Goal: Task Accomplishment & Management: Manage account settings

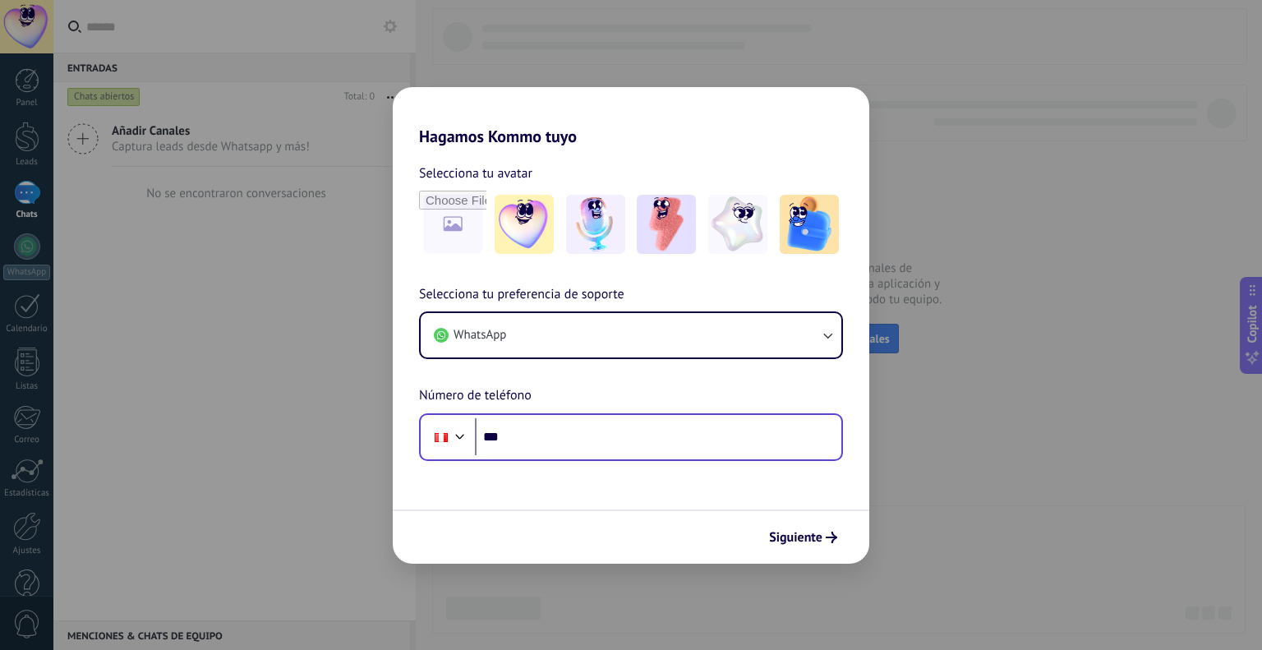
click at [579, 434] on input "***" at bounding box center [658, 437] width 366 height 38
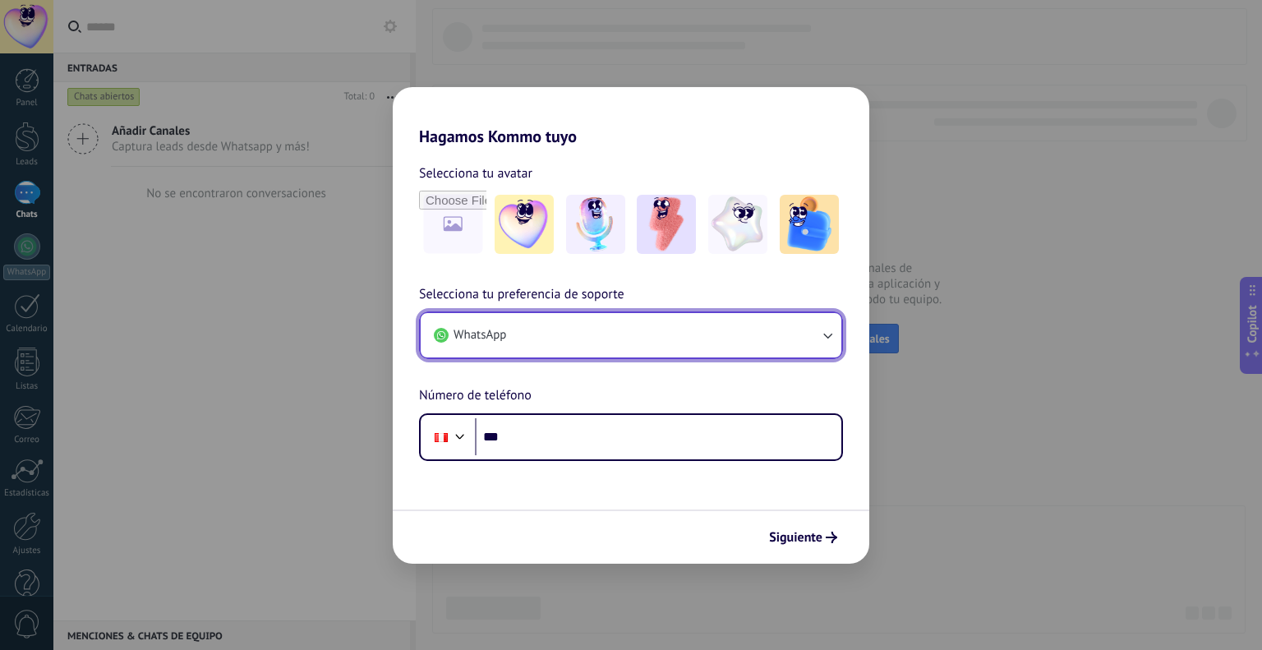
click at [624, 352] on button "WhatsApp" at bounding box center [631, 335] width 421 height 44
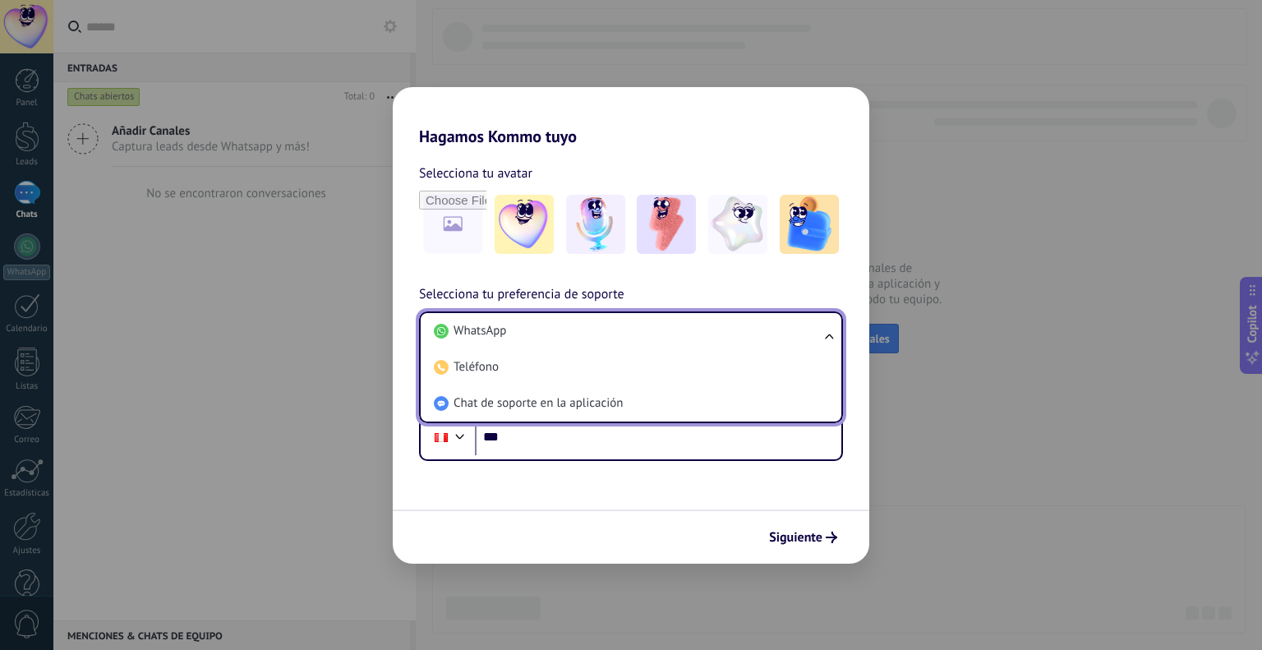
click at [624, 352] on li "Teléfono" at bounding box center [627, 367] width 401 height 36
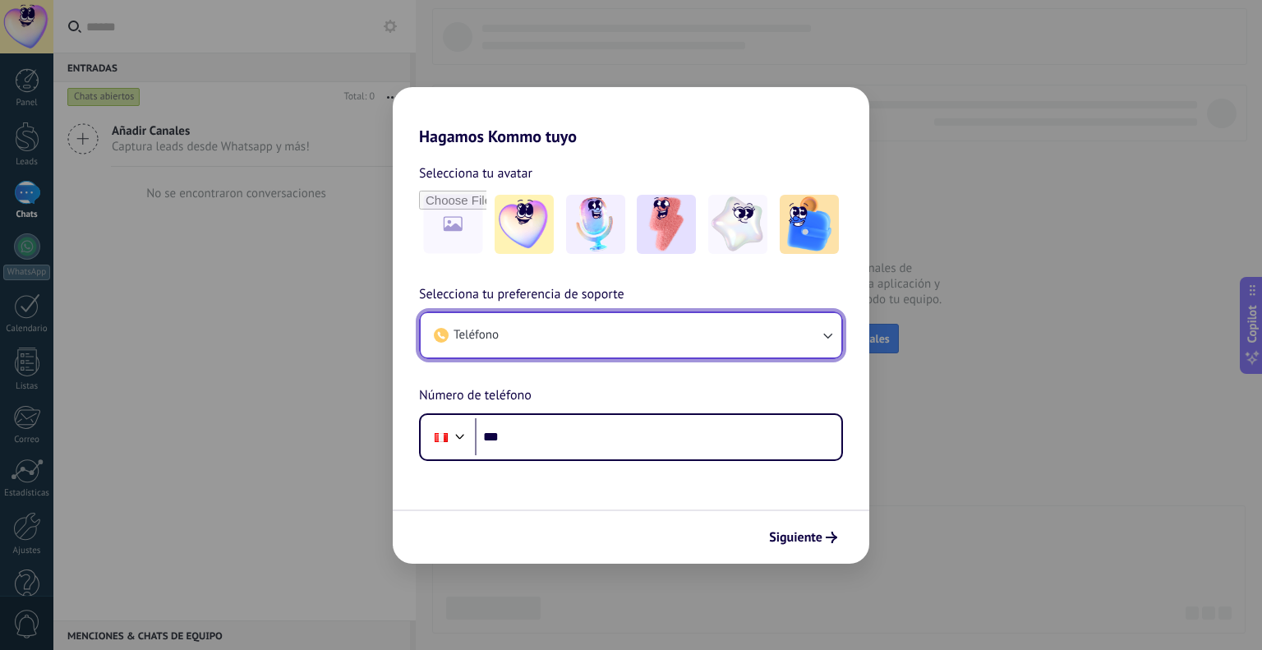
click at [551, 336] on button "Teléfono" at bounding box center [631, 335] width 421 height 44
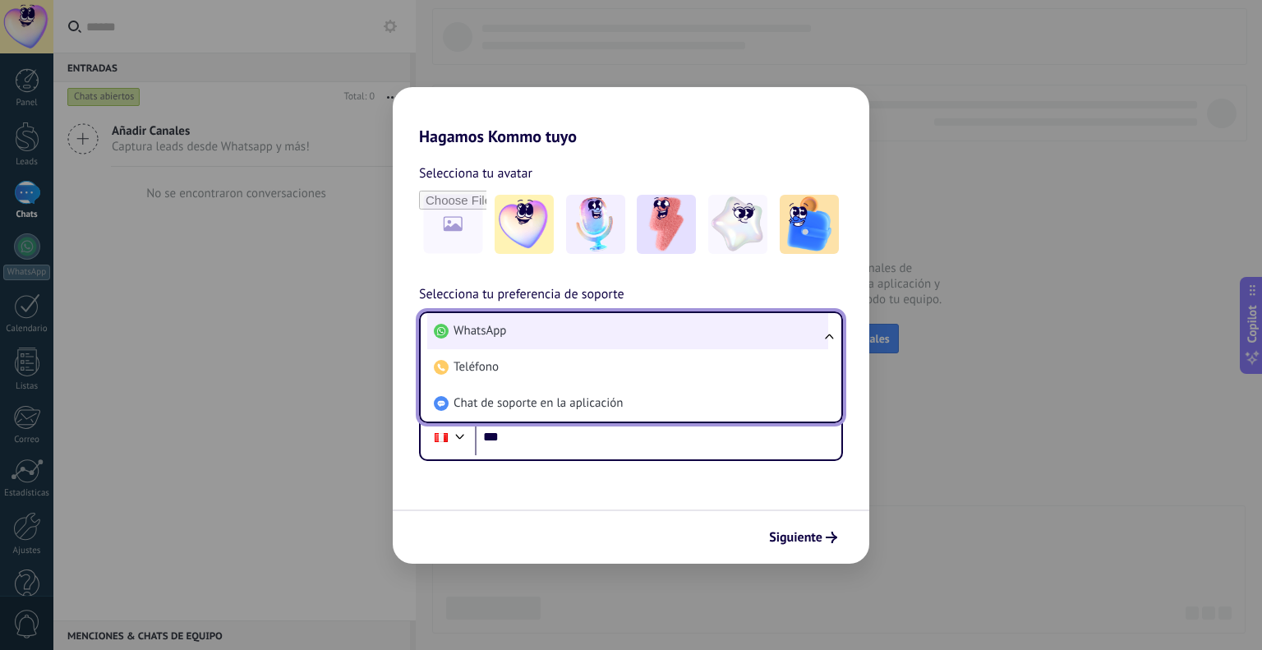
click at [523, 321] on li "WhatsApp" at bounding box center [627, 331] width 401 height 36
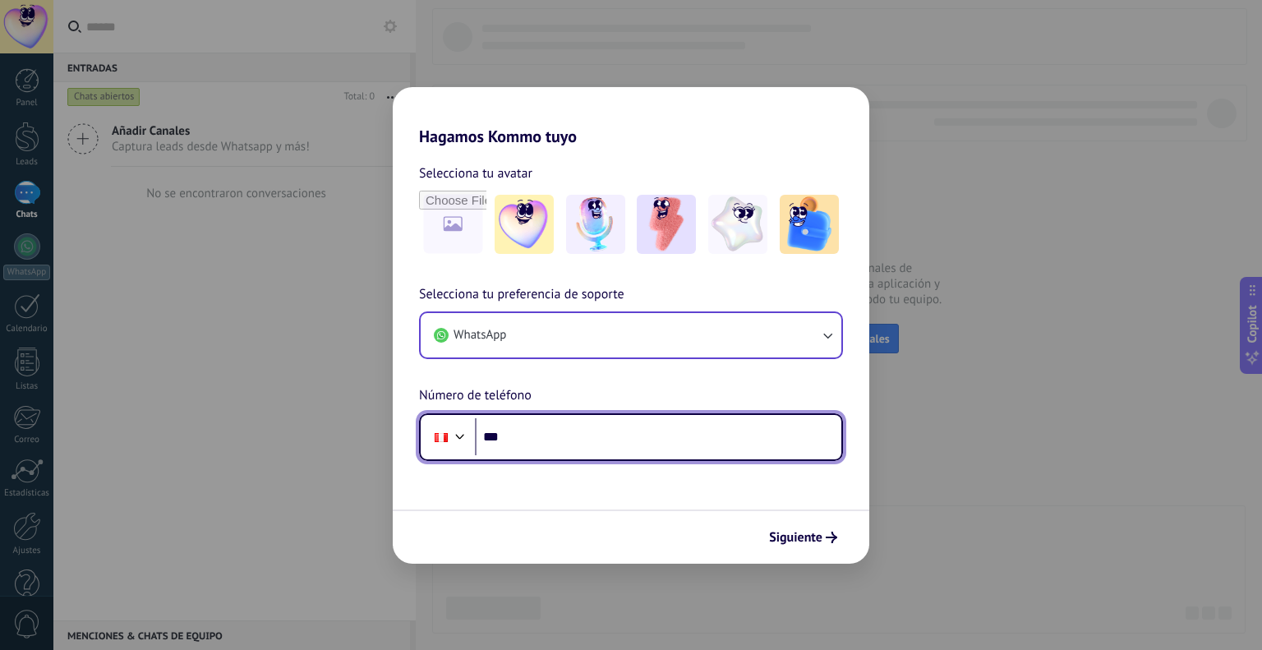
click at [549, 426] on input "***" at bounding box center [658, 437] width 366 height 38
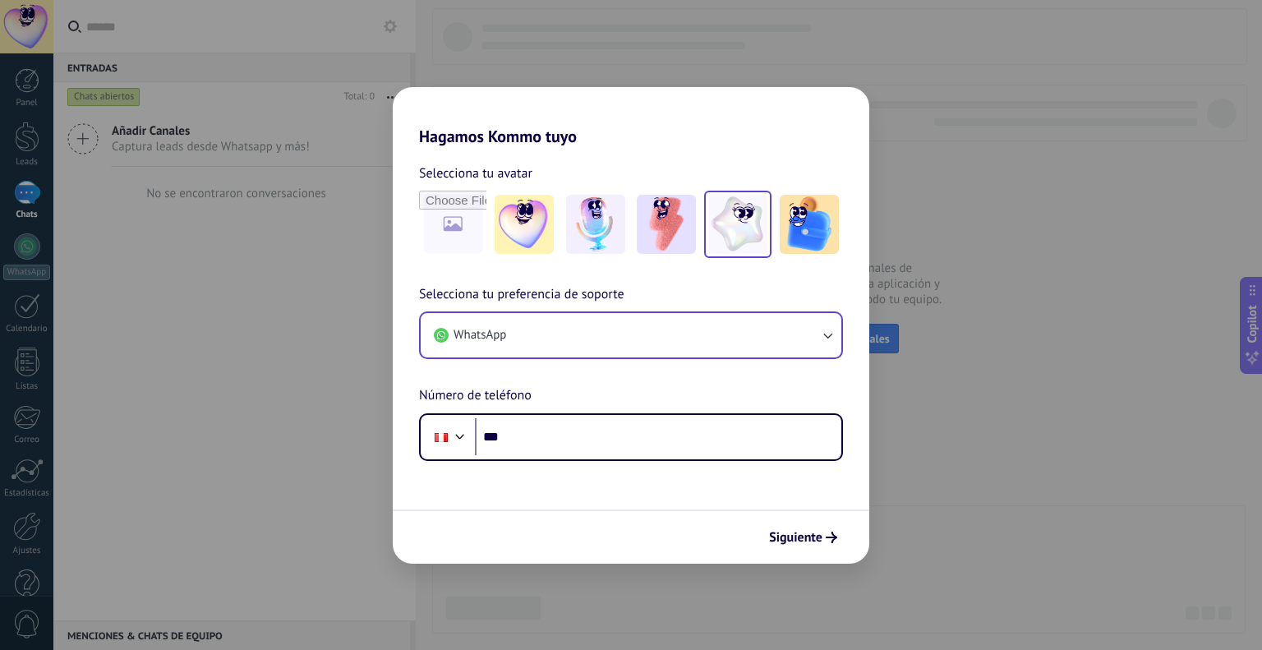
click at [760, 225] on img at bounding box center [737, 224] width 59 height 59
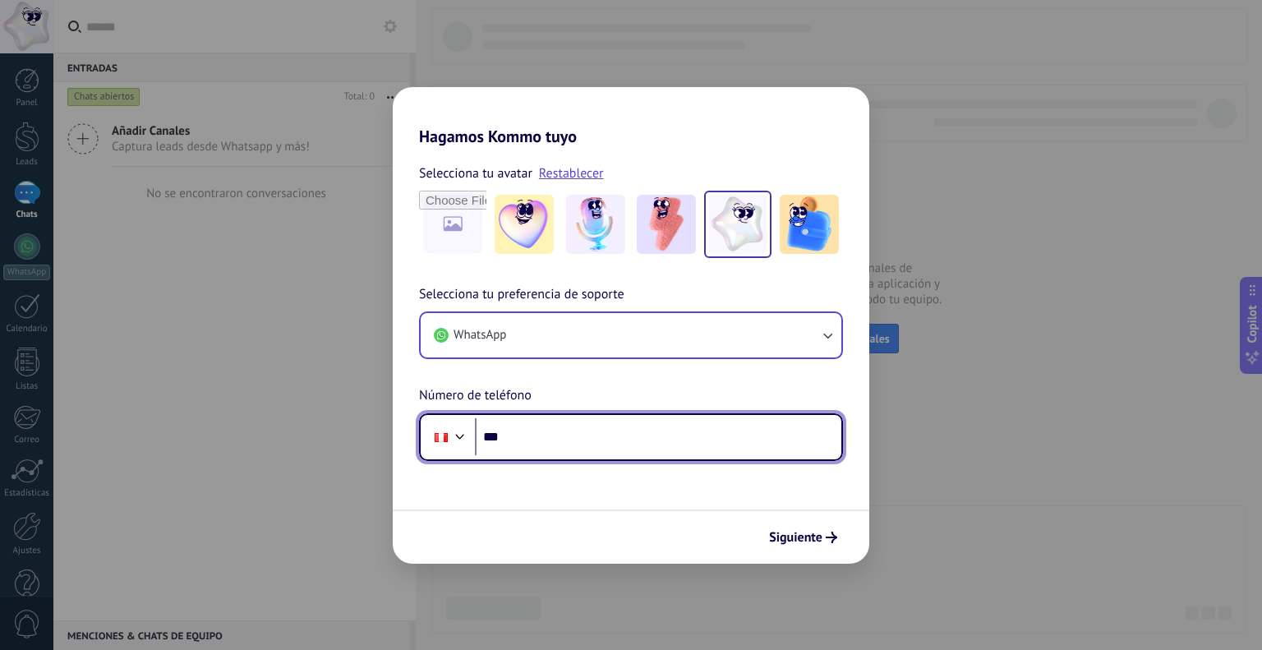
click at [585, 438] on input "***" at bounding box center [658, 437] width 366 height 38
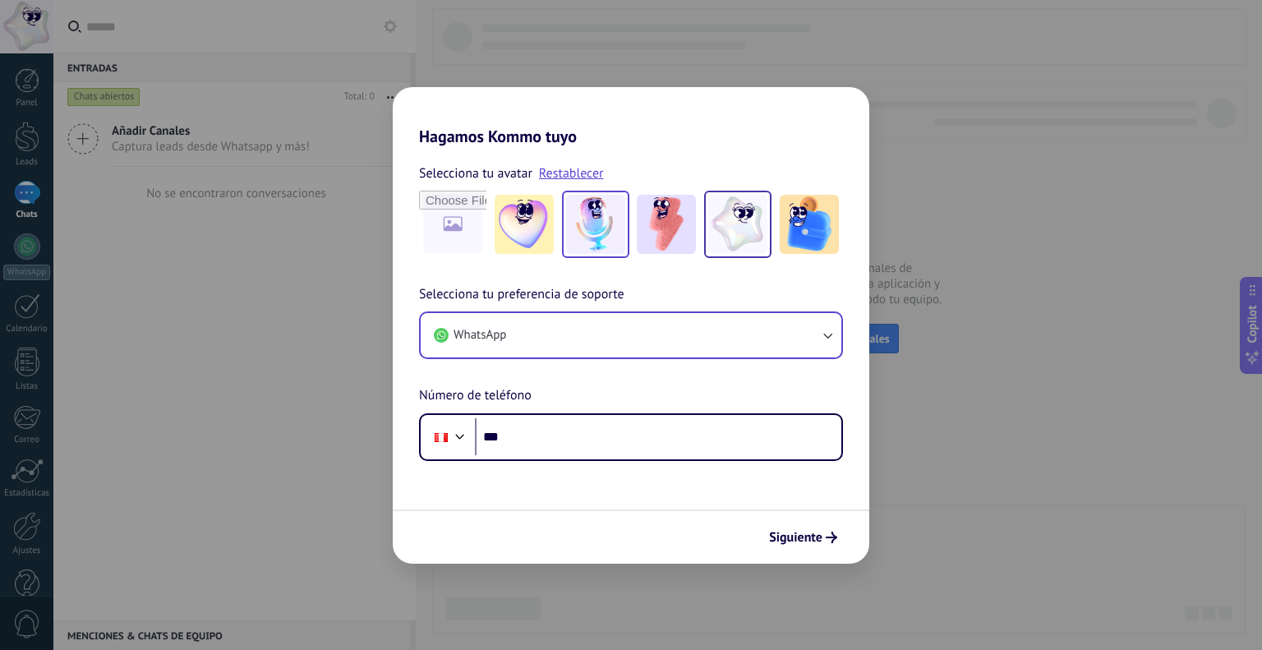
click at [610, 231] on img at bounding box center [595, 224] width 59 height 59
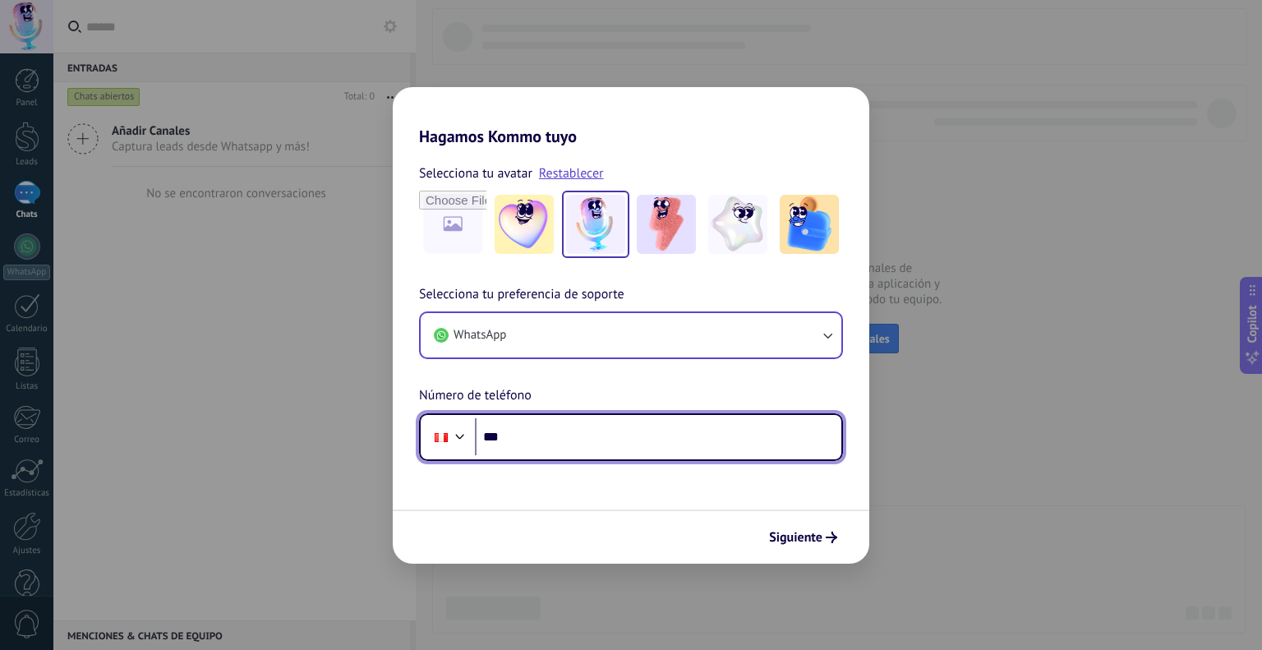
click at [531, 439] on input "***" at bounding box center [658, 437] width 366 height 38
type input "**********"
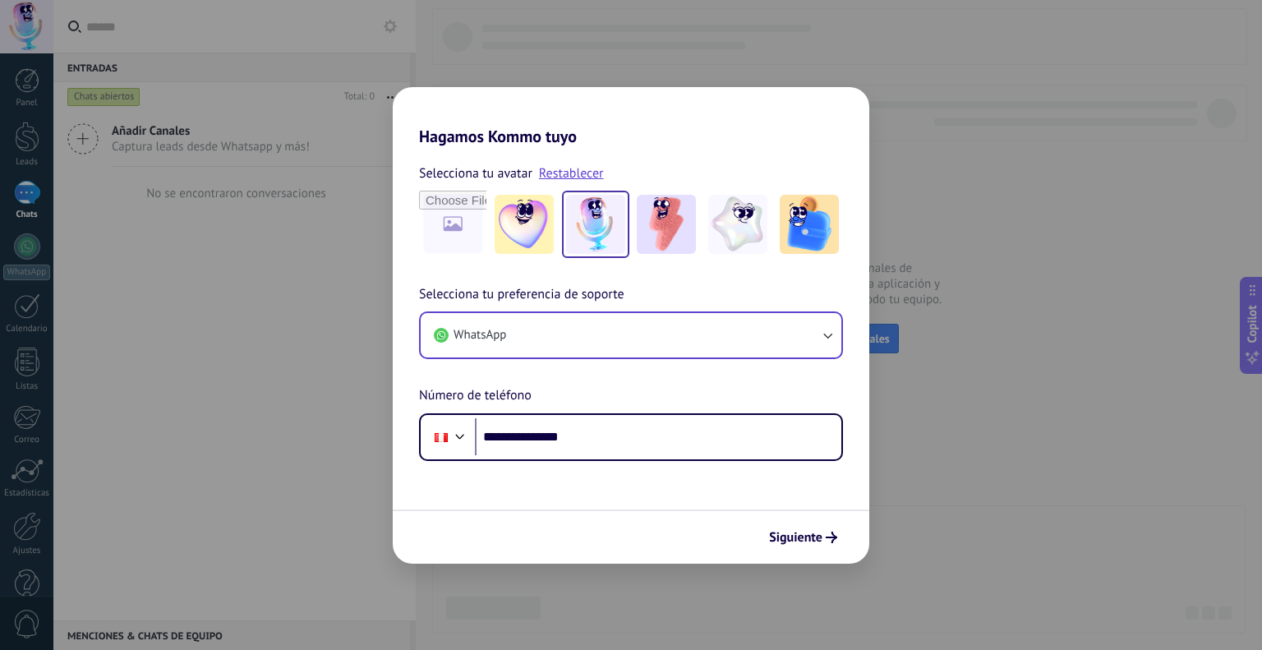
click at [808, 517] on div "Siguiente" at bounding box center [631, 536] width 476 height 54
click at [812, 532] on span "Siguiente" at bounding box center [795, 536] width 53 height 11
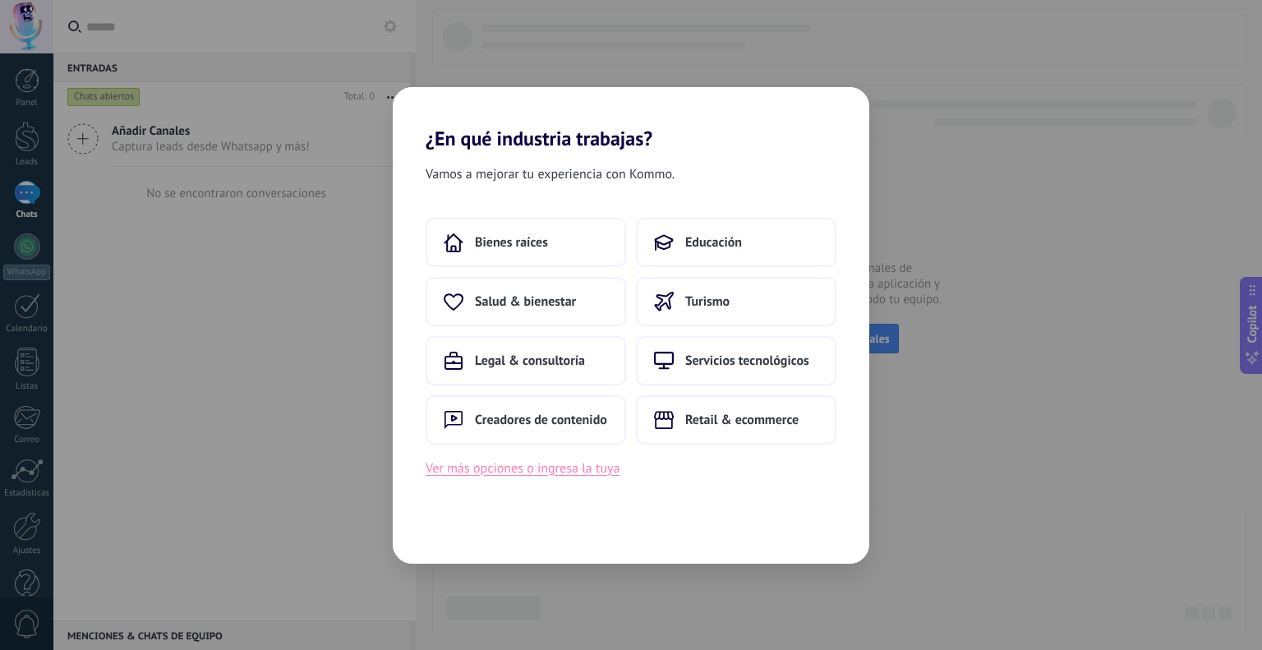
click at [527, 476] on button "Ver más opciones o ingresa la tuya" at bounding box center [522, 467] width 194 height 21
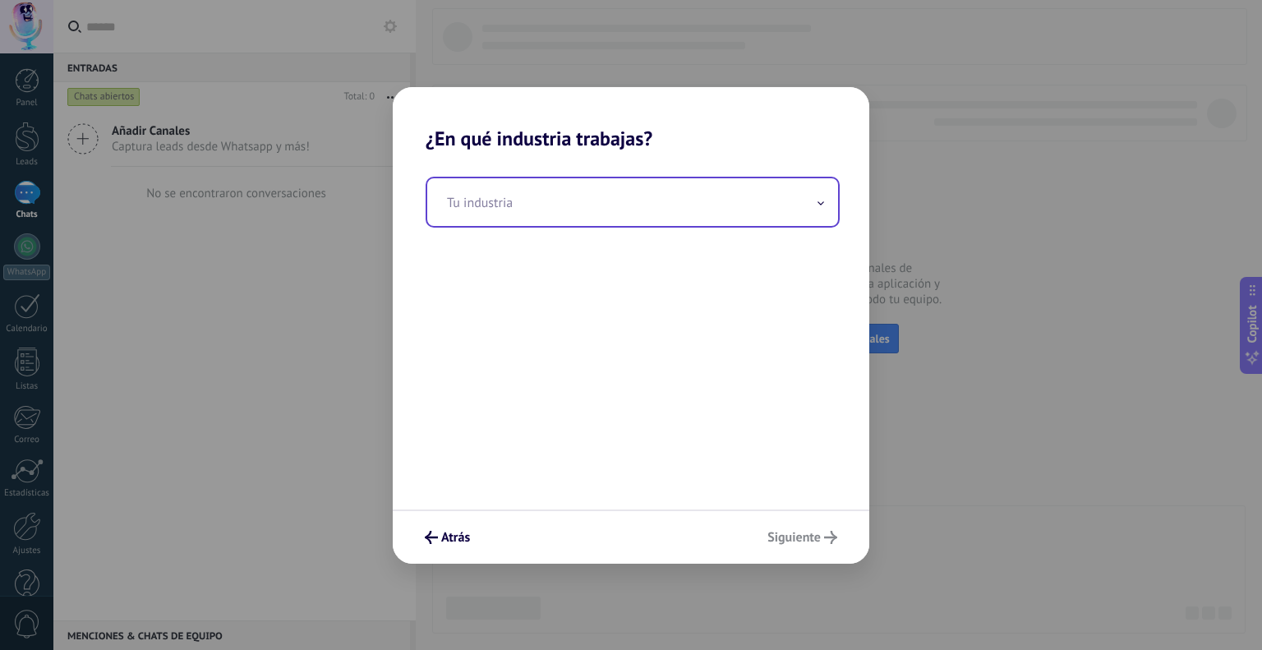
click at [507, 224] on input "text" at bounding box center [632, 202] width 411 height 48
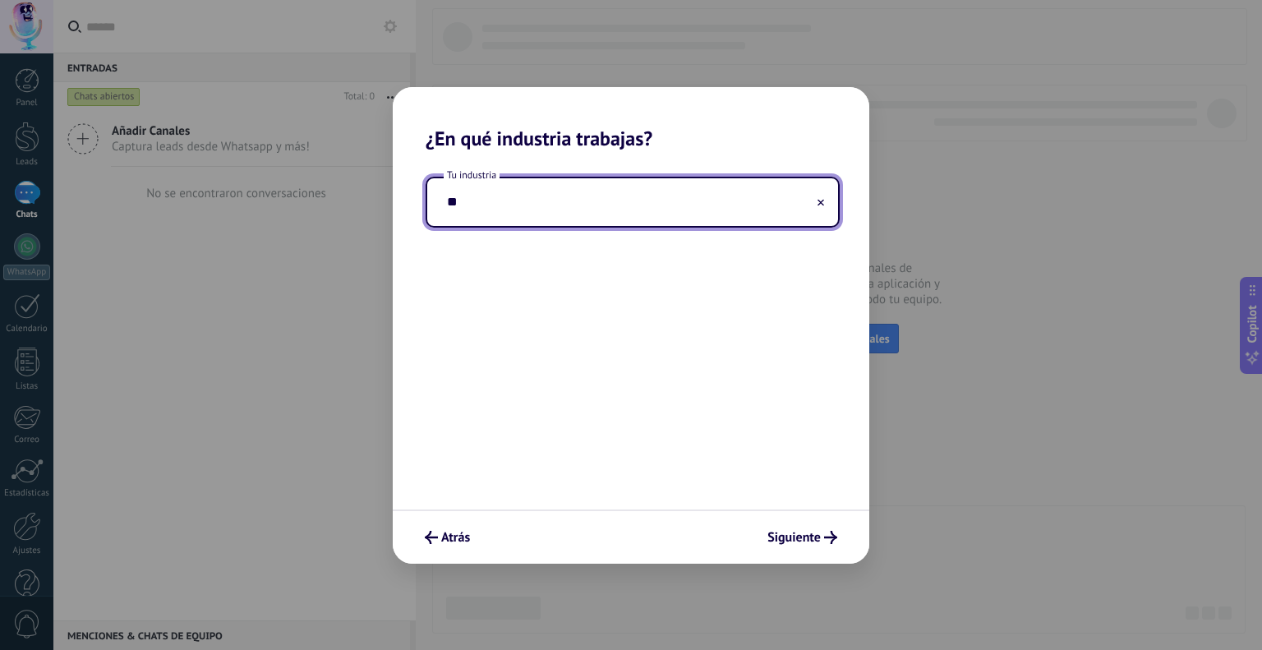
type input "*"
type input "***"
click at [434, 541] on icon "submit" at bounding box center [431, 537] width 13 height 13
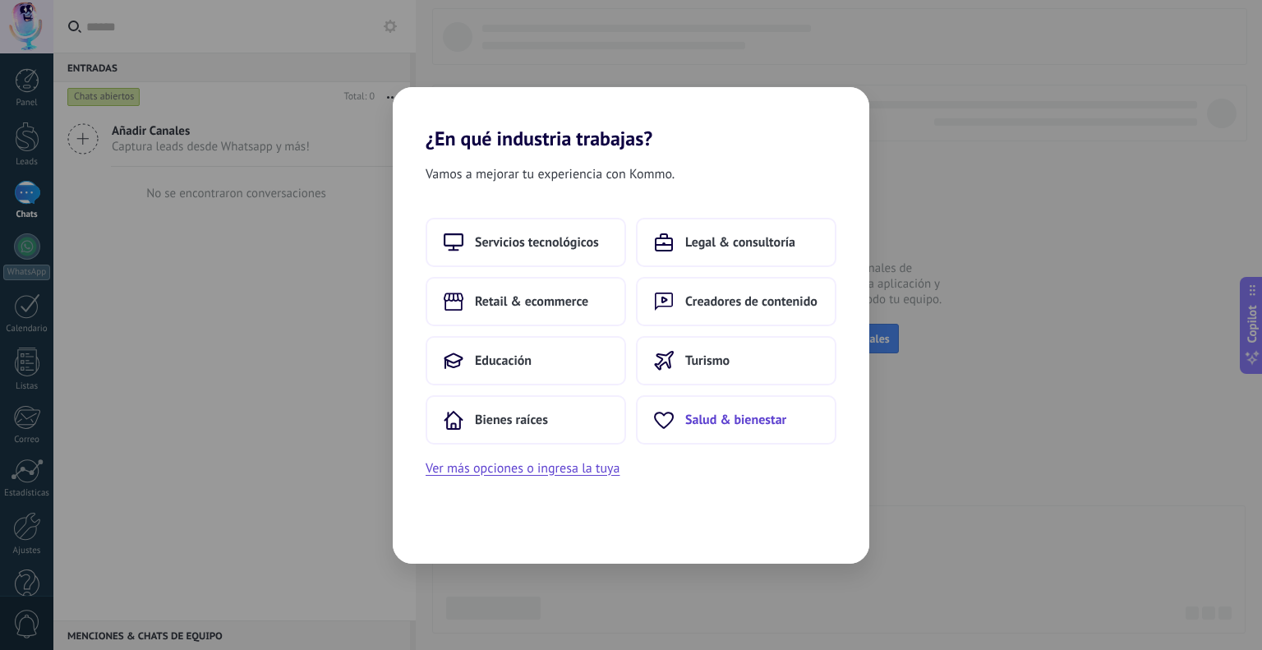
click at [703, 417] on span "Salud & bienestar" at bounding box center [735, 419] width 101 height 16
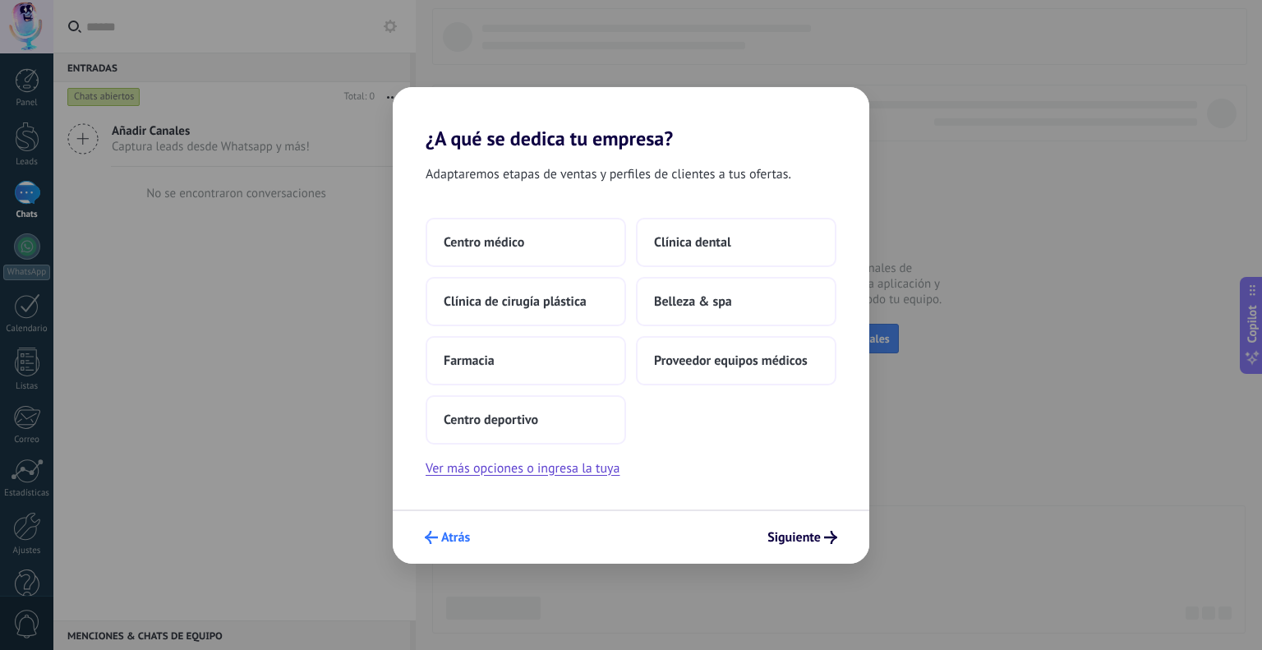
click at [435, 535] on icon "submit" at bounding box center [431, 537] width 13 height 13
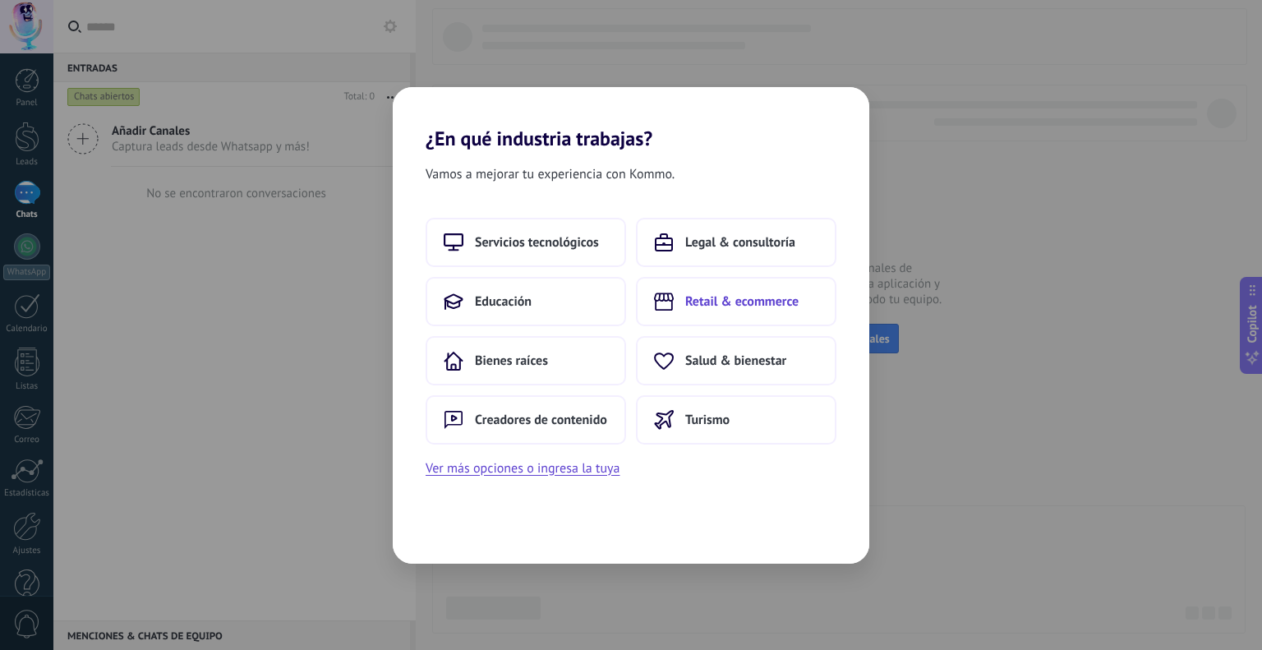
click at [719, 305] on span "Retail & ecommerce" at bounding box center [741, 301] width 113 height 16
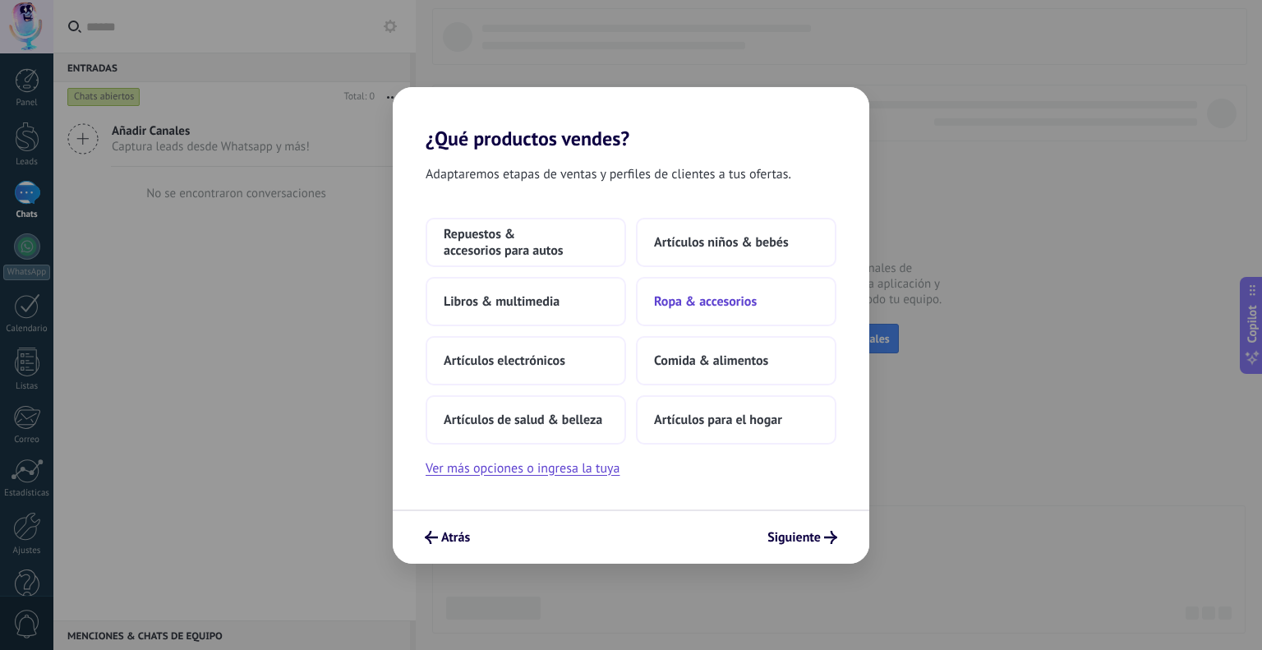
click at [750, 300] on span "Ropa & accesorios" at bounding box center [705, 301] width 103 height 16
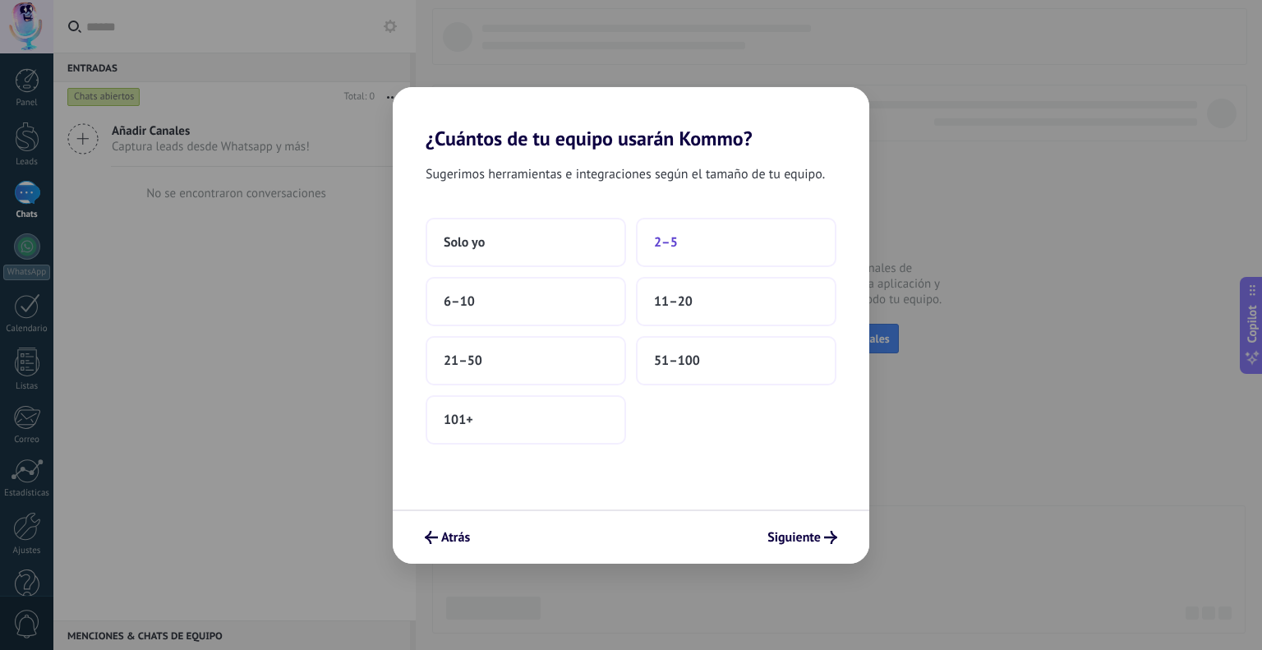
click at [693, 247] on button "2–5" at bounding box center [736, 242] width 200 height 49
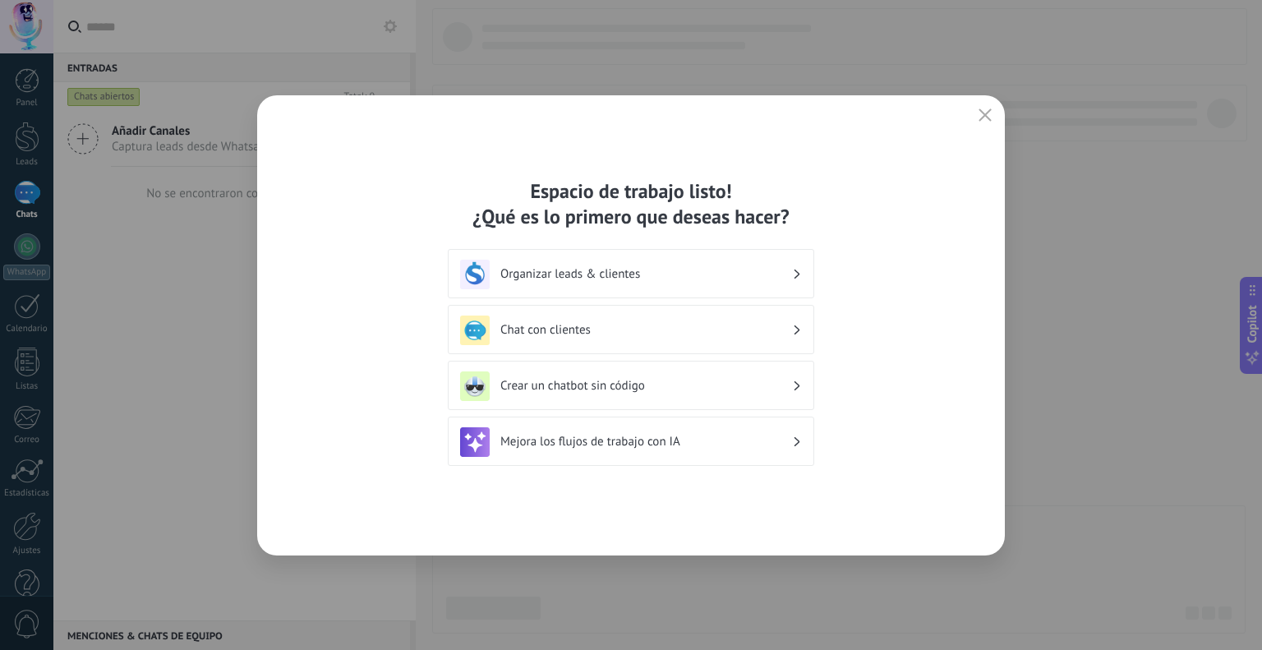
click at [614, 334] on h3 "Chat con clientes" at bounding box center [646, 330] width 292 height 16
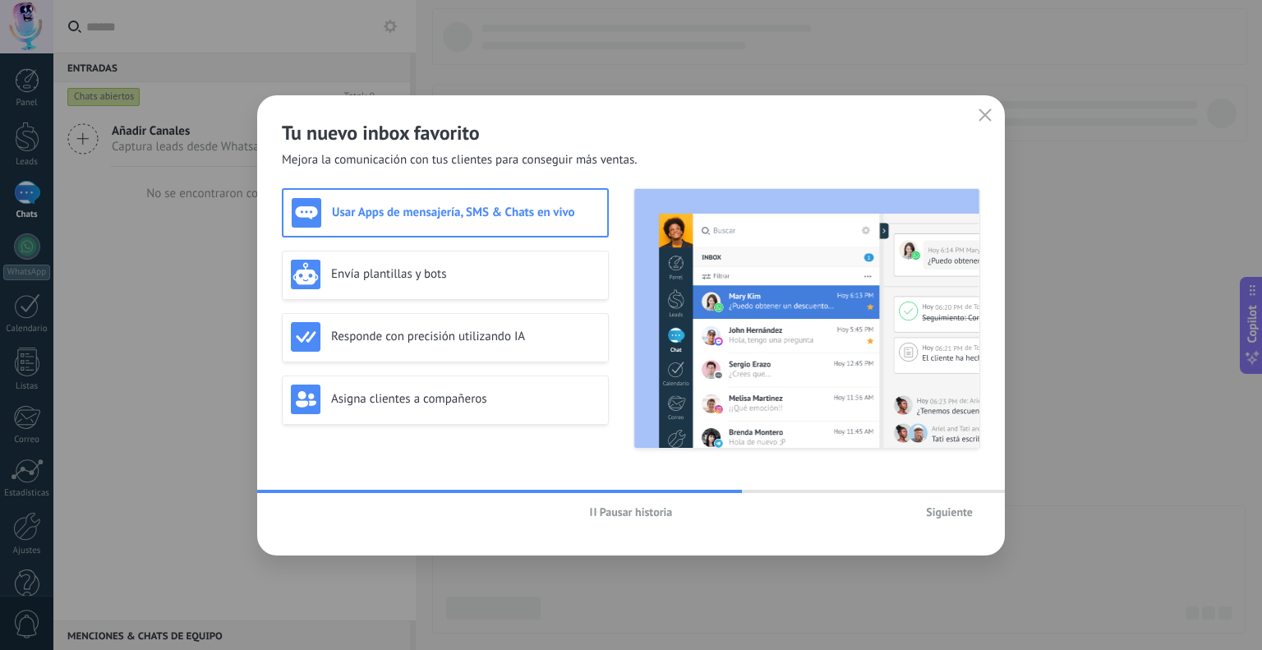
click at [418, 225] on div "Usar Apps de mensajería, SMS & Chats en vivo" at bounding box center [445, 213] width 307 height 30
click at [406, 271] on h3 "Envía plantillas y bots" at bounding box center [465, 274] width 269 height 16
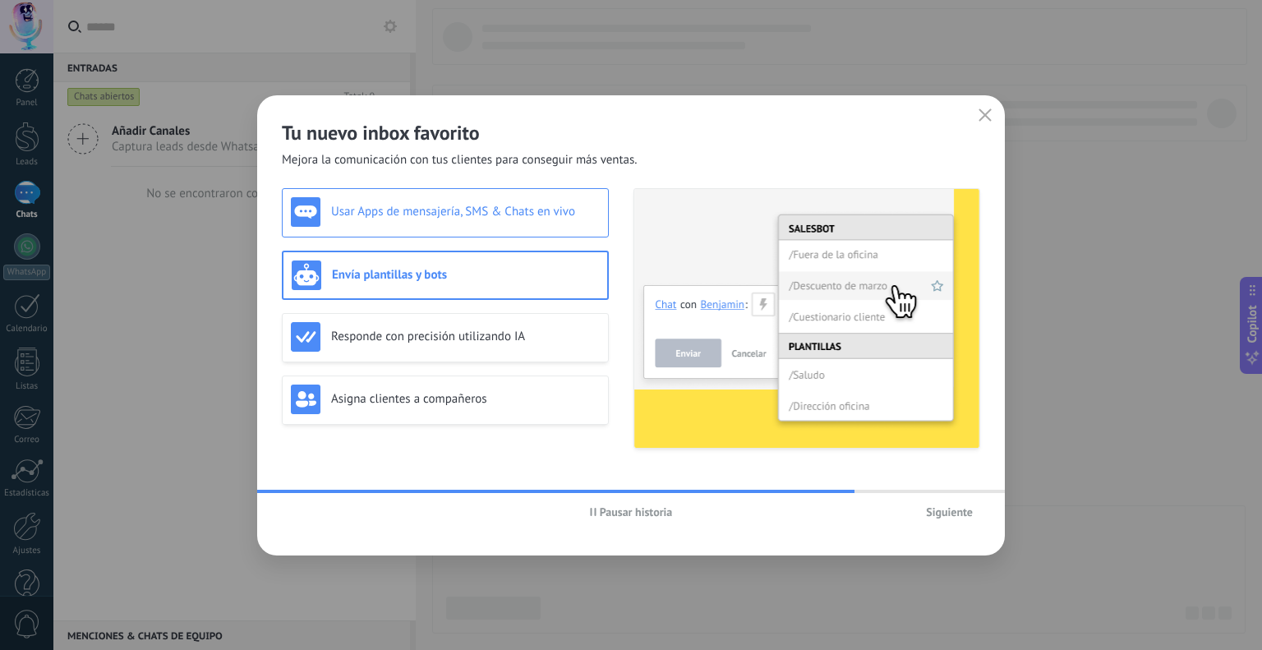
click at [421, 220] on div "Usar Apps de mensajería, SMS & Chats en vivo" at bounding box center [445, 212] width 309 height 30
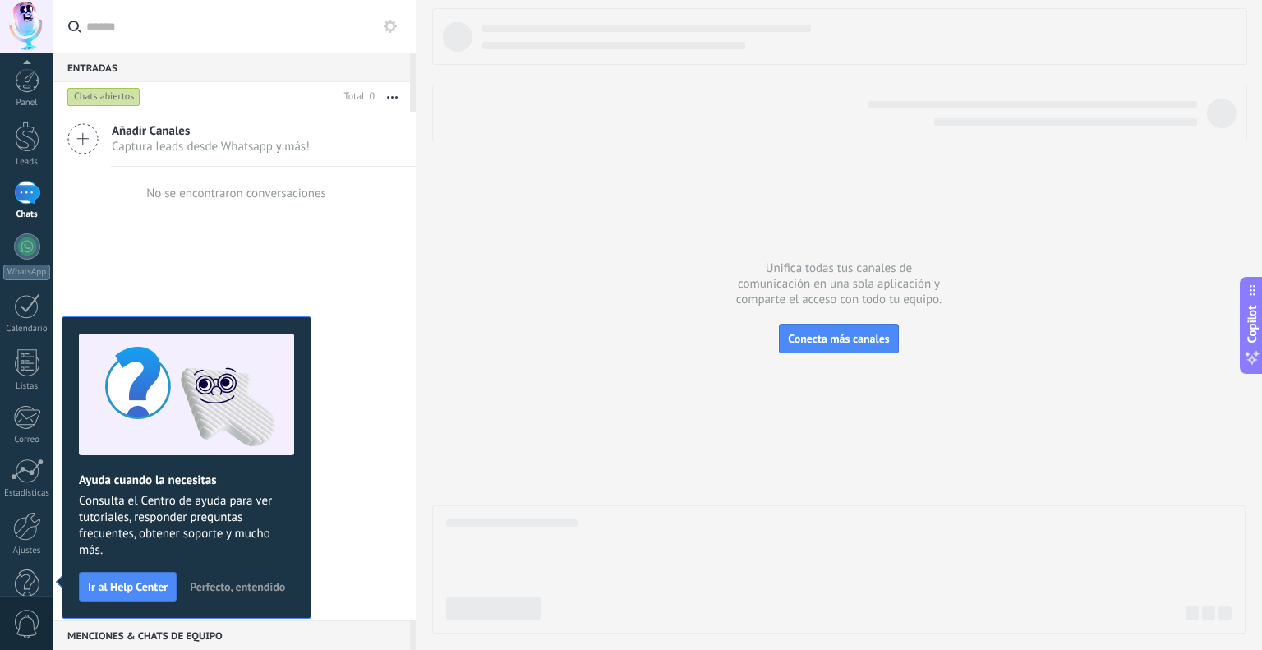
scroll to position [33, 0]
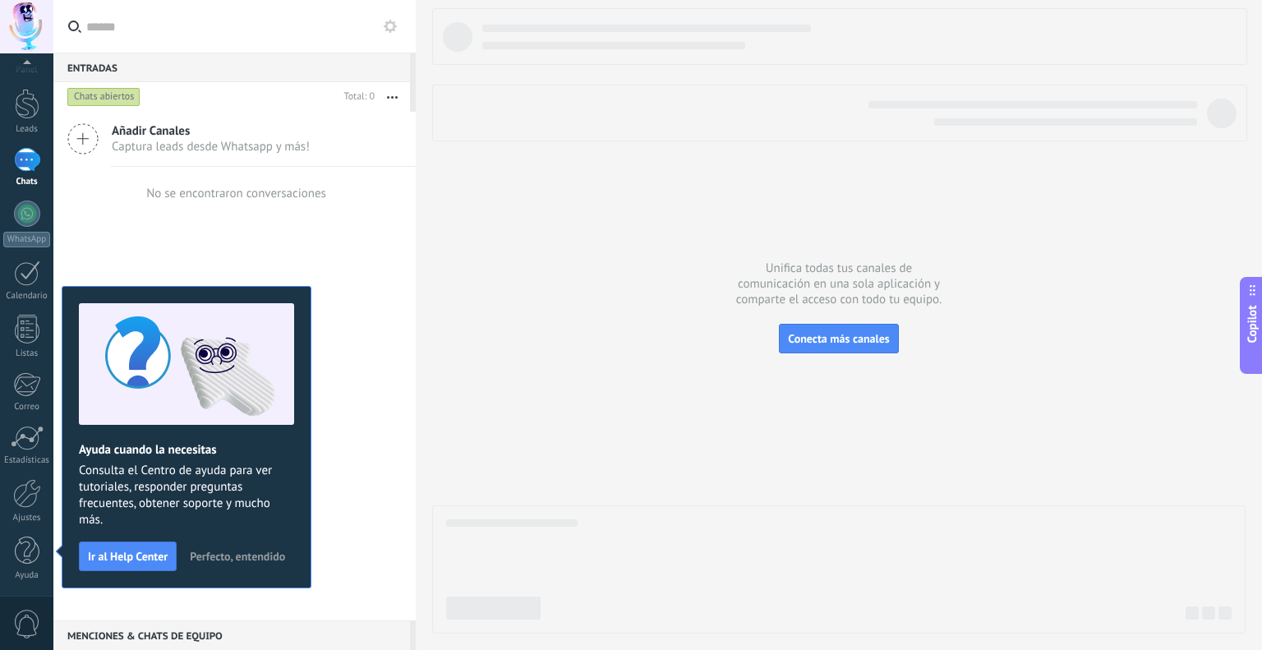
click at [219, 551] on span "Perfecto, entendido" at bounding box center [237, 555] width 95 height 11
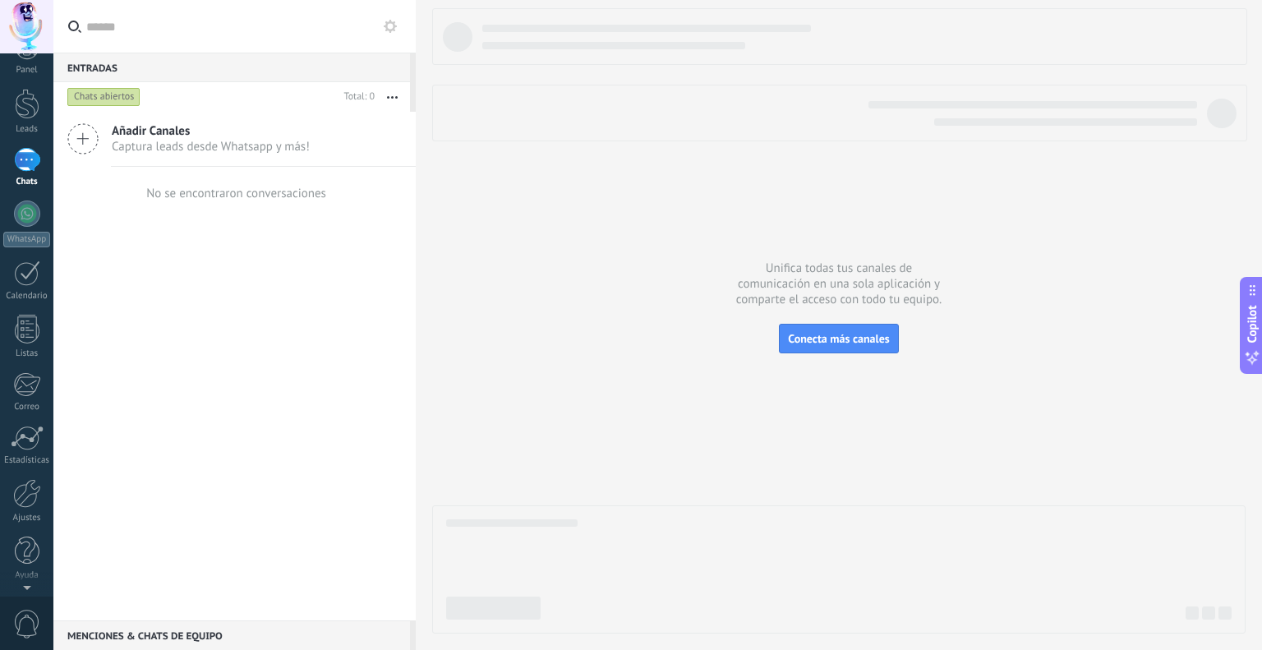
scroll to position [0, 0]
click at [76, 137] on icon at bounding box center [82, 138] width 31 height 31
click at [143, 128] on span "Añadir Canales" at bounding box center [211, 131] width 198 height 16
click at [0, 0] on link "Plantillas" at bounding box center [0, 0] width 0 height 0
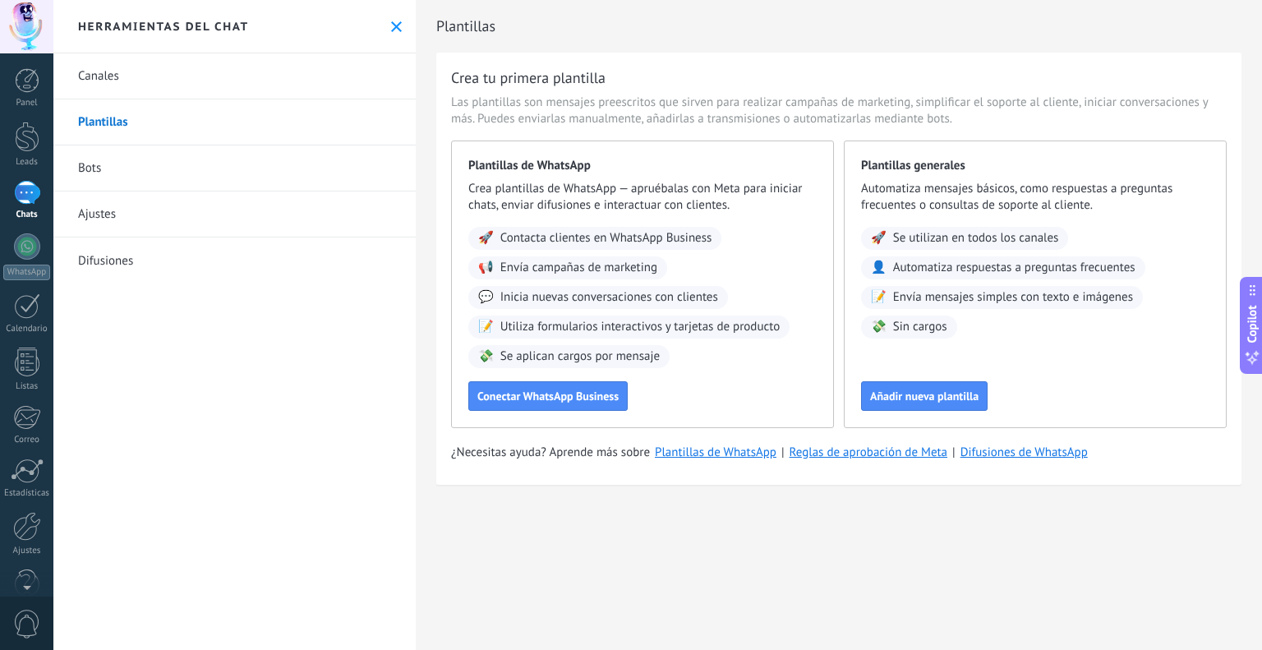
click at [391, 22] on icon at bounding box center [396, 26] width 11 height 11
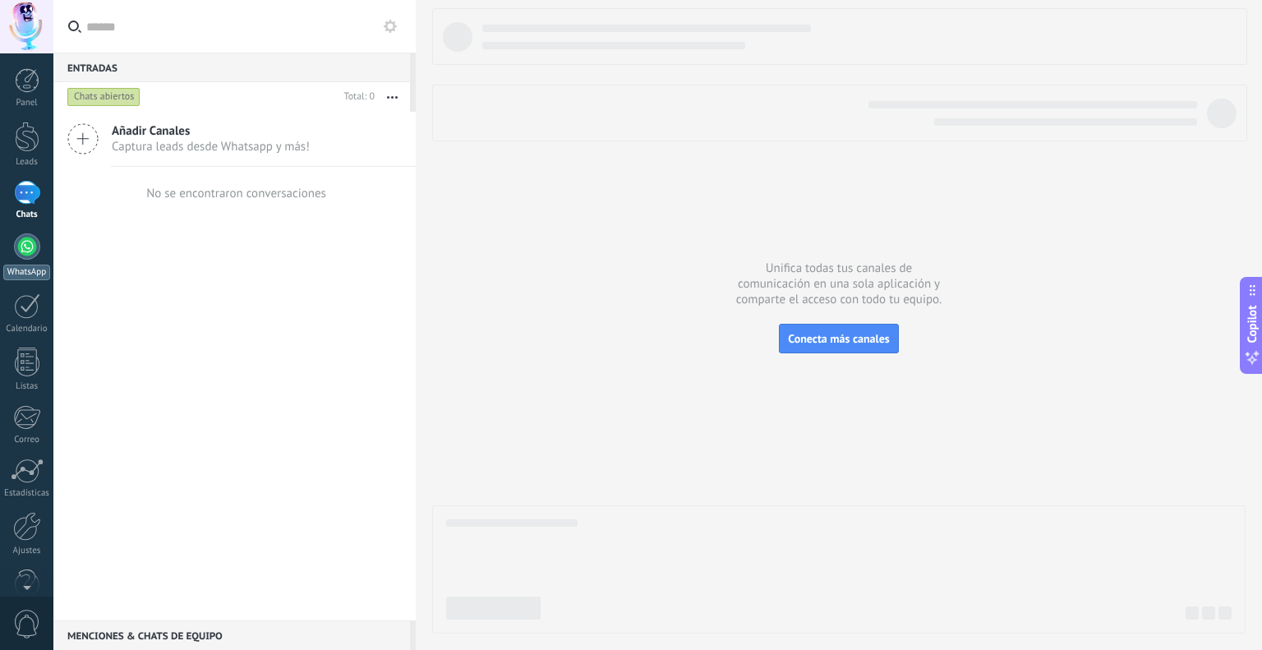
click at [30, 249] on div at bounding box center [27, 246] width 26 height 26
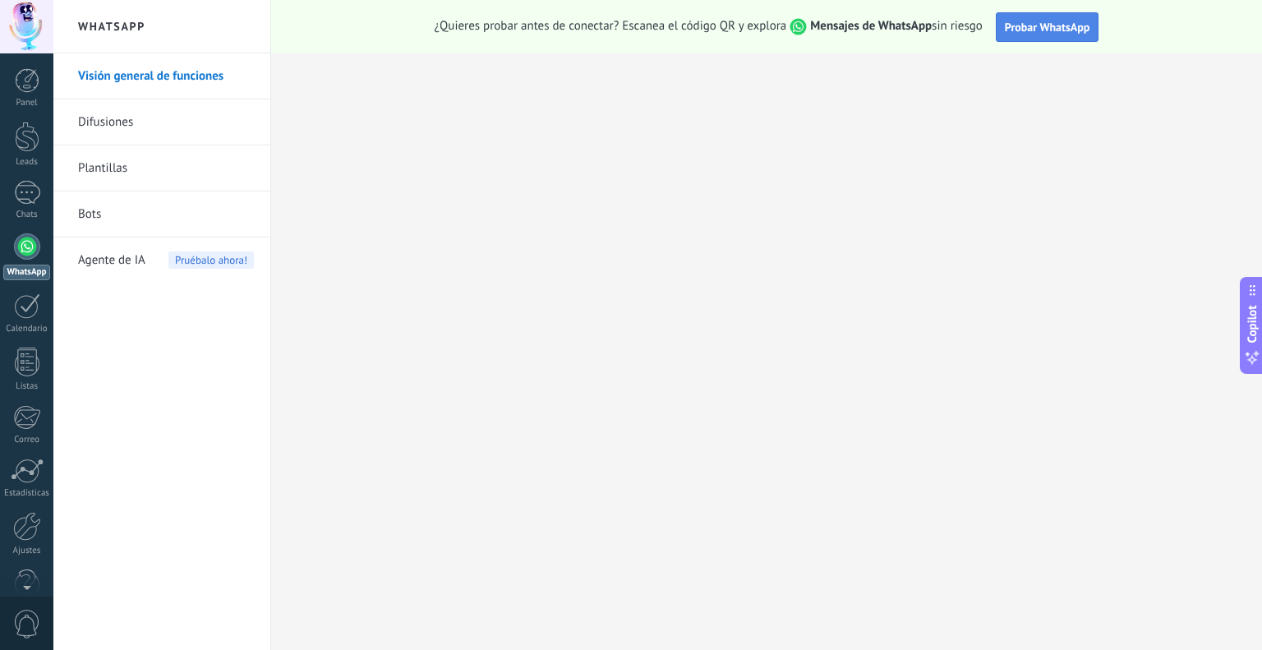
click at [1041, 15] on button "Probar WhatsApp" at bounding box center [1046, 27] width 103 height 30
click at [1058, 34] on button "Probar WhatsApp" at bounding box center [1046, 27] width 103 height 30
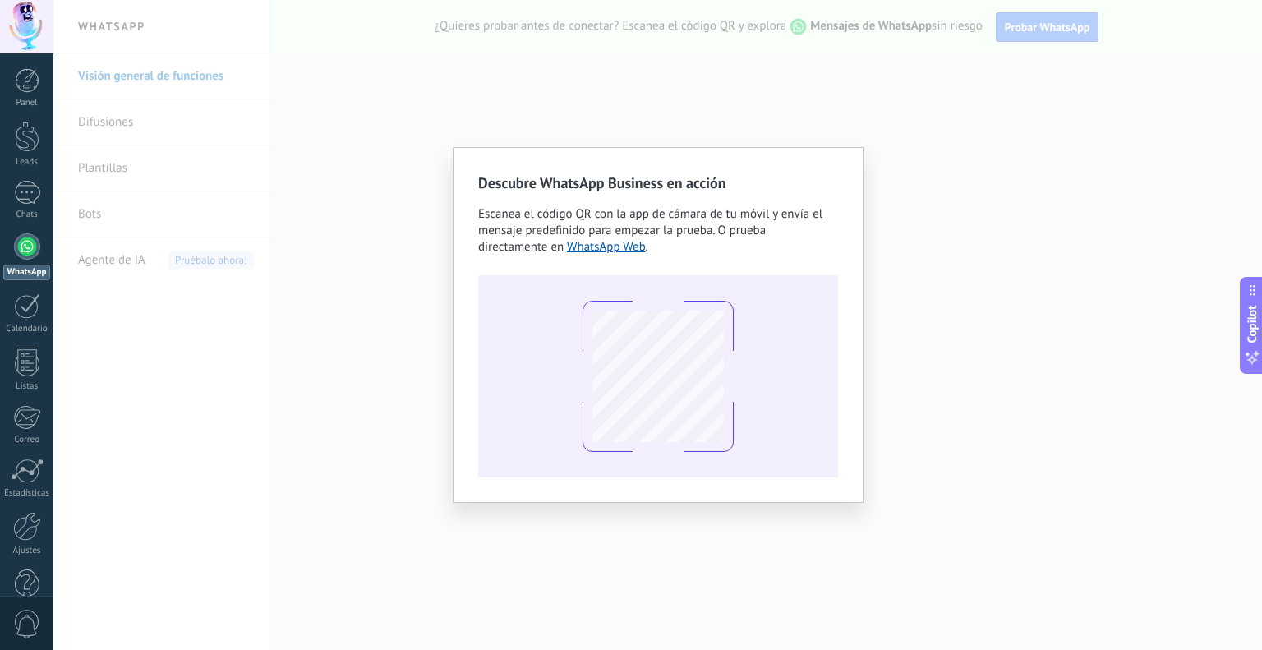
click at [792, 434] on div at bounding box center [658, 376] width 360 height 202
click at [503, 96] on div "Descubre WhatsApp Business en acción Escanea el código QR con la app de cámara …" at bounding box center [657, 325] width 1208 height 650
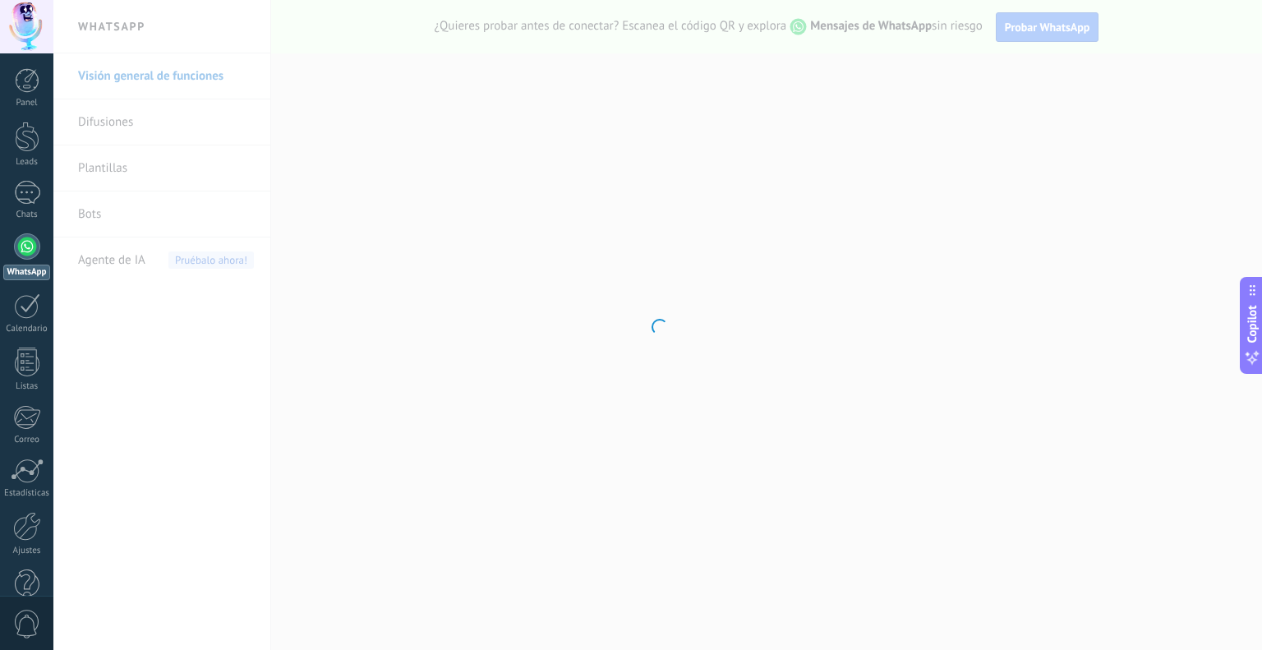
click at [150, 124] on div at bounding box center [657, 325] width 1208 height 650
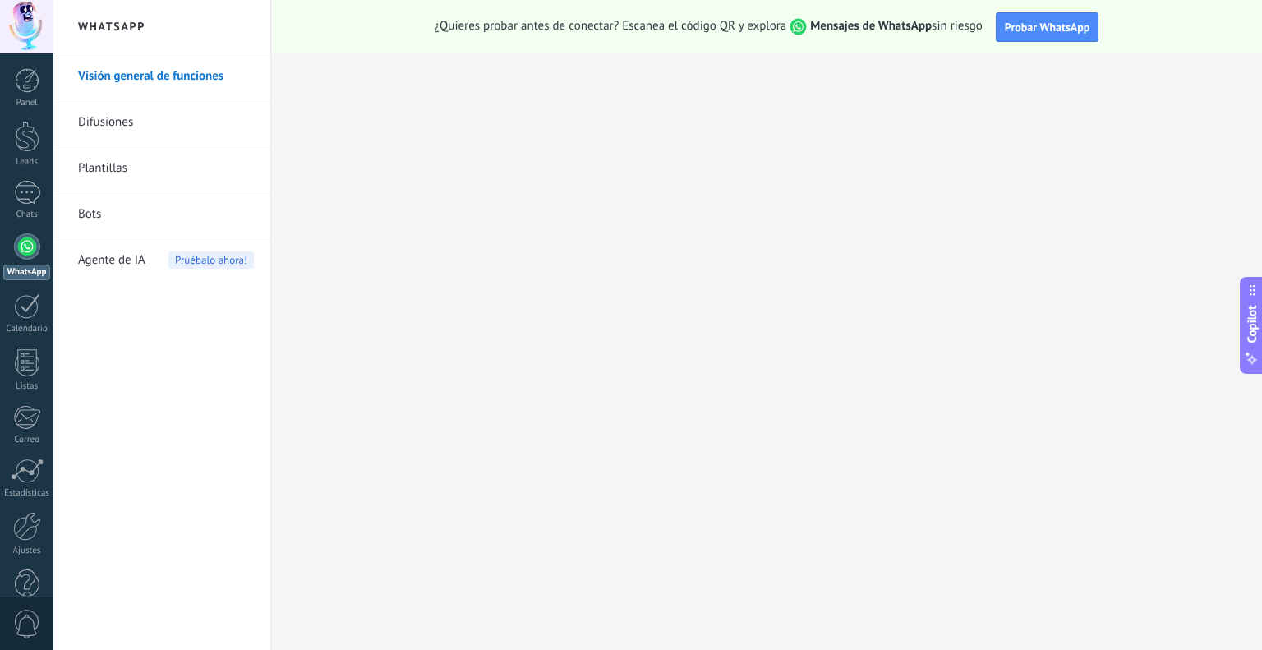
click at [115, 121] on link "Difusiones" at bounding box center [166, 122] width 176 height 46
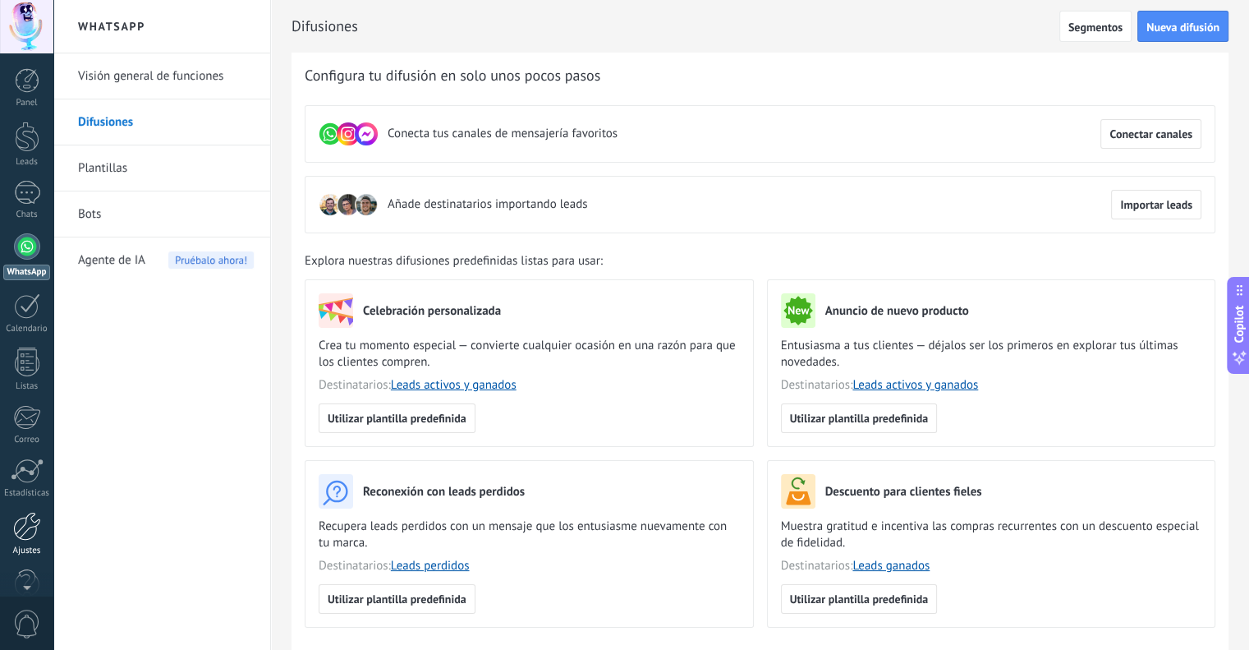
scroll to position [5, 0]
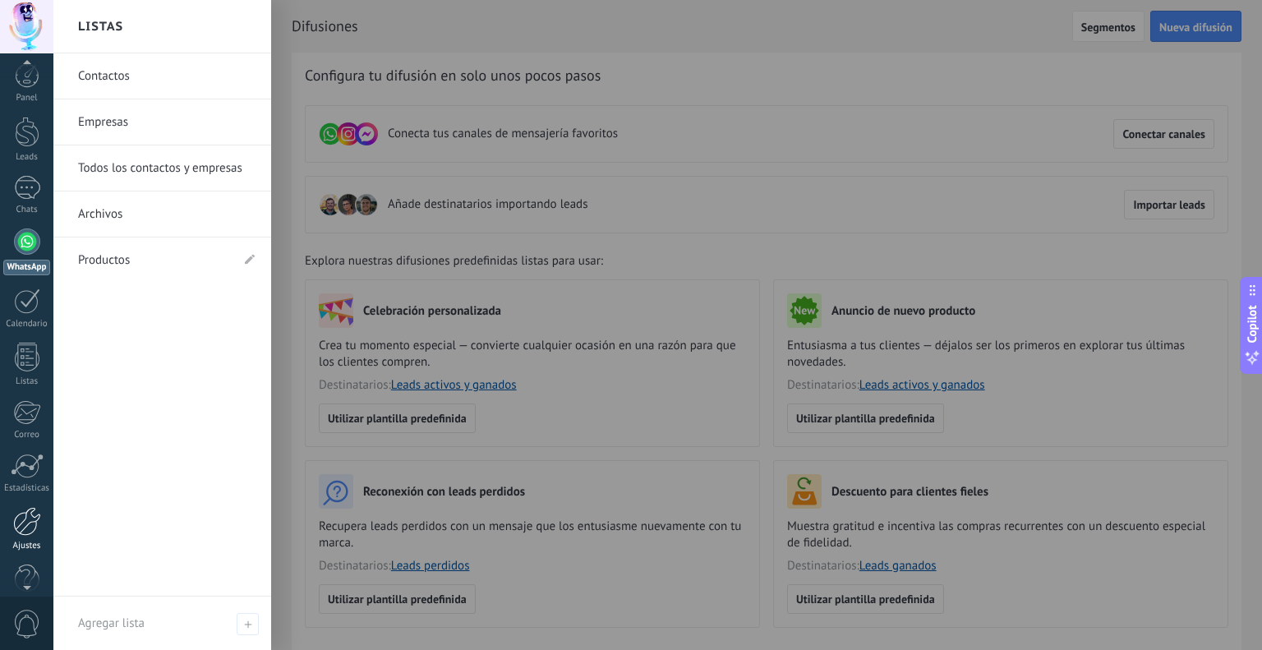
click at [26, 516] on div at bounding box center [27, 521] width 28 height 29
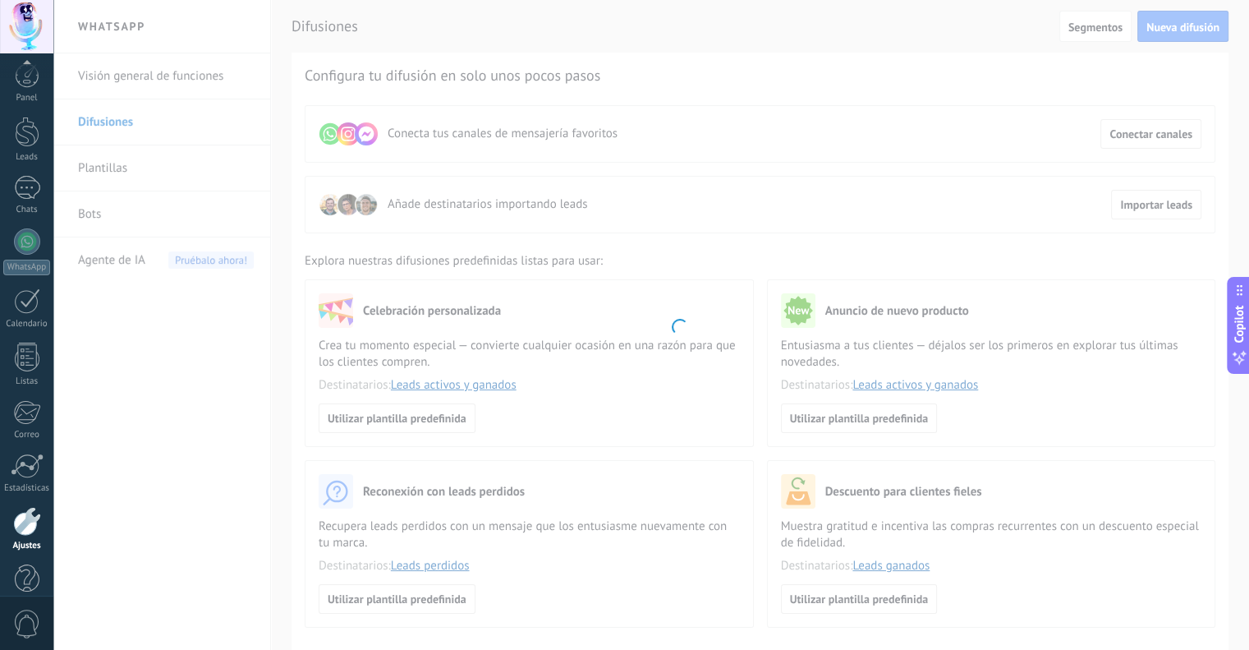
scroll to position [33, 0]
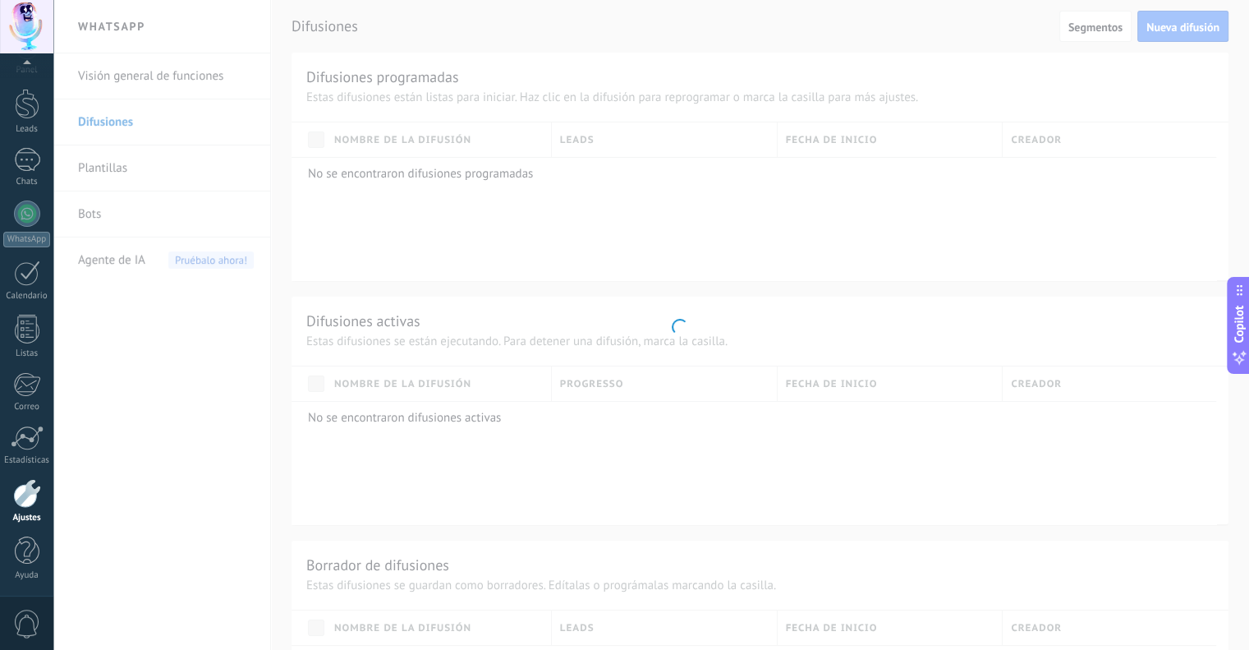
click at [174, 441] on body ".abccls-1,.abccls-2{fill-rule:evenodd}.abccls-2{fill:#fff} .abfcls-1{fill:none}…" at bounding box center [624, 325] width 1249 height 650
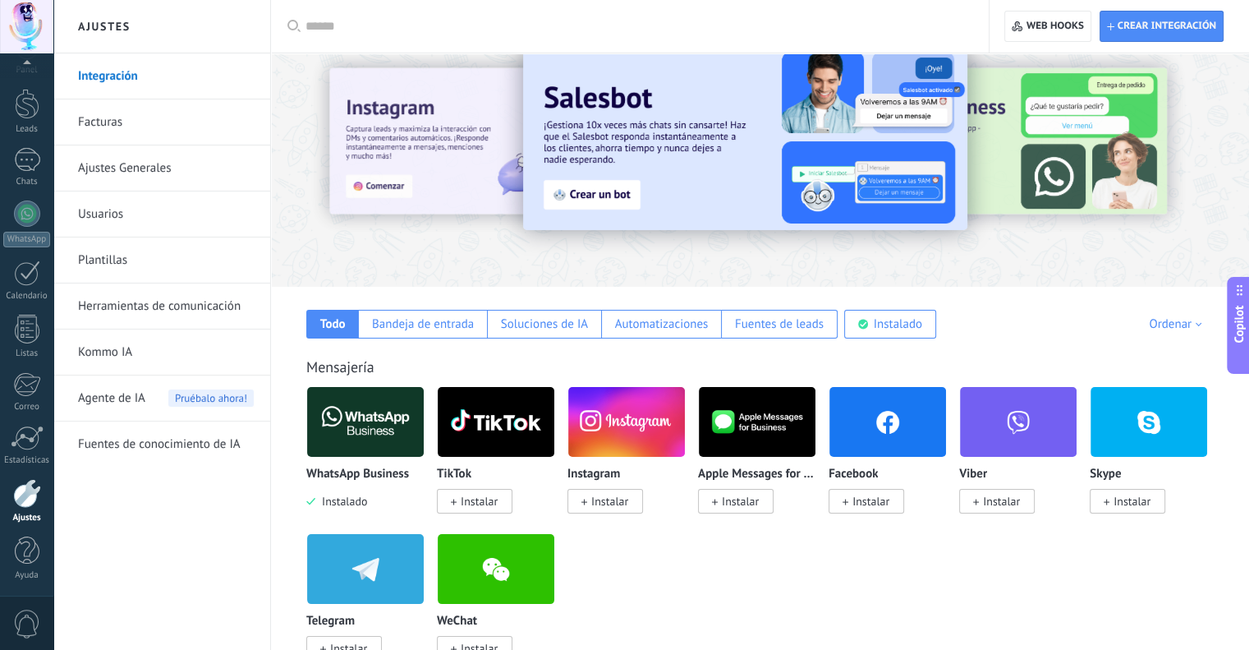
scroll to position [164, 0]
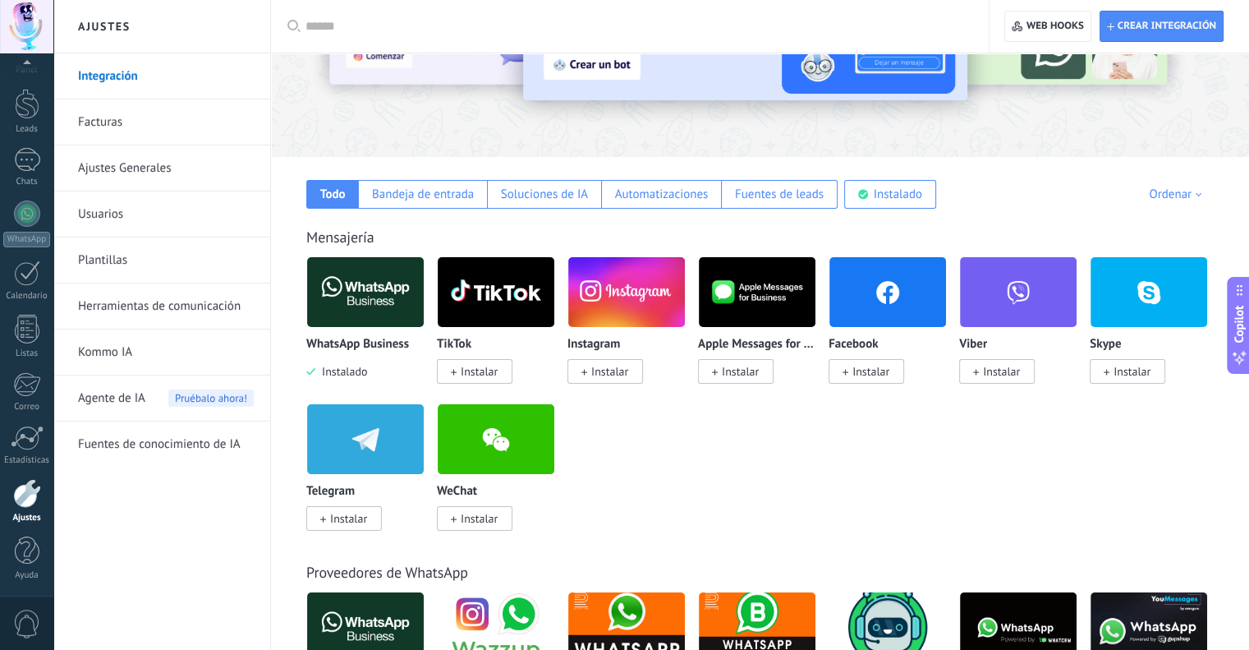
click at [364, 301] on img at bounding box center [365, 292] width 117 height 80
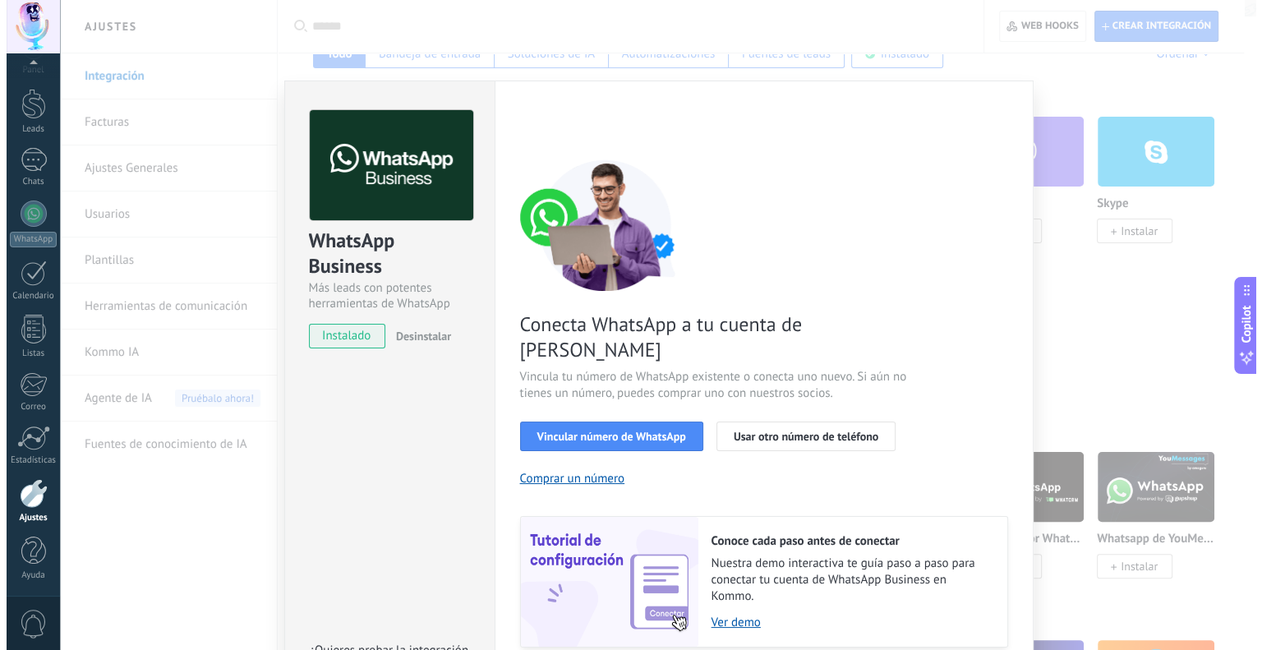
scroll to position [411, 0]
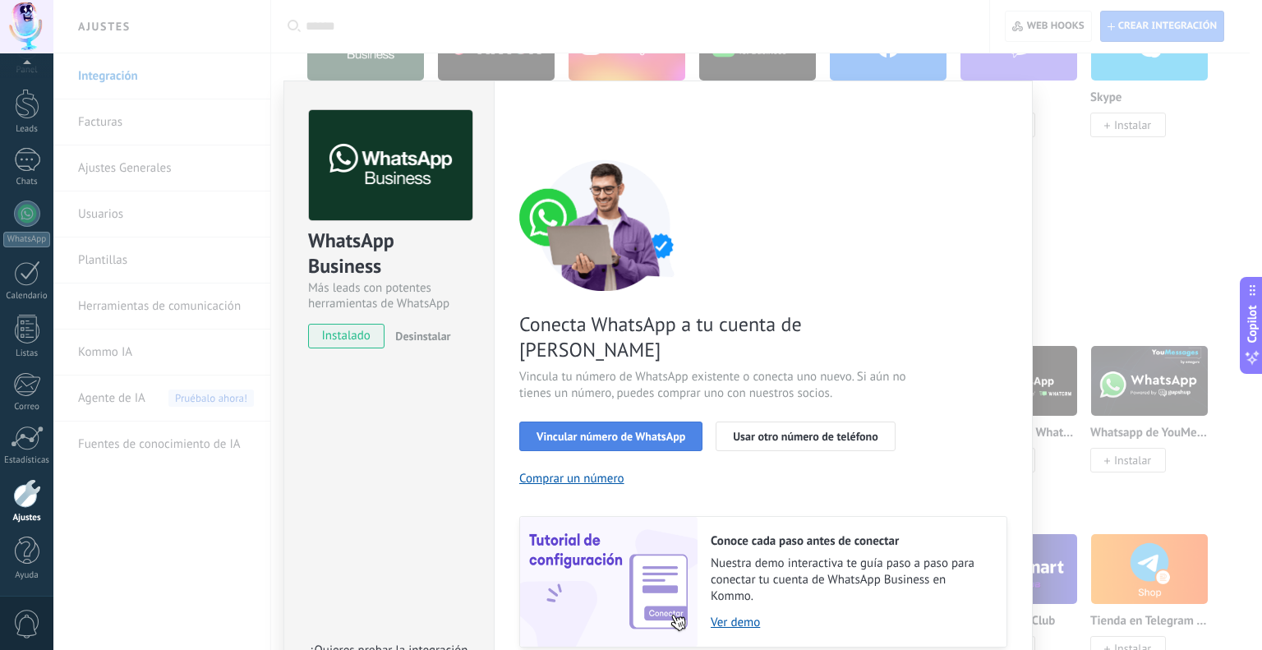
click at [591, 430] on span "Vincular número de WhatsApp" at bounding box center [610, 435] width 149 height 11
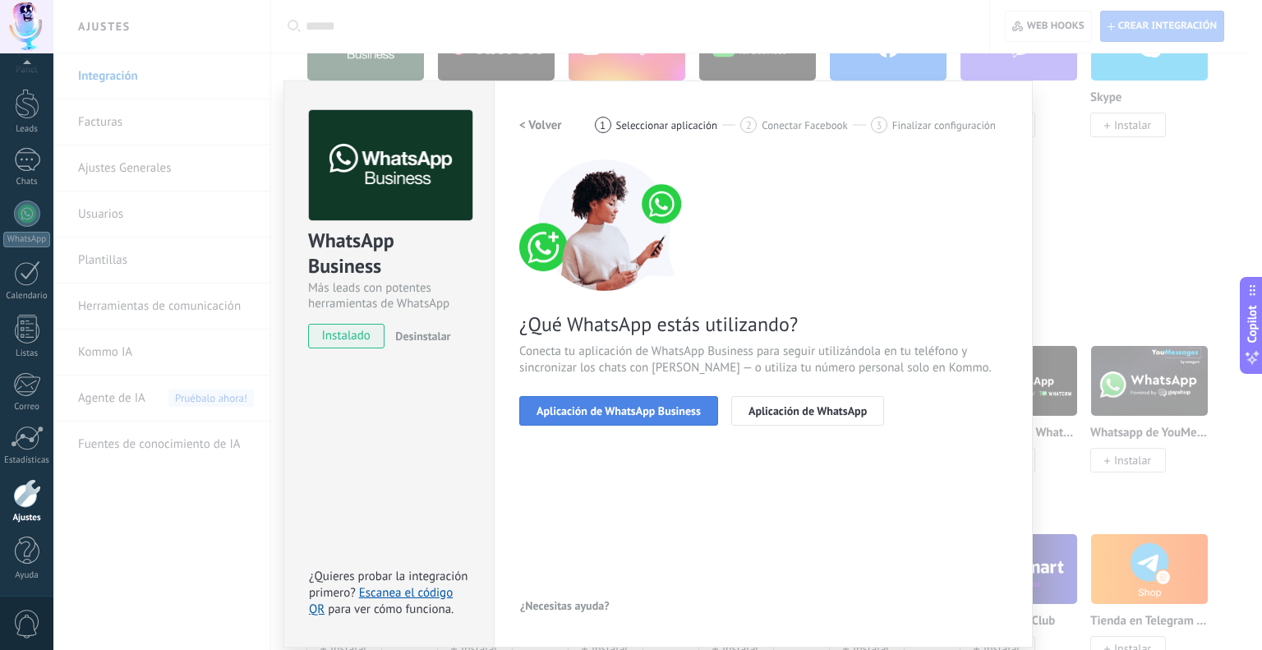
click at [598, 420] on button "Aplicación de WhatsApp Business" at bounding box center [618, 411] width 199 height 30
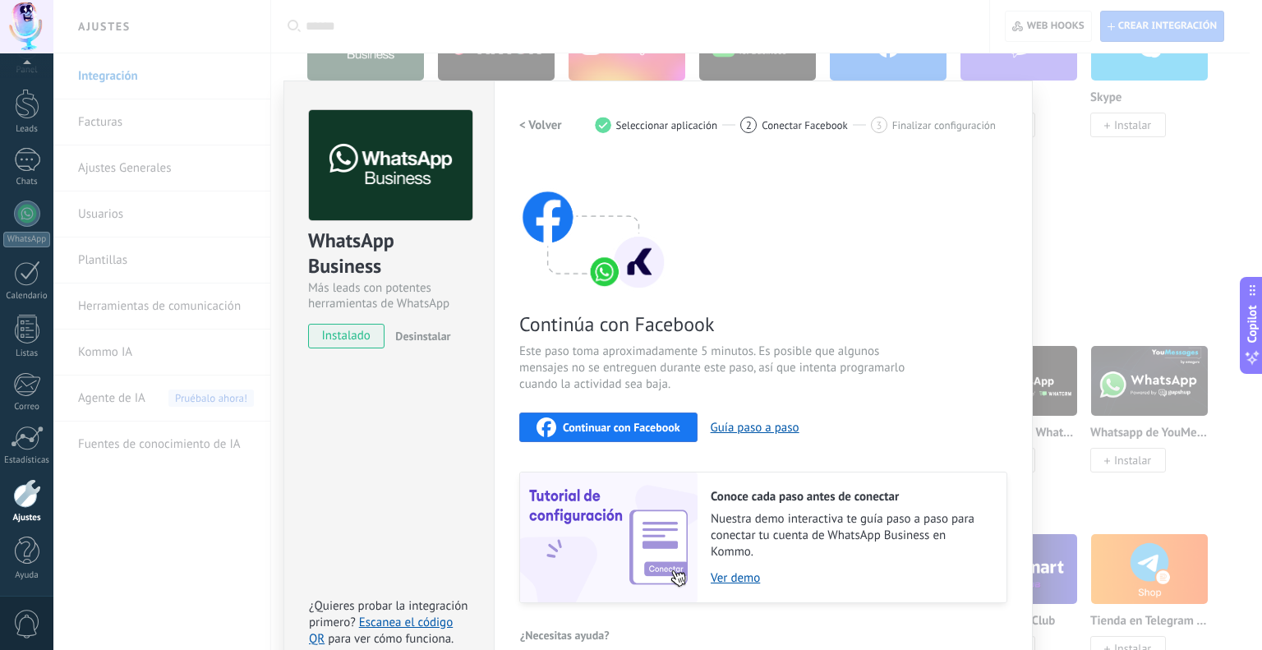
click at [526, 117] on h2 "< Volver" at bounding box center [540, 125] width 43 height 16
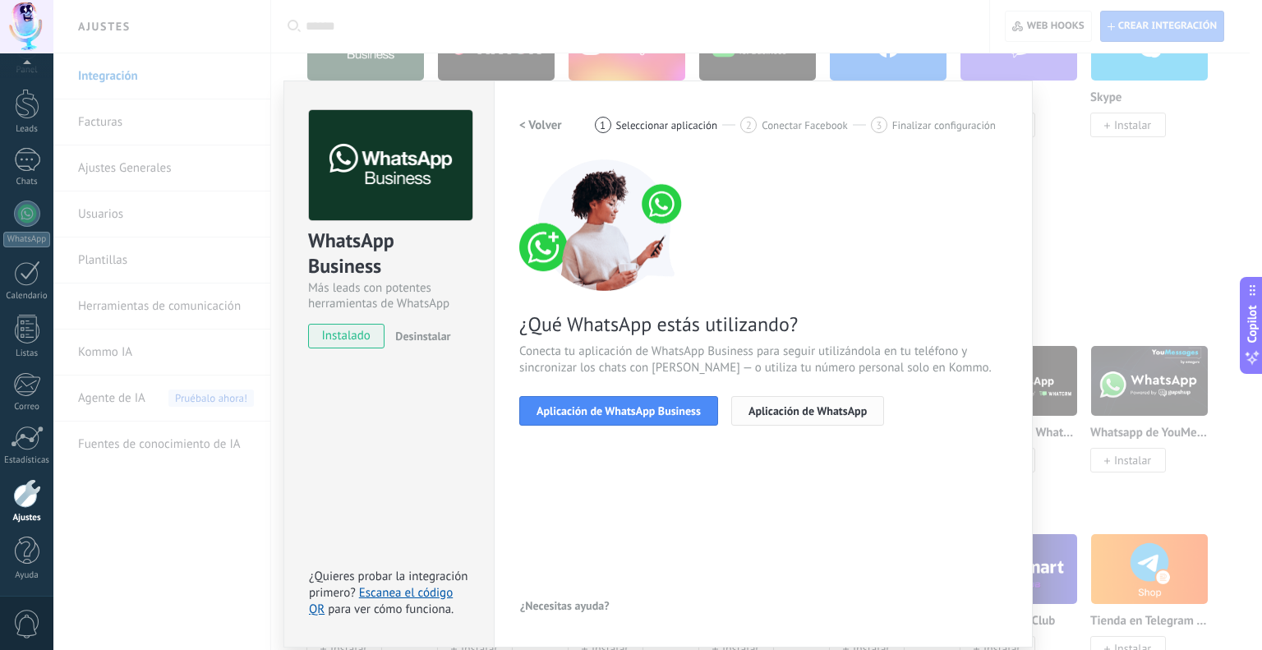
click at [782, 410] on span "Aplicación de WhatsApp" at bounding box center [807, 410] width 118 height 11
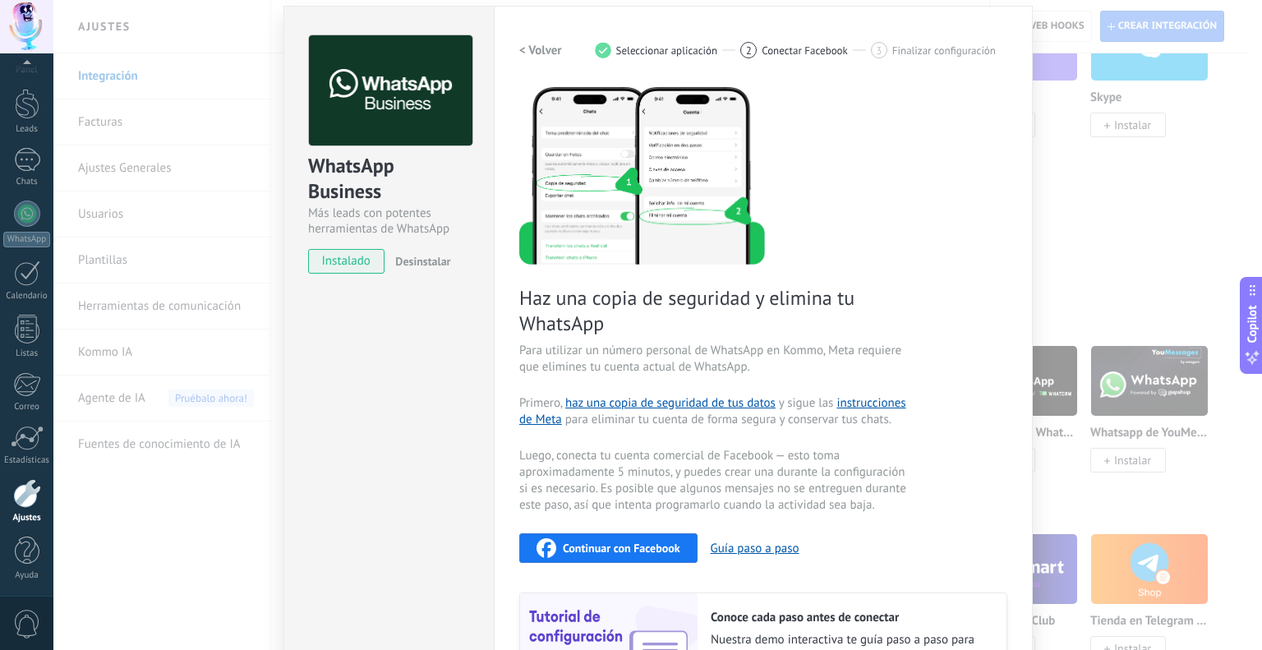
scroll to position [0, 0]
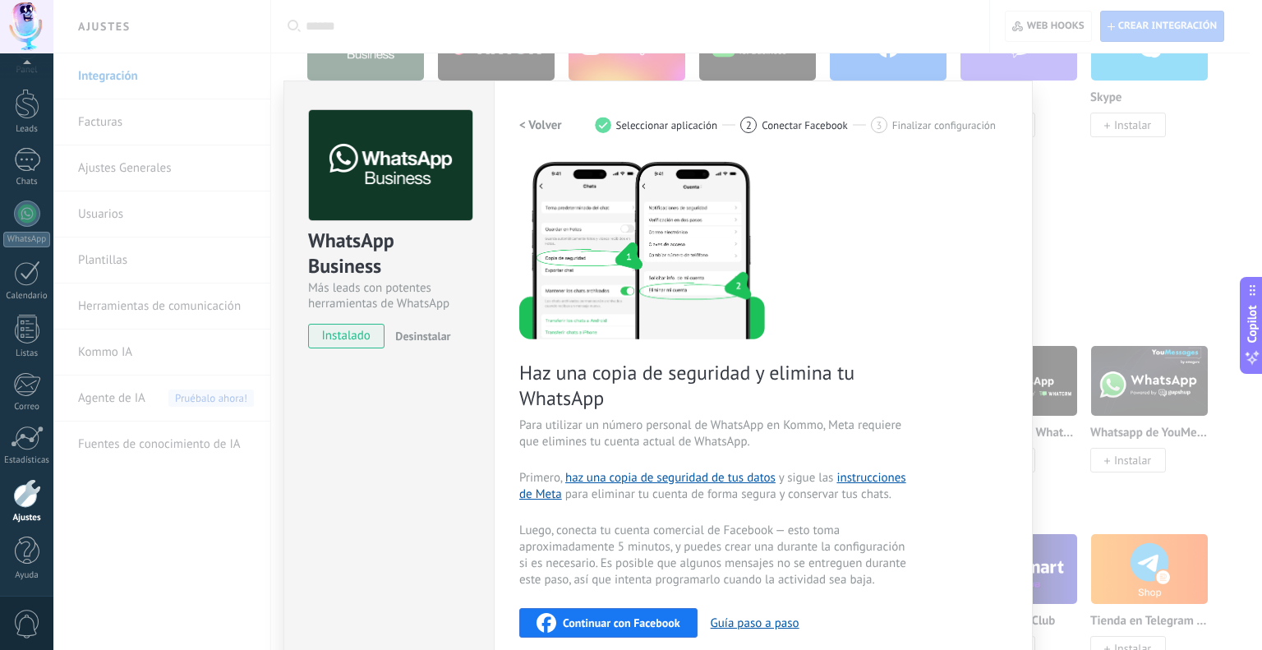
click at [545, 123] on h2 "< Volver" at bounding box center [540, 125] width 43 height 16
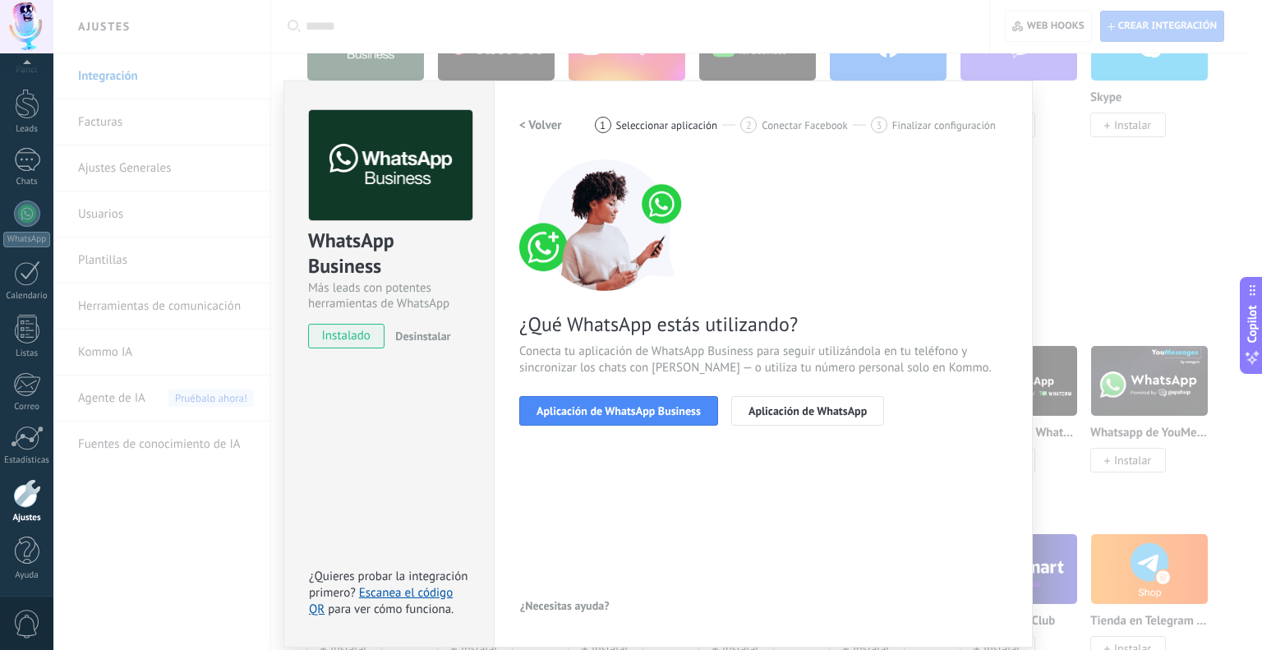
click at [526, 117] on h2 "< Volver" at bounding box center [540, 125] width 43 height 16
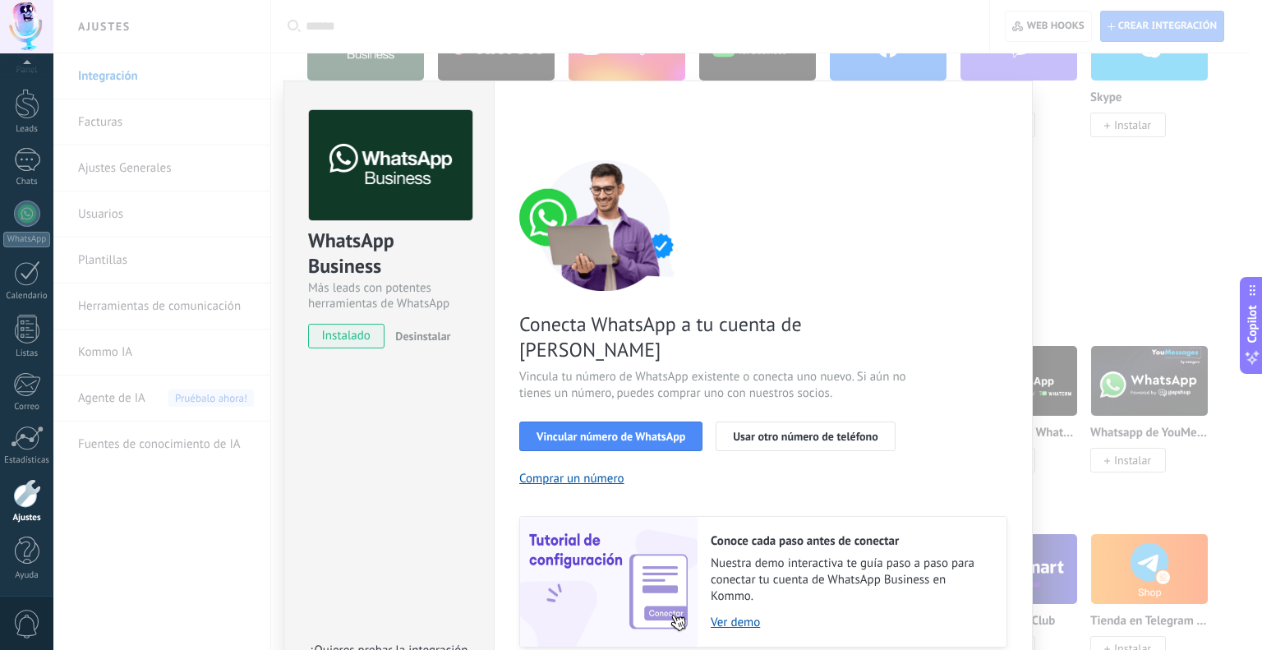
scroll to position [45, 0]
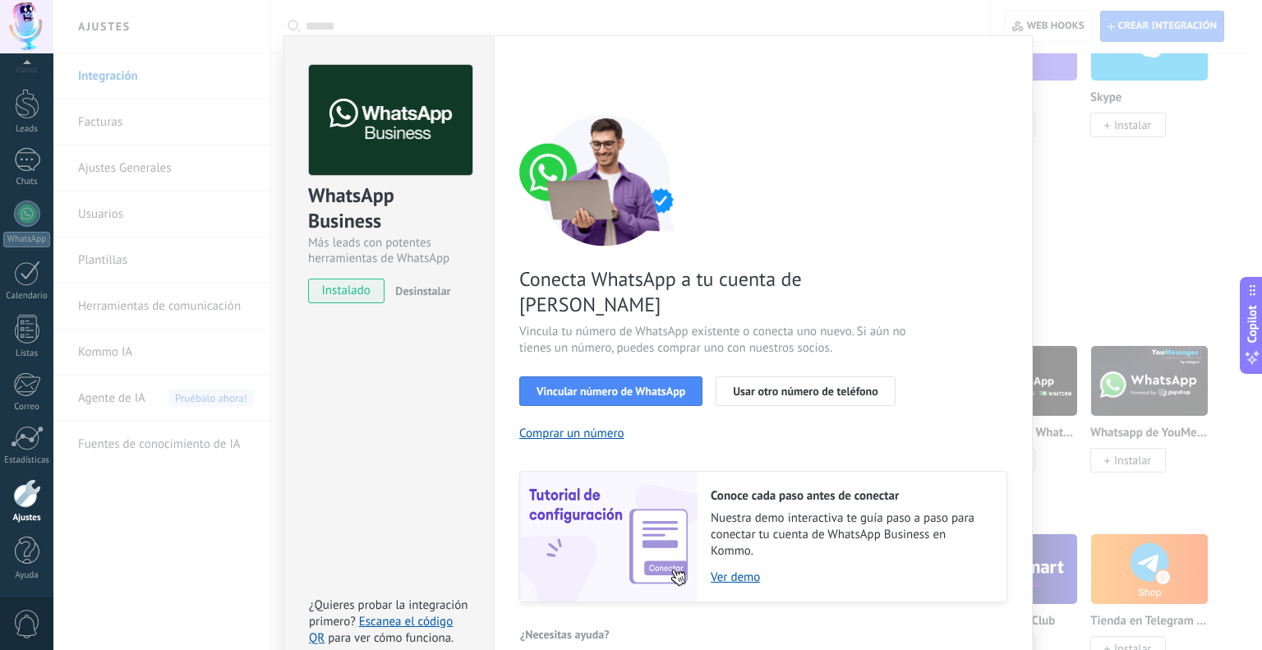
click at [260, 515] on div "WhatsApp Business Más leads con potentes herramientas de WhatsApp instalado Des…" at bounding box center [657, 325] width 1208 height 650
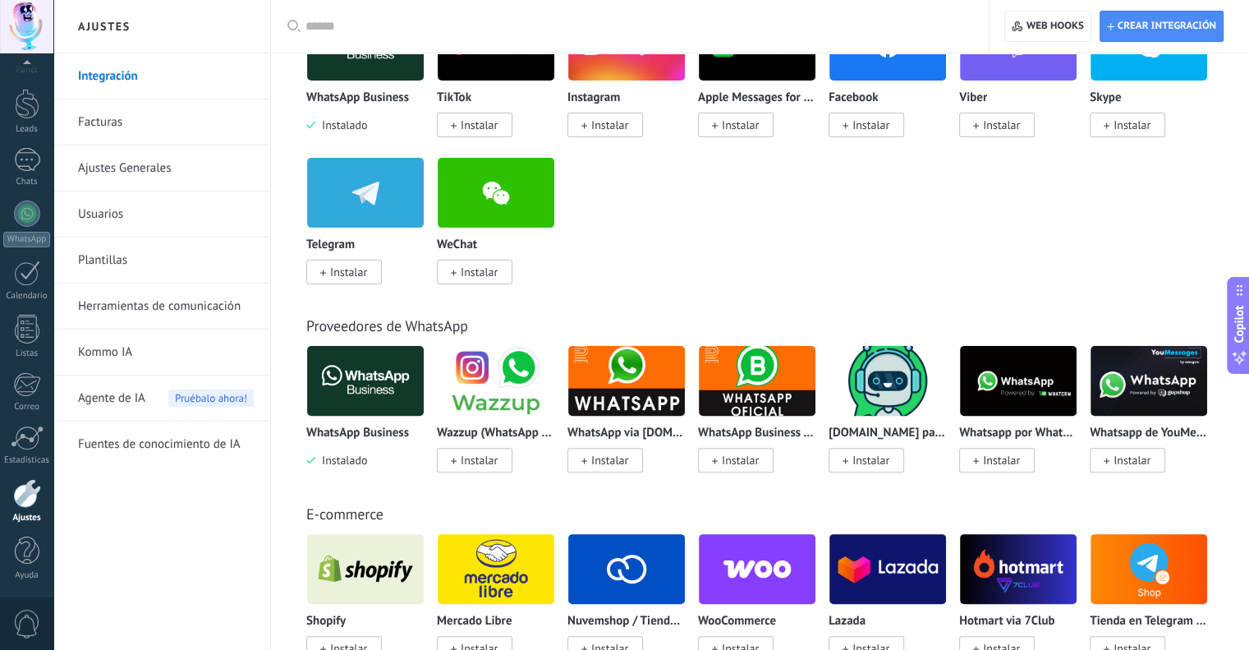
scroll to position [82, 0]
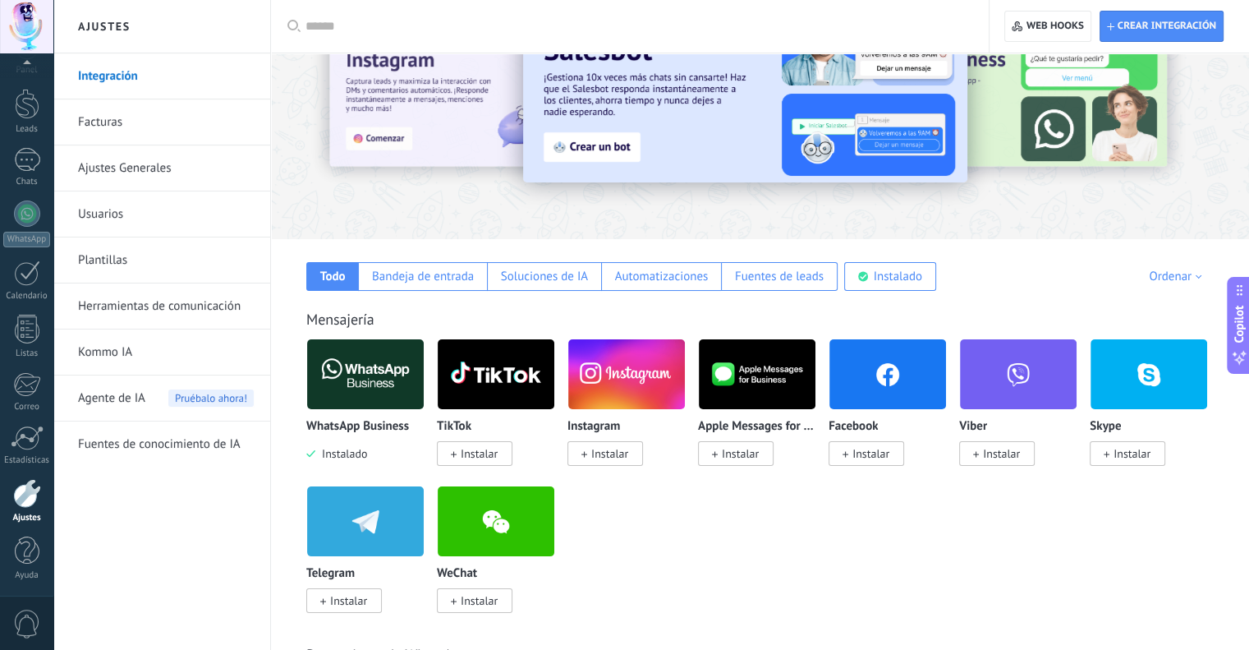
click at [370, 375] on img at bounding box center [365, 374] width 117 height 80
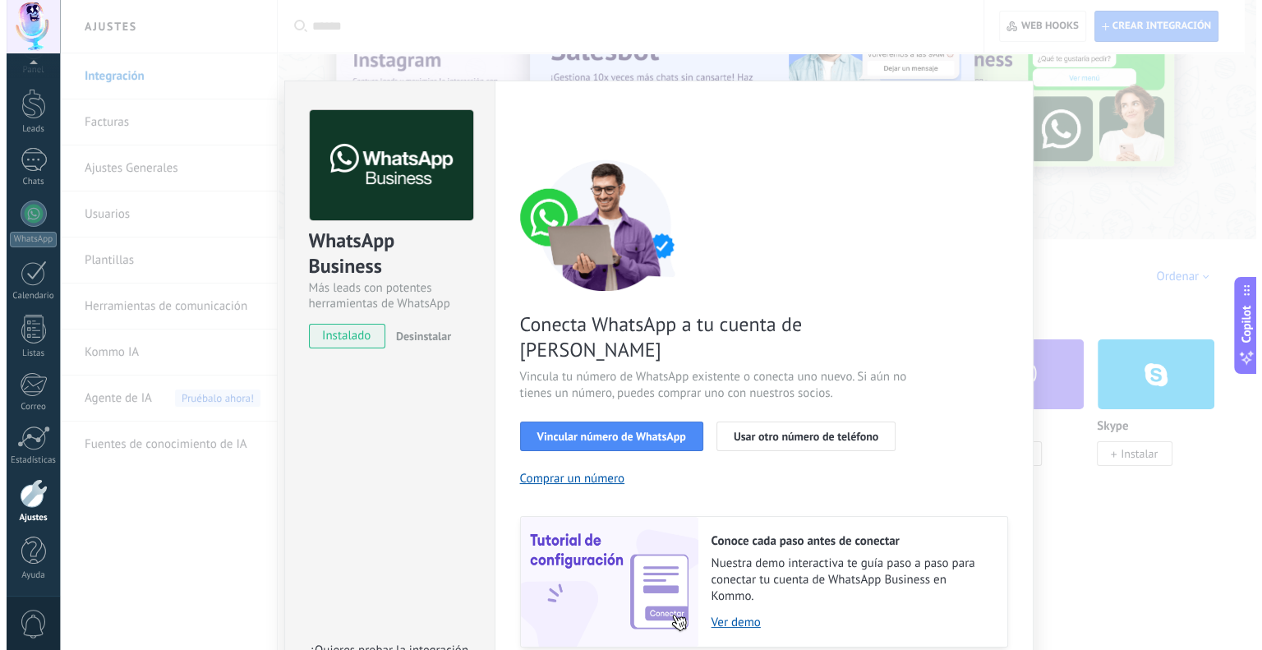
scroll to position [0, 0]
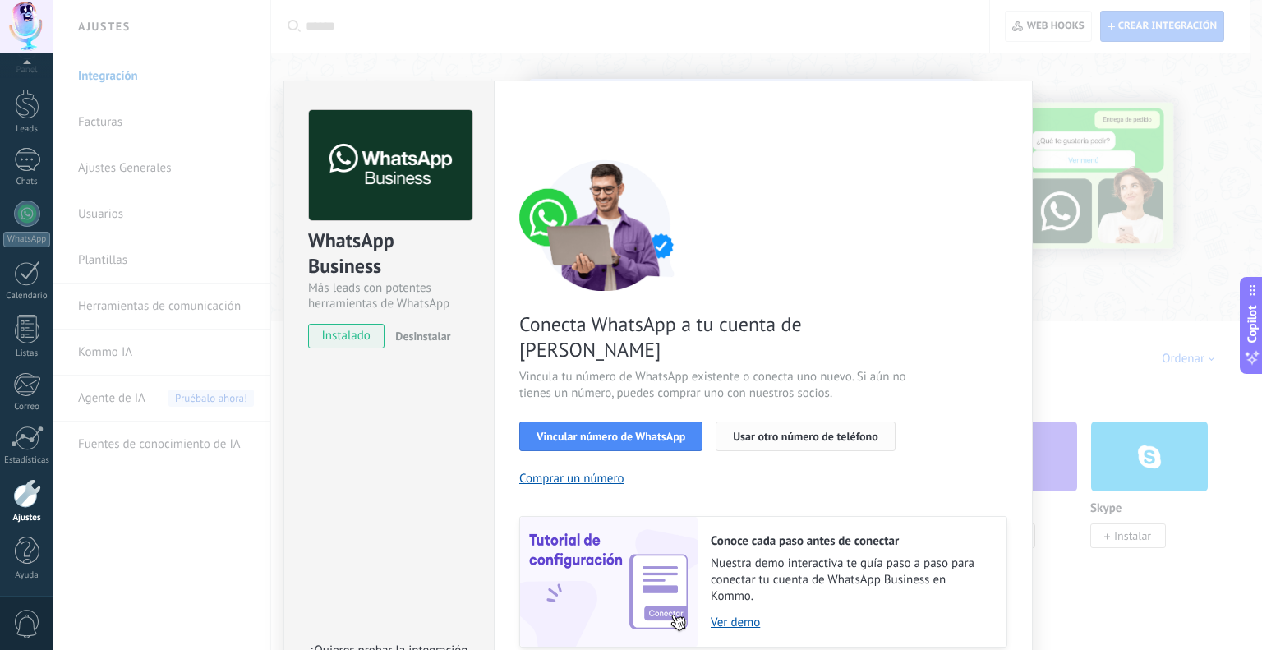
click at [746, 430] on span "Usar otro número de teléfono" at bounding box center [805, 435] width 145 height 11
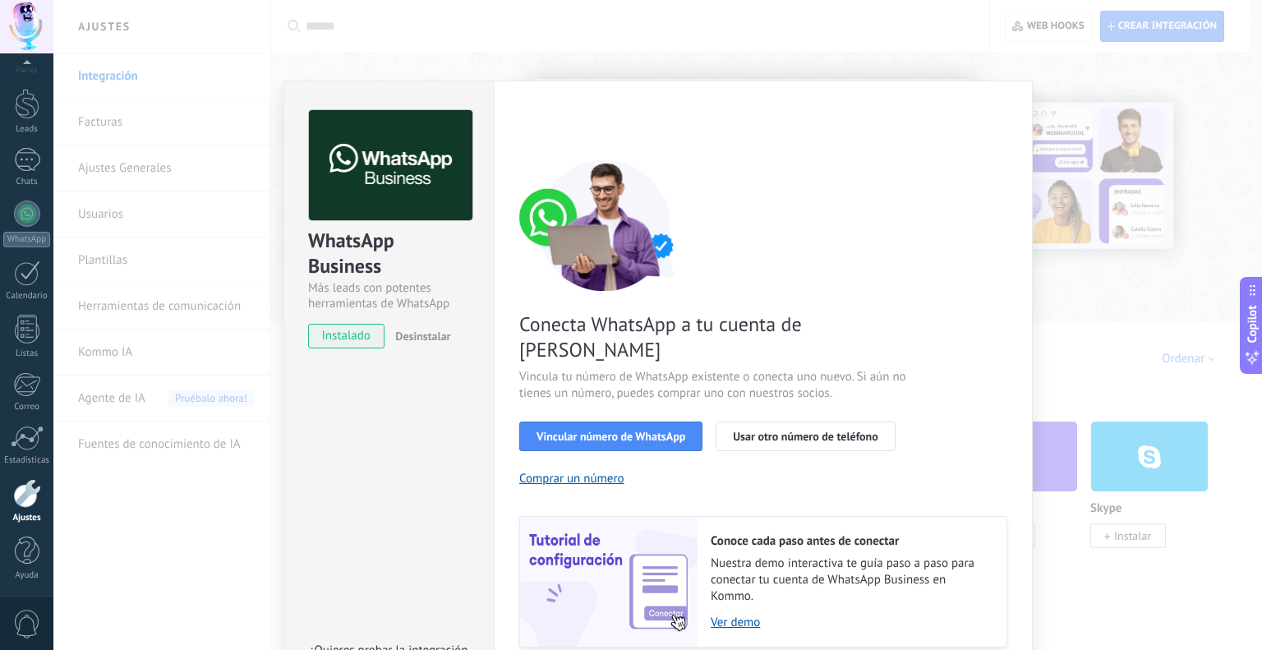
click at [418, 338] on span "Desinstalar" at bounding box center [422, 336] width 55 height 15
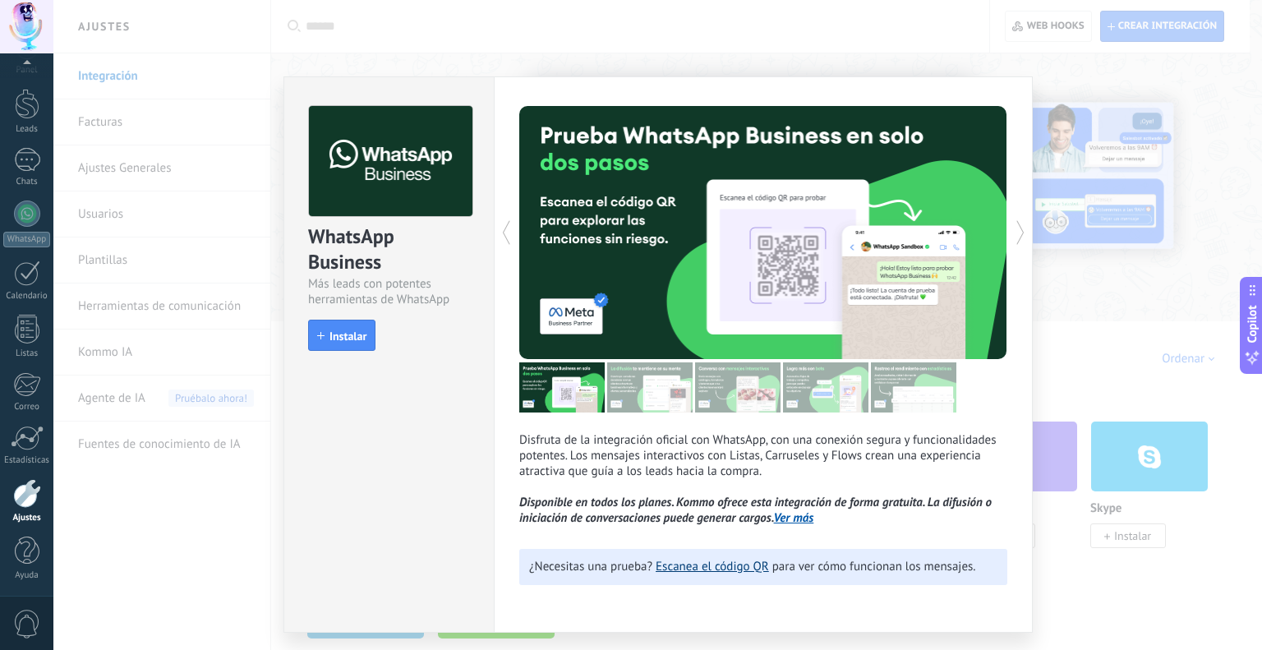
click at [677, 568] on link "Escanea el código QR" at bounding box center [711, 566] width 113 height 16
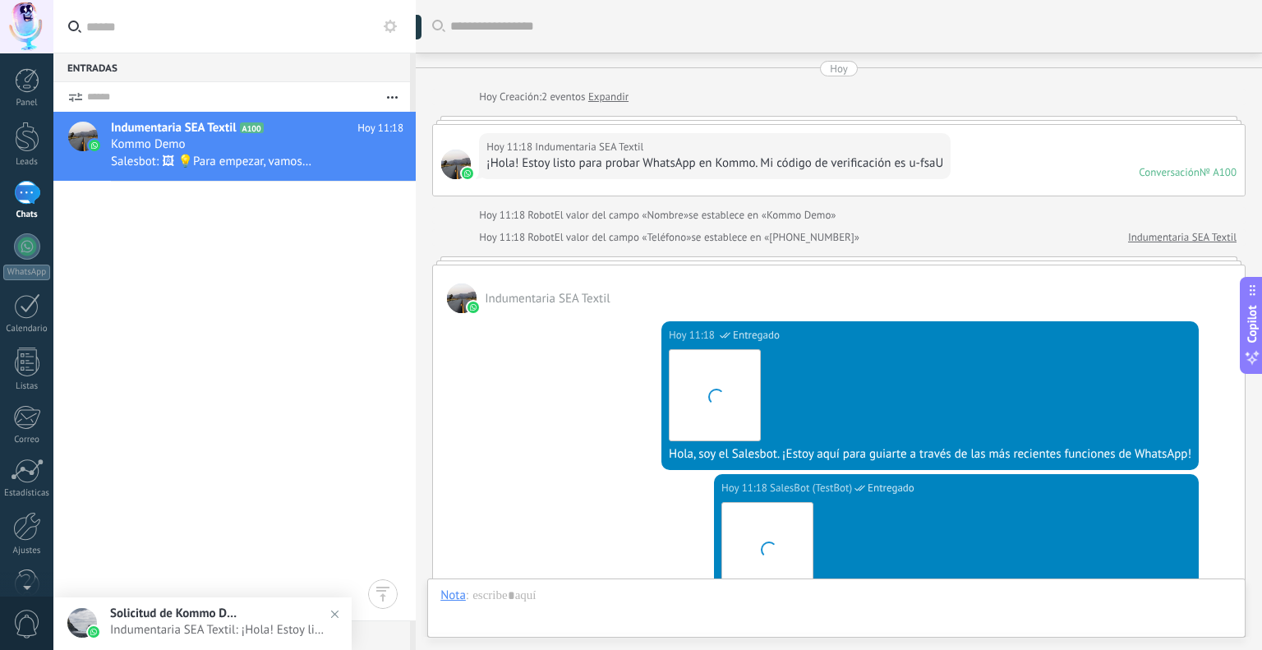
scroll to position [436, 0]
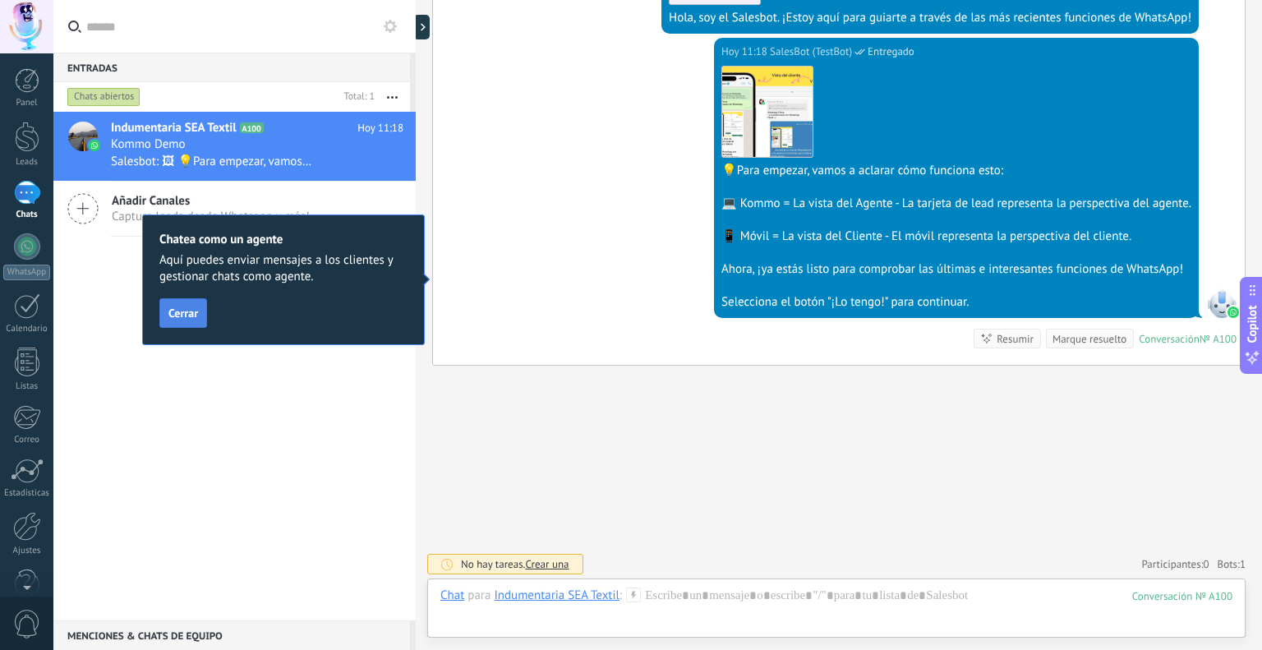
click at [182, 311] on span "Cerrar" at bounding box center [183, 312] width 30 height 11
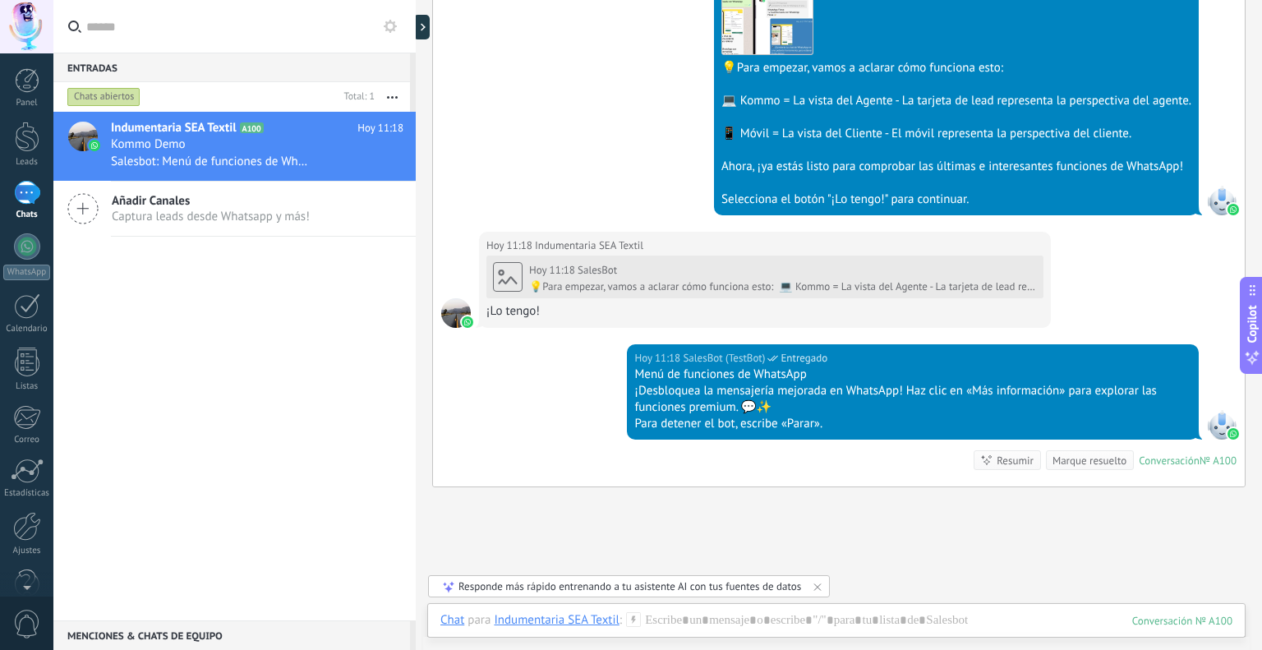
scroll to position [660, 0]
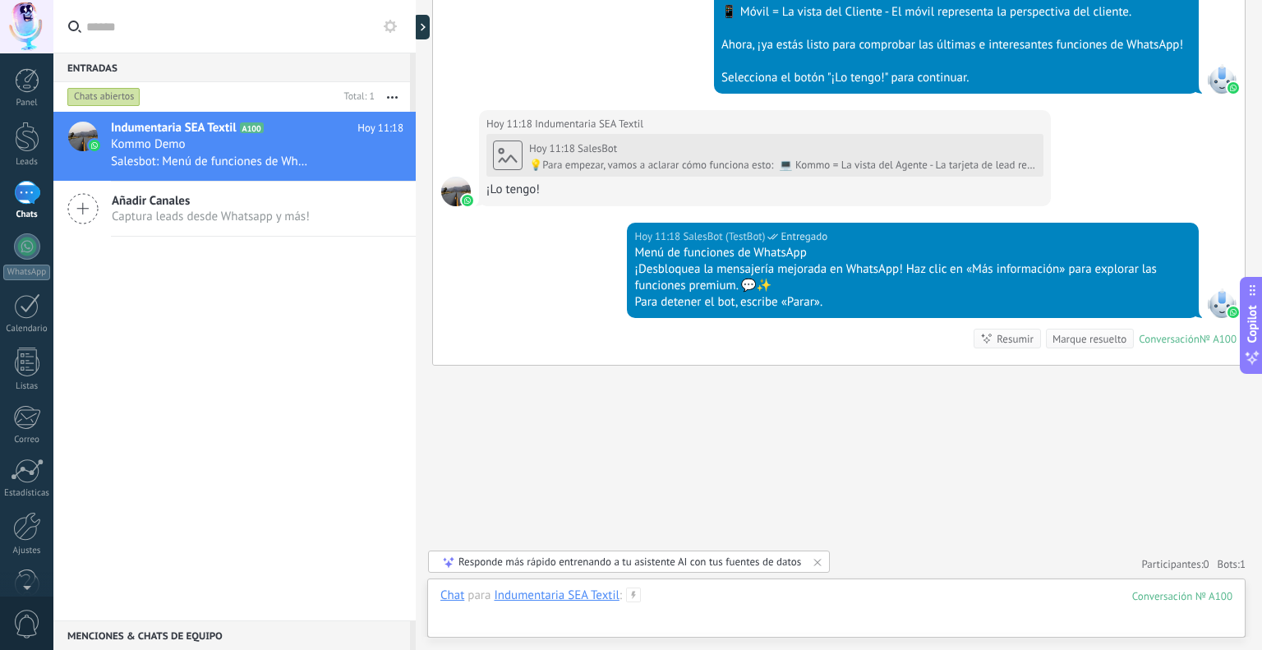
click at [691, 610] on div at bounding box center [836, 611] width 792 height 49
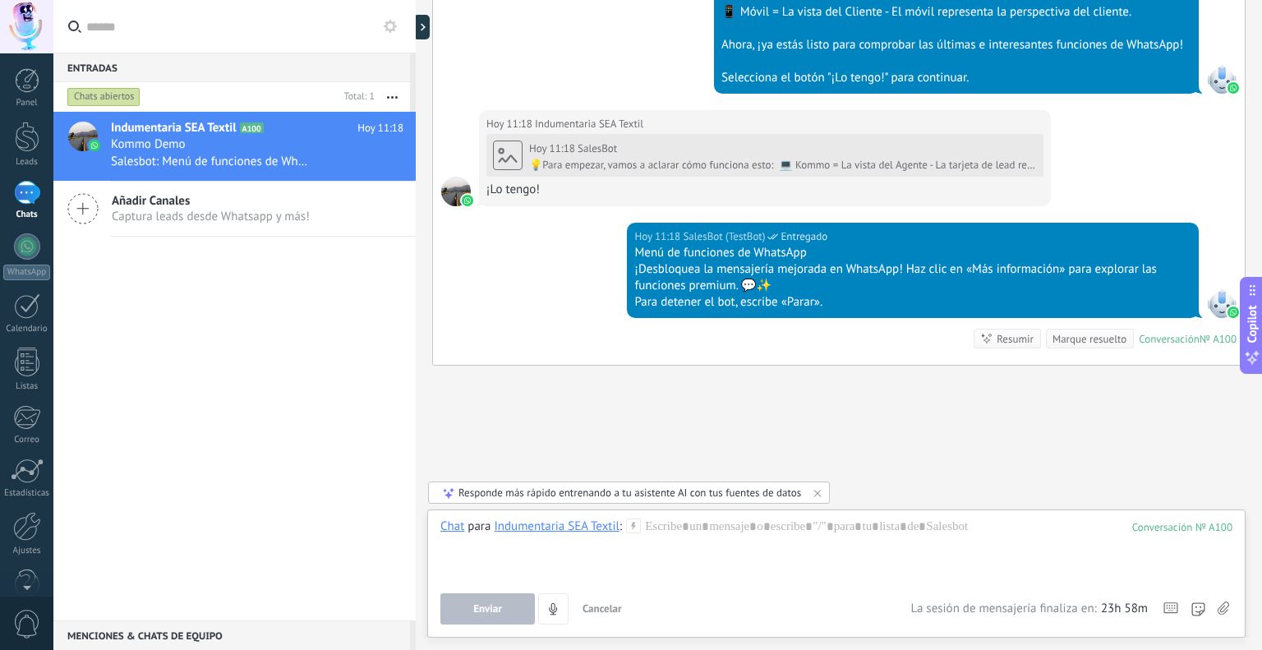
click at [187, 363] on div "Indumentaria SEA Textil A100 [DATE] 11:18 Kommo Demo Salesbot: Menú de funcione…" at bounding box center [234, 366] width 362 height 508
click at [30, 143] on div at bounding box center [27, 137] width 25 height 30
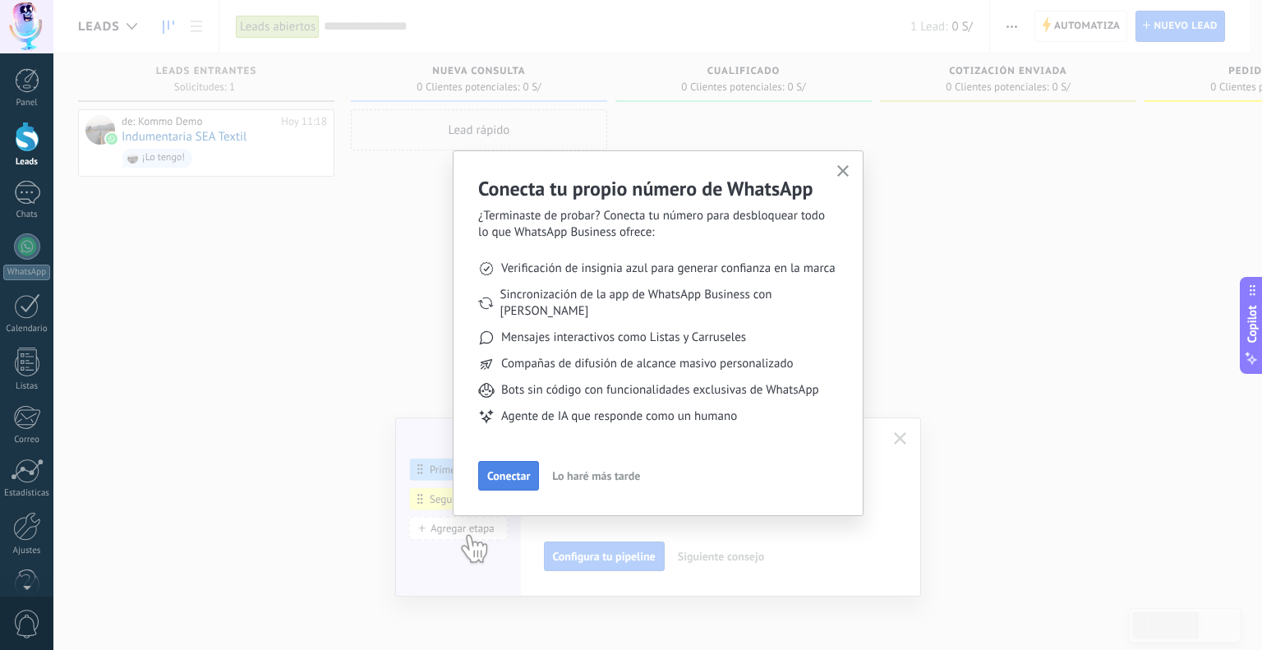
click at [528, 470] on span "Conectar" at bounding box center [508, 475] width 43 height 11
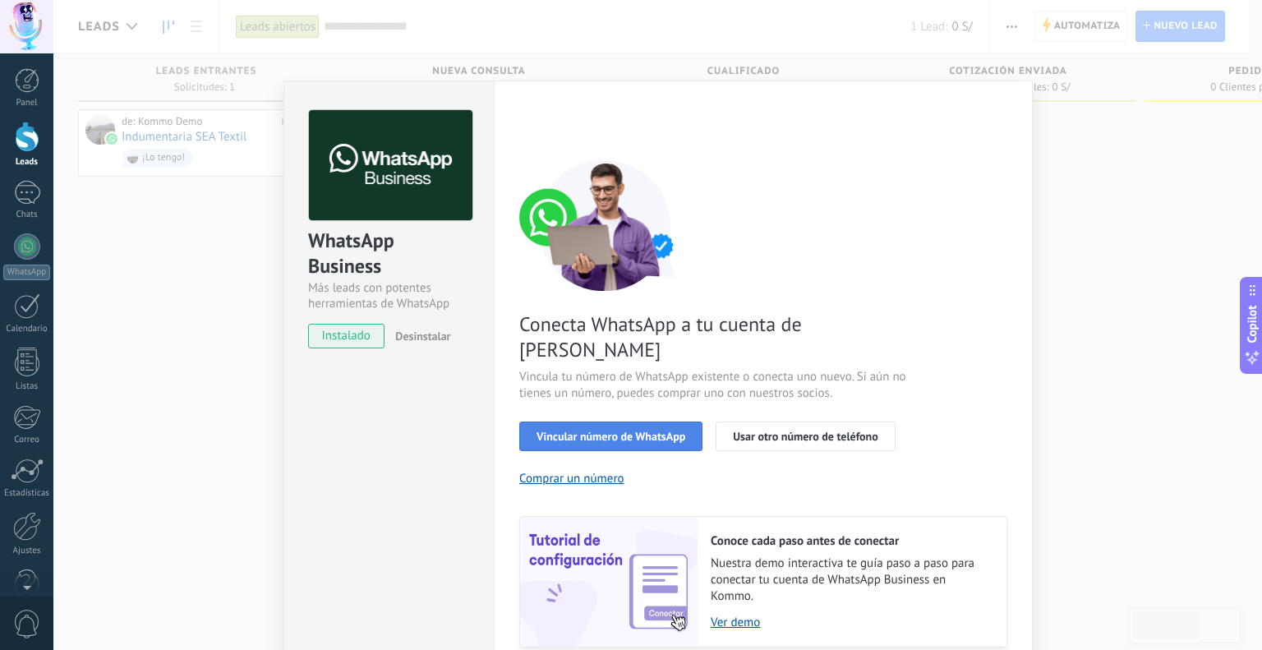
click at [590, 430] on span "Vincular número de WhatsApp" at bounding box center [610, 435] width 149 height 11
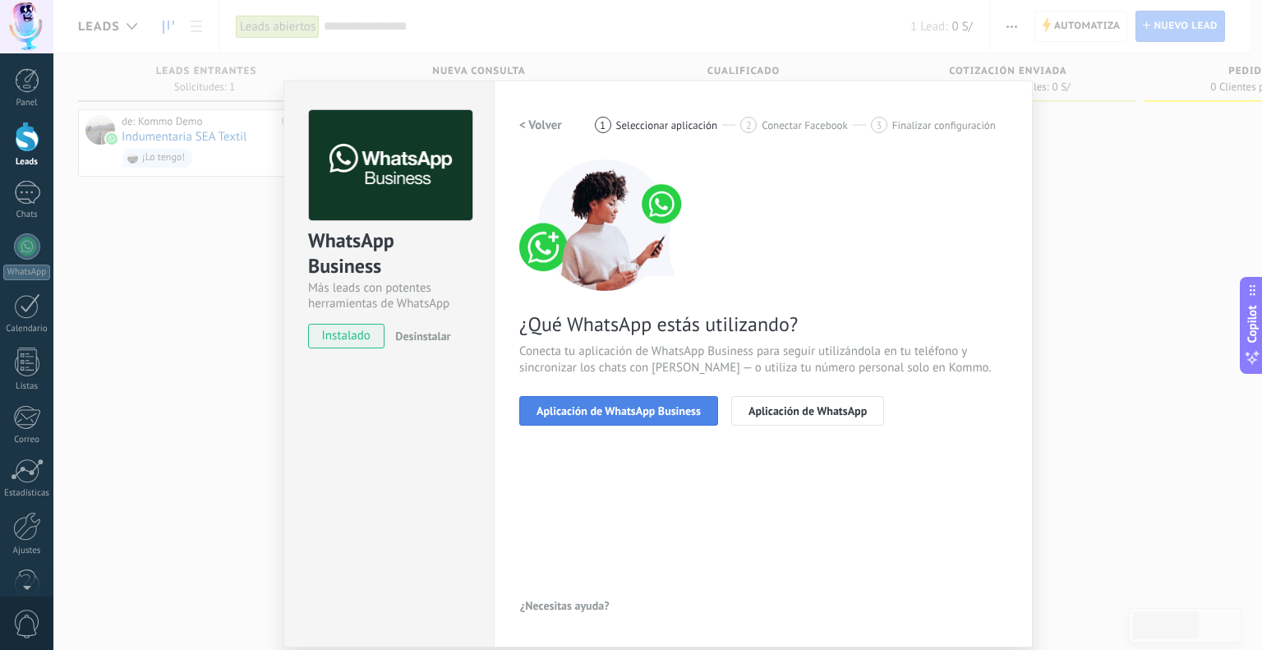
click at [598, 416] on span "Aplicación de WhatsApp Business" at bounding box center [618, 410] width 164 height 11
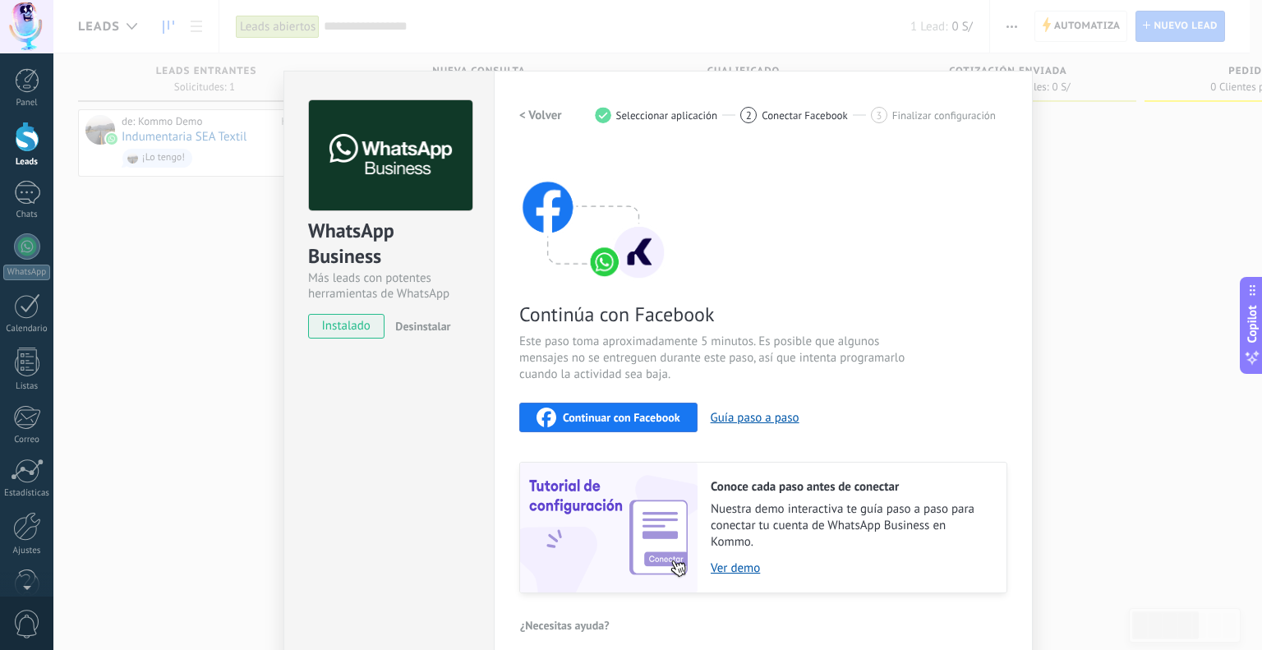
scroll to position [26, 0]
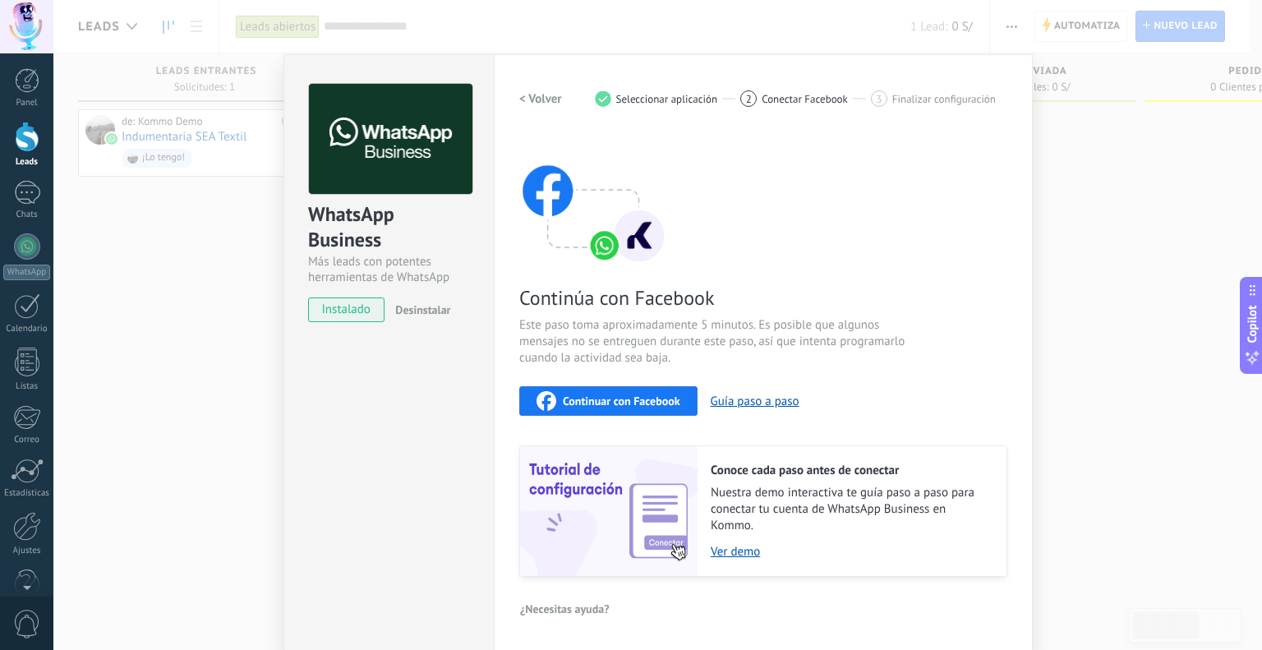
click at [197, 242] on div "WhatsApp Business Más leads con potentes herramientas de WhatsApp instalado Des…" at bounding box center [657, 325] width 1208 height 650
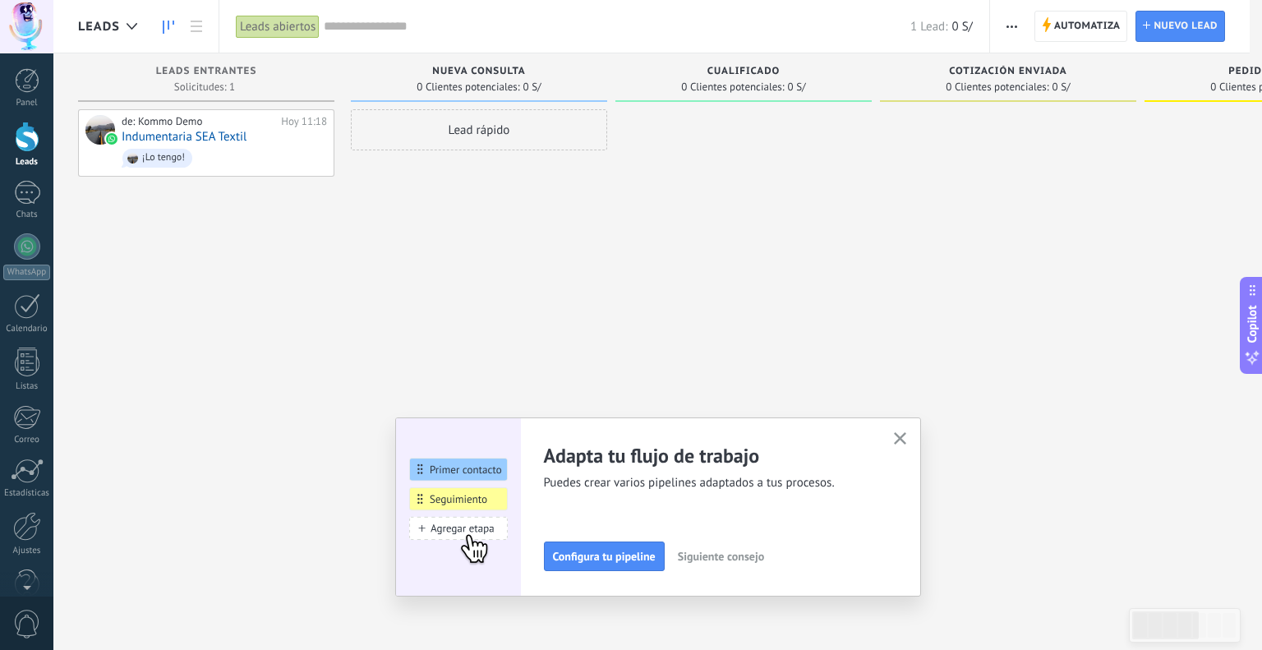
scroll to position [0, 0]
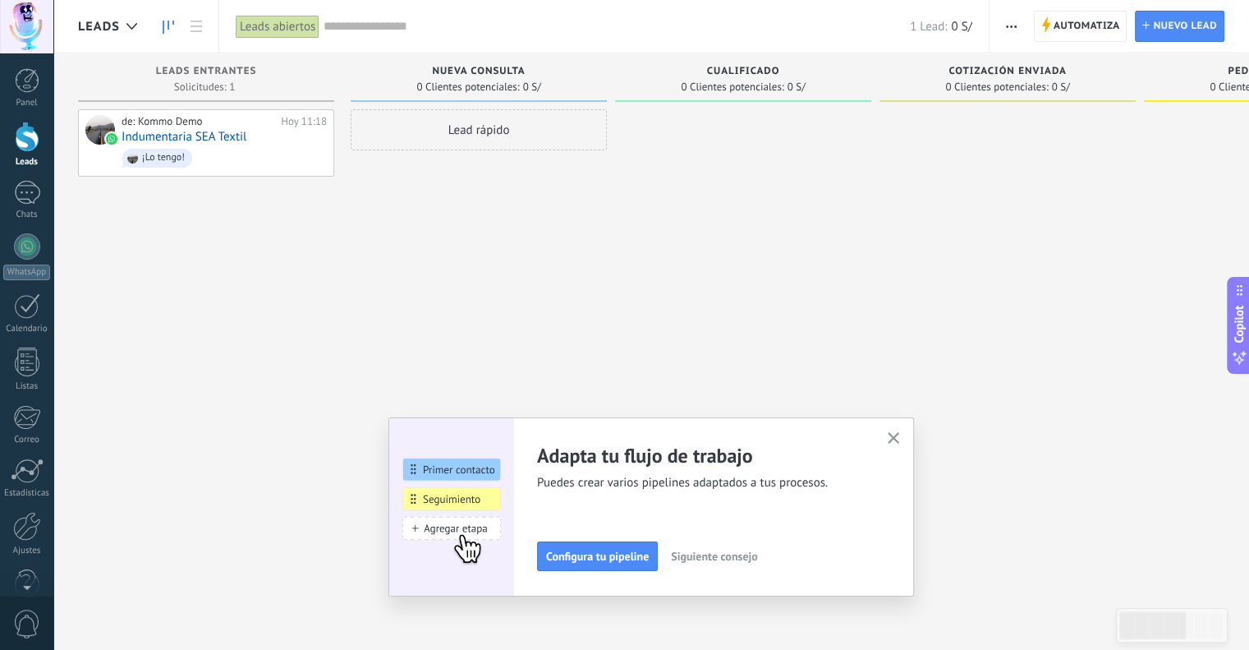
drag, startPoint x: 894, startPoint y: 437, endPoint x: 805, endPoint y: 413, distance: 91.8
click at [891, 438] on button "button" at bounding box center [894, 439] width 21 height 22
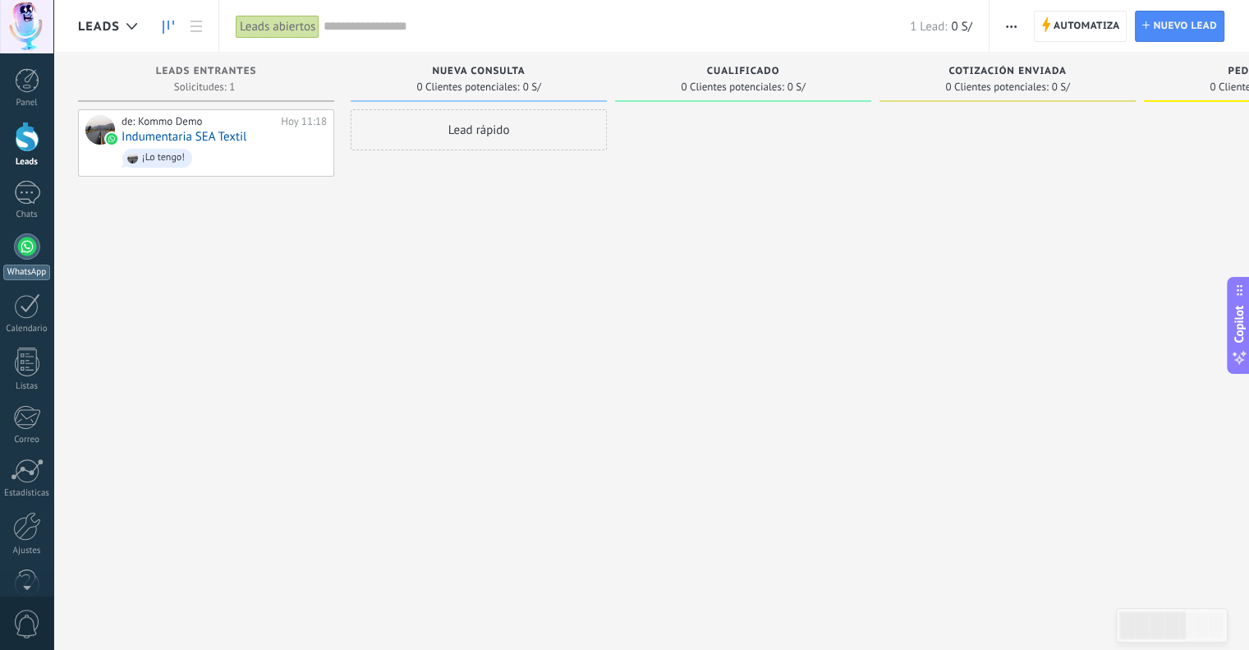
click at [20, 237] on div at bounding box center [27, 246] width 26 height 26
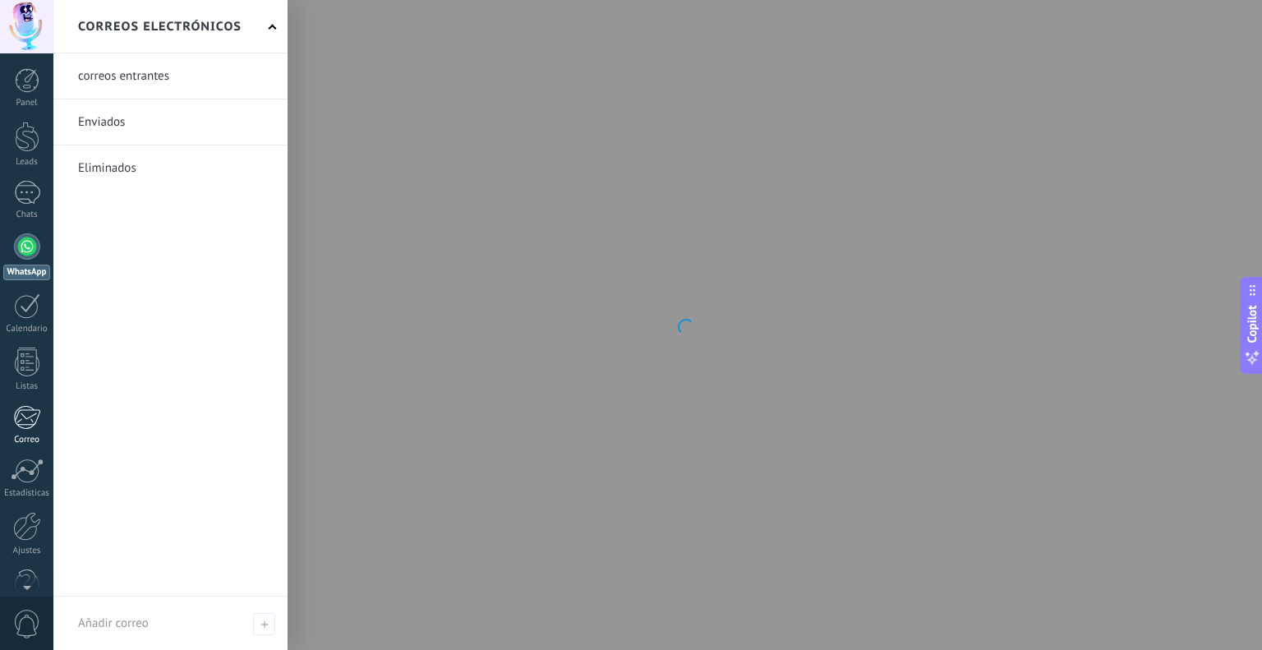
click at [25, 428] on div at bounding box center [26, 417] width 27 height 25
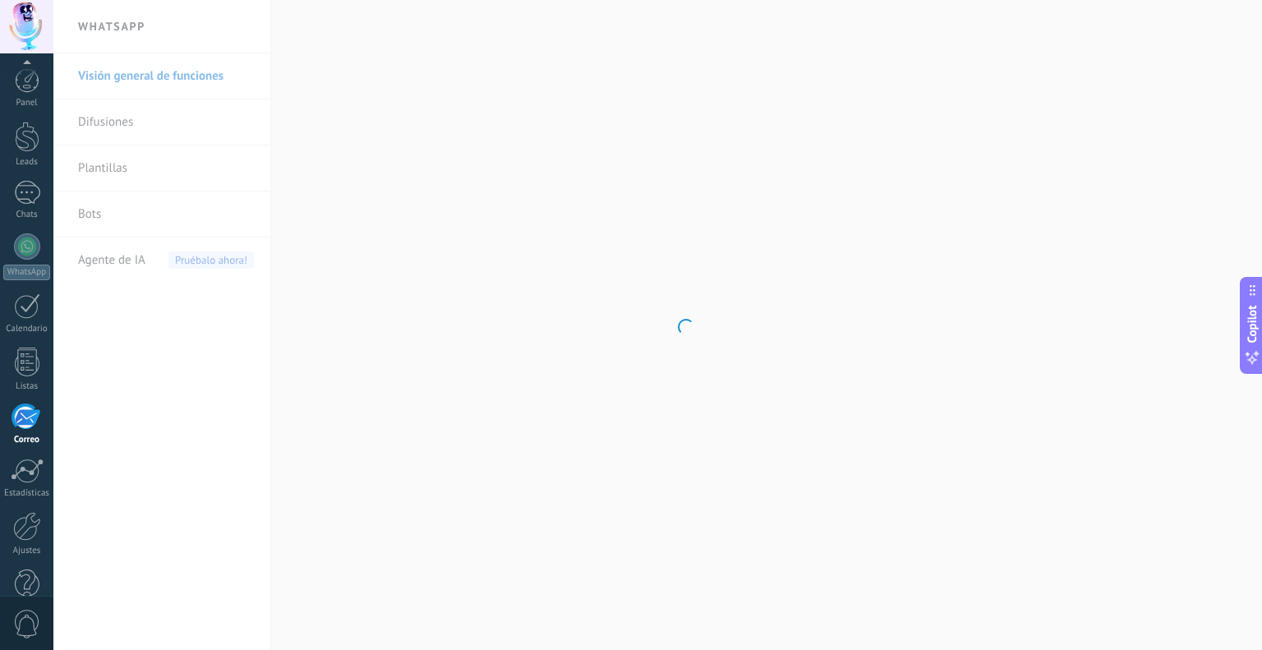
scroll to position [33, 0]
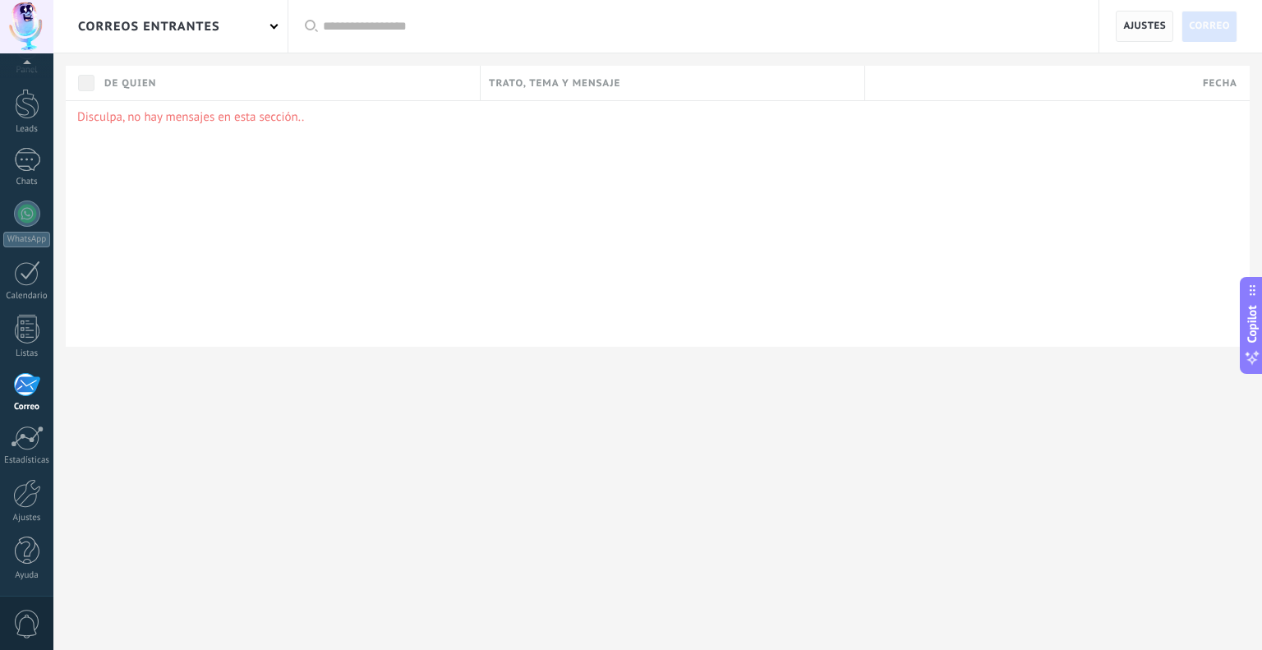
click at [1133, 31] on span "Ajustes" at bounding box center [1144, 26] width 43 height 30
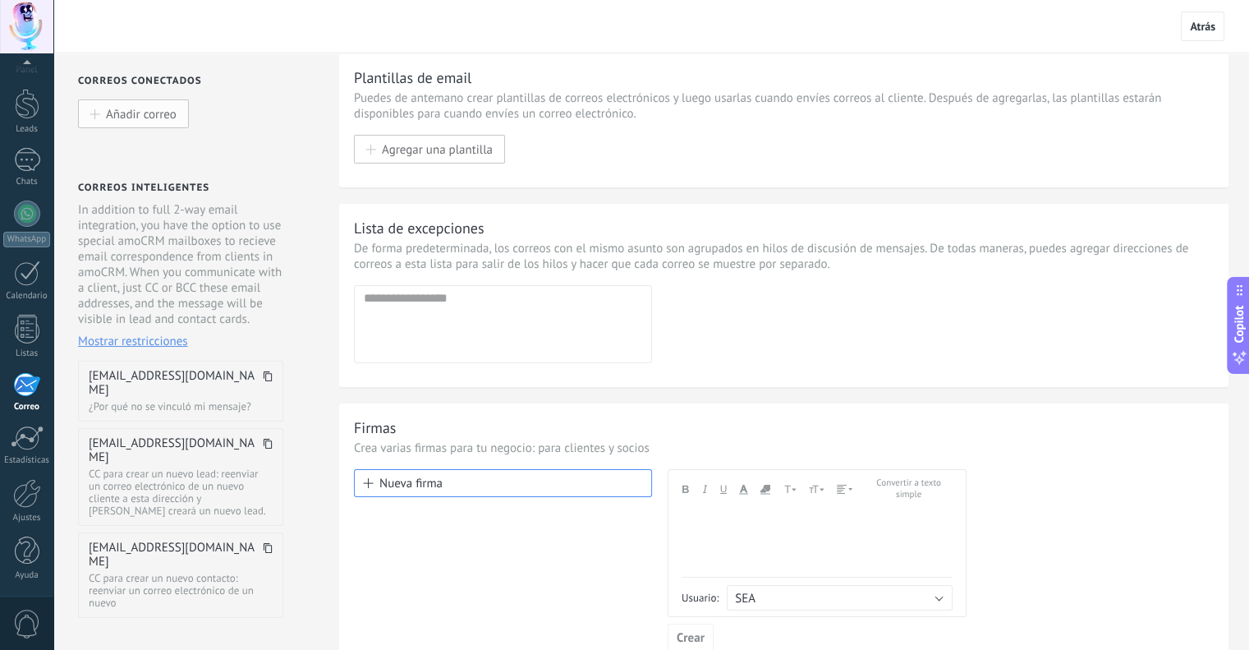
click at [144, 112] on span "Añadir correo" at bounding box center [141, 114] width 71 height 14
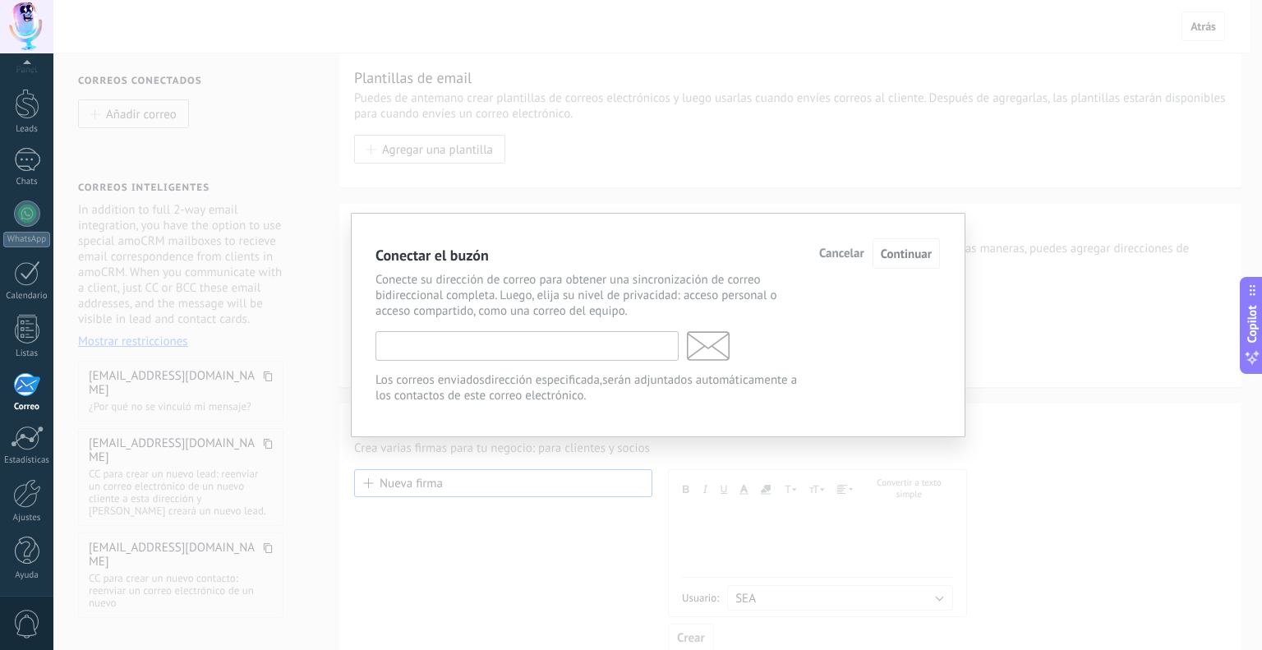
click at [430, 352] on input "text" at bounding box center [526, 346] width 303 height 30
type input "**********"
click at [900, 254] on span "Continuar" at bounding box center [905, 254] width 51 height 16
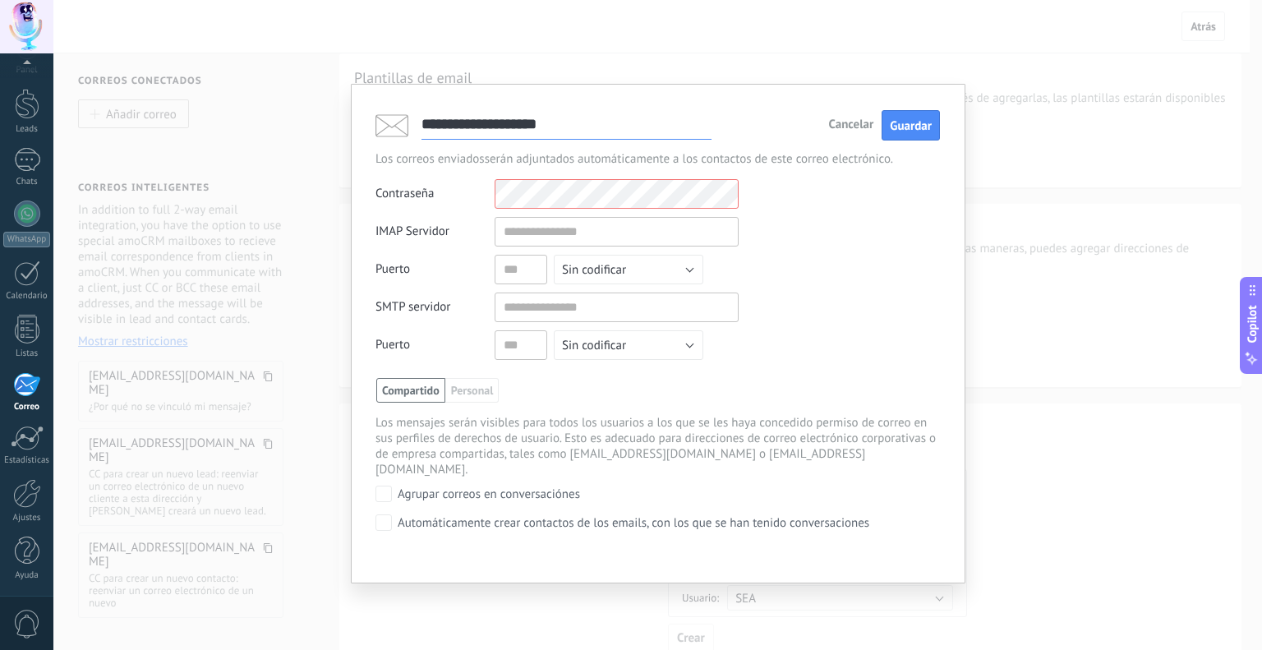
click at [516, 109] on div "**********" at bounding box center [566, 126] width 290 height 34
click at [540, 232] on input "text" at bounding box center [616, 232] width 244 height 30
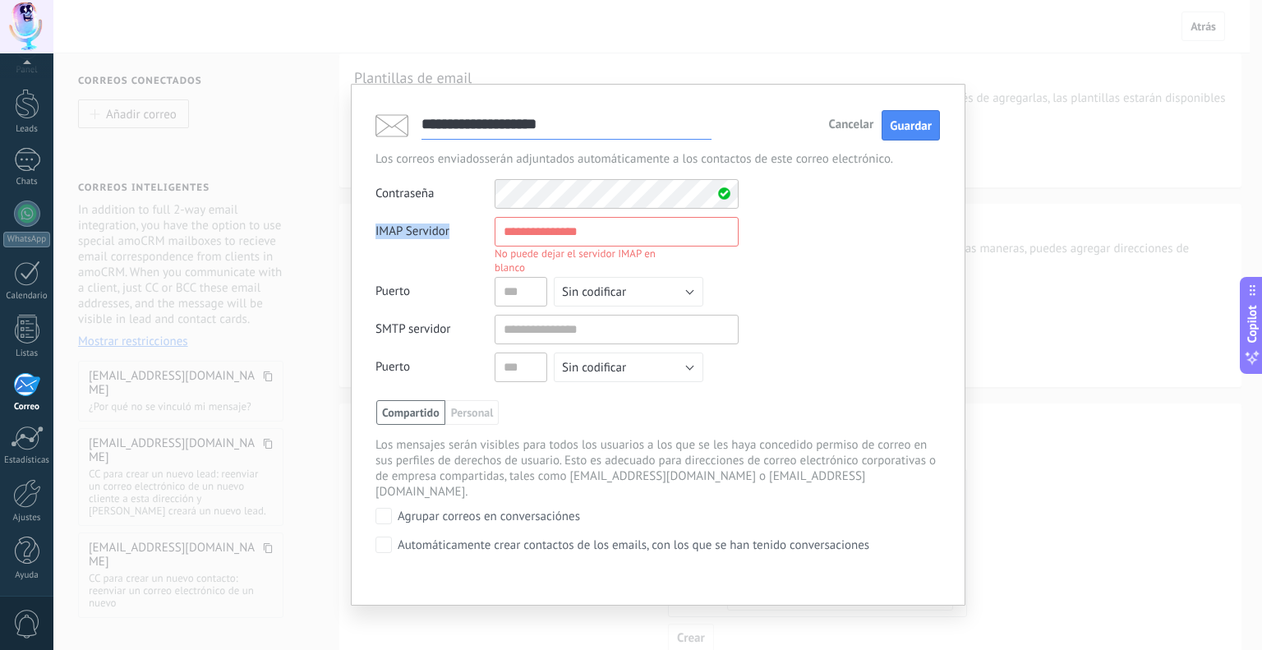
drag, startPoint x: 367, startPoint y: 226, endPoint x: 448, endPoint y: 235, distance: 81.0
click at [448, 235] on div "**********" at bounding box center [658, 345] width 614 height 522
copy div "IMAP Servidor"
click at [567, 241] on input "text" at bounding box center [616, 232] width 244 height 30
paste input "**********"
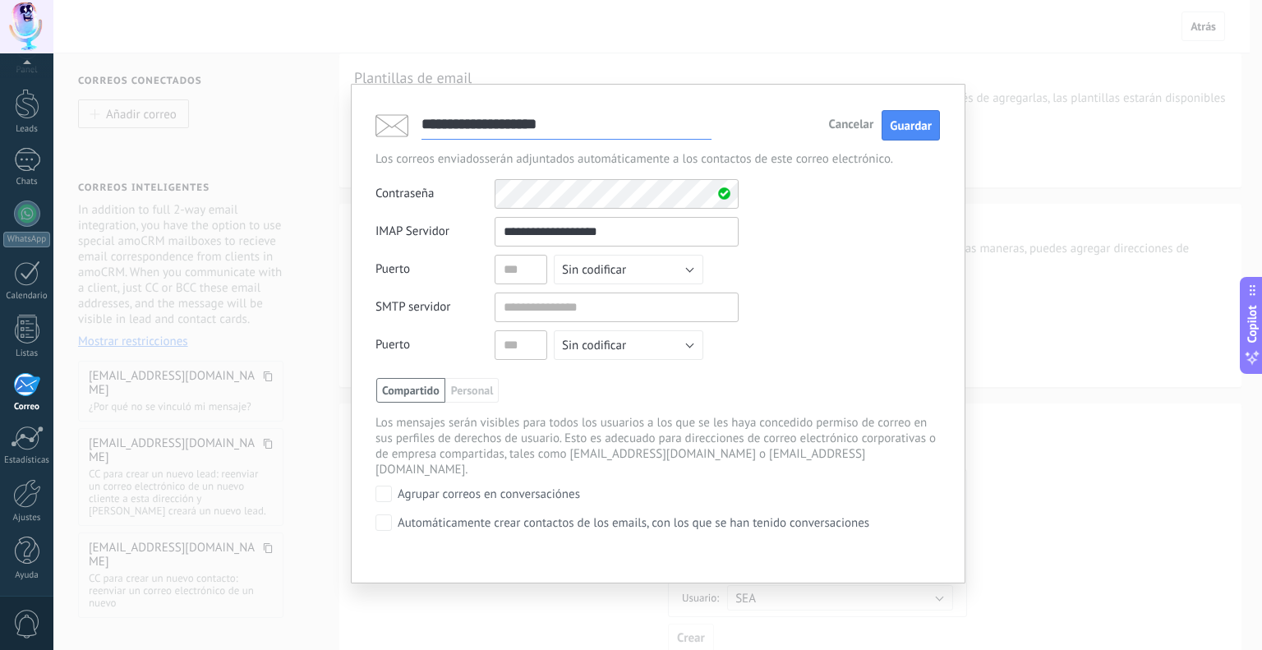
type input "**********"
click at [522, 271] on input "text" at bounding box center [520, 270] width 53 height 30
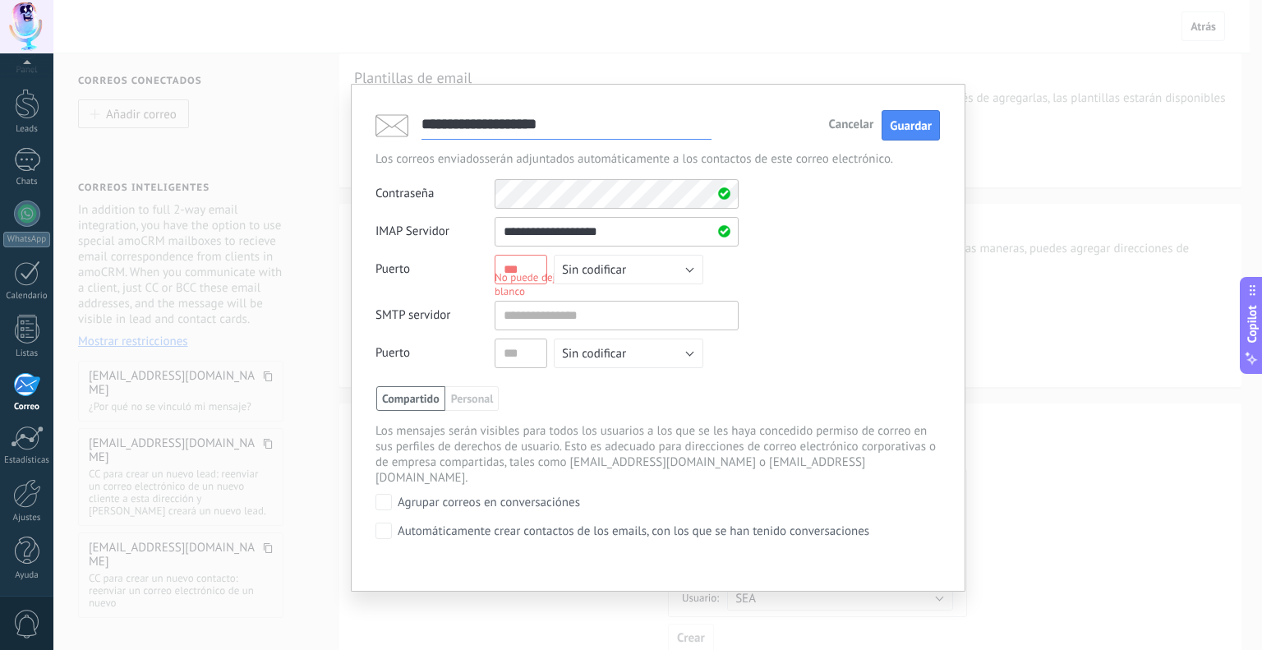
click at [520, 265] on input "text" at bounding box center [520, 270] width 53 height 30
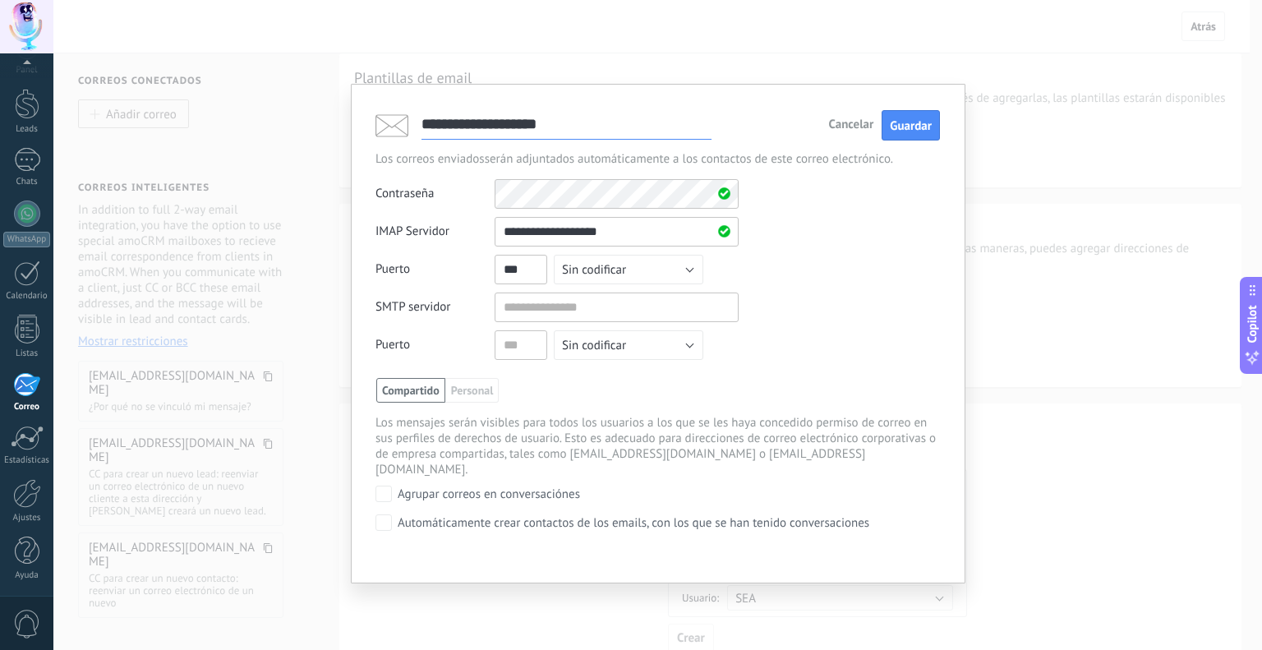
type input "***"
click at [606, 276] on span "Sin codificar" at bounding box center [594, 270] width 64 height 16
click at [606, 292] on span "SSL" at bounding box center [621, 298] width 154 height 16
click at [592, 295] on input "text" at bounding box center [616, 307] width 244 height 30
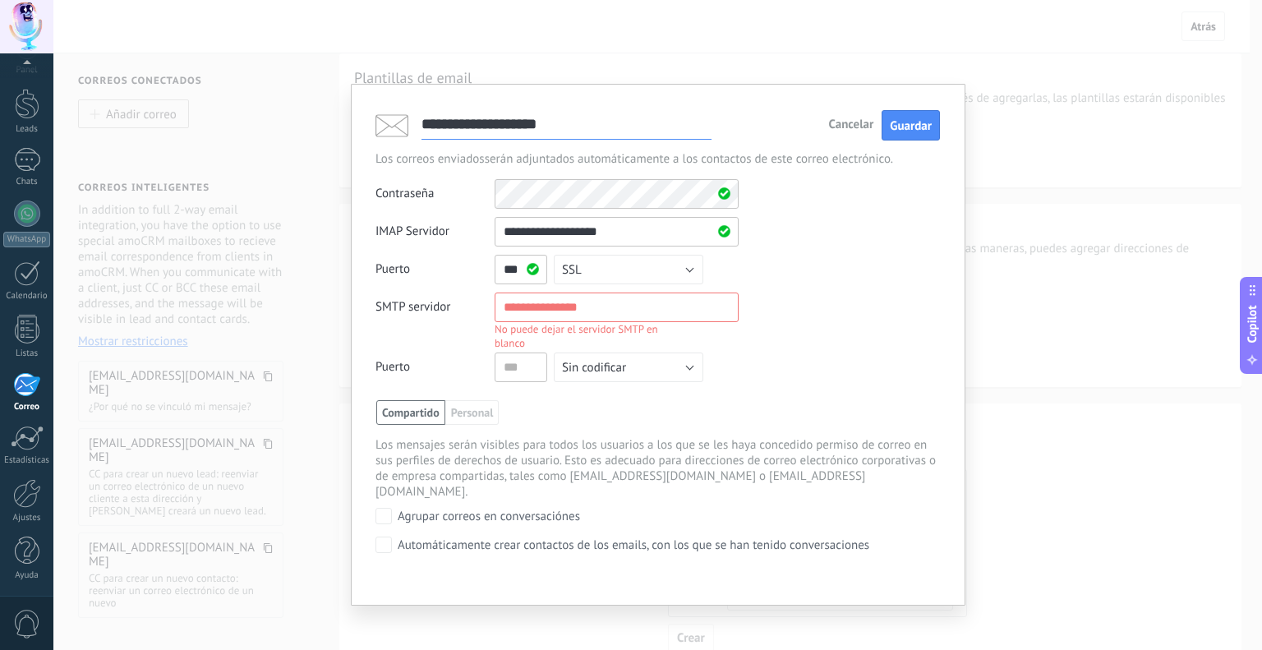
paste input "**********"
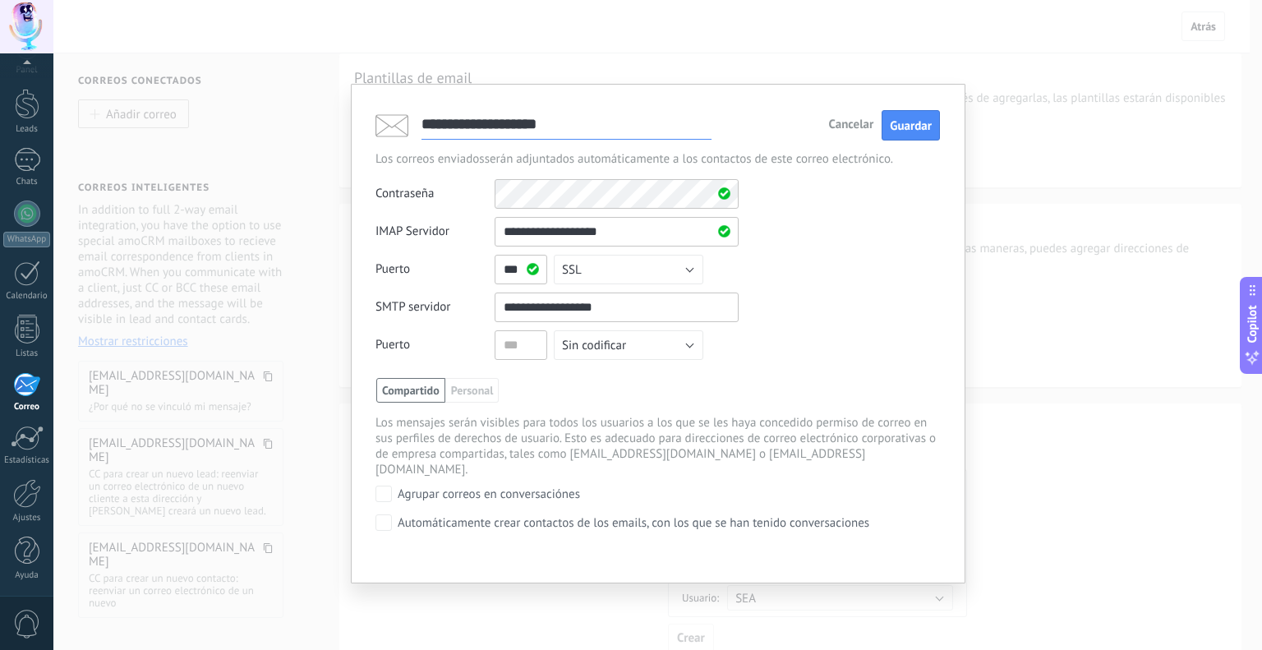
type input "**********"
click at [522, 347] on input "text" at bounding box center [520, 345] width 53 height 30
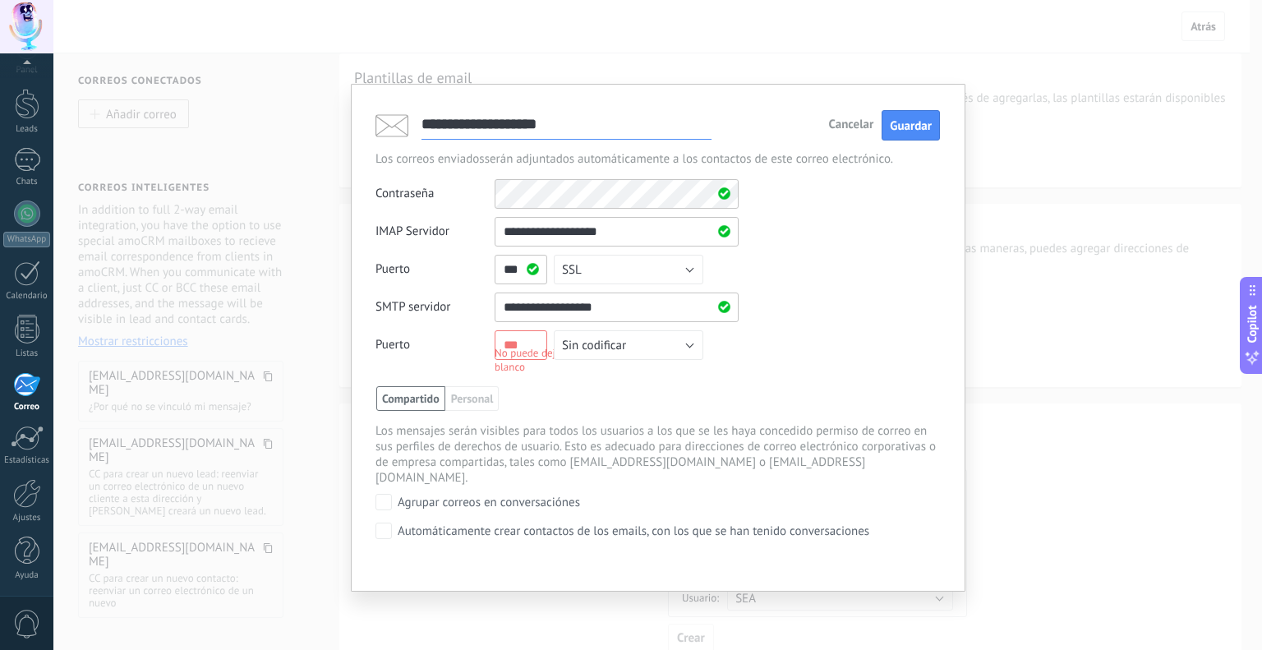
click at [522, 347] on div "No puede dejar el puerto SMTP en blanco" at bounding box center [587, 360] width 187 height 28
click at [522, 346] on div "No puede dejar el puerto SMTP en blanco" at bounding box center [587, 360] width 187 height 28
drag, startPoint x: 541, startPoint y: 348, endPoint x: 612, endPoint y: 364, distance: 72.3
click at [543, 348] on div "No puede dejar el puerto SMTP en blanco" at bounding box center [587, 360] width 187 height 28
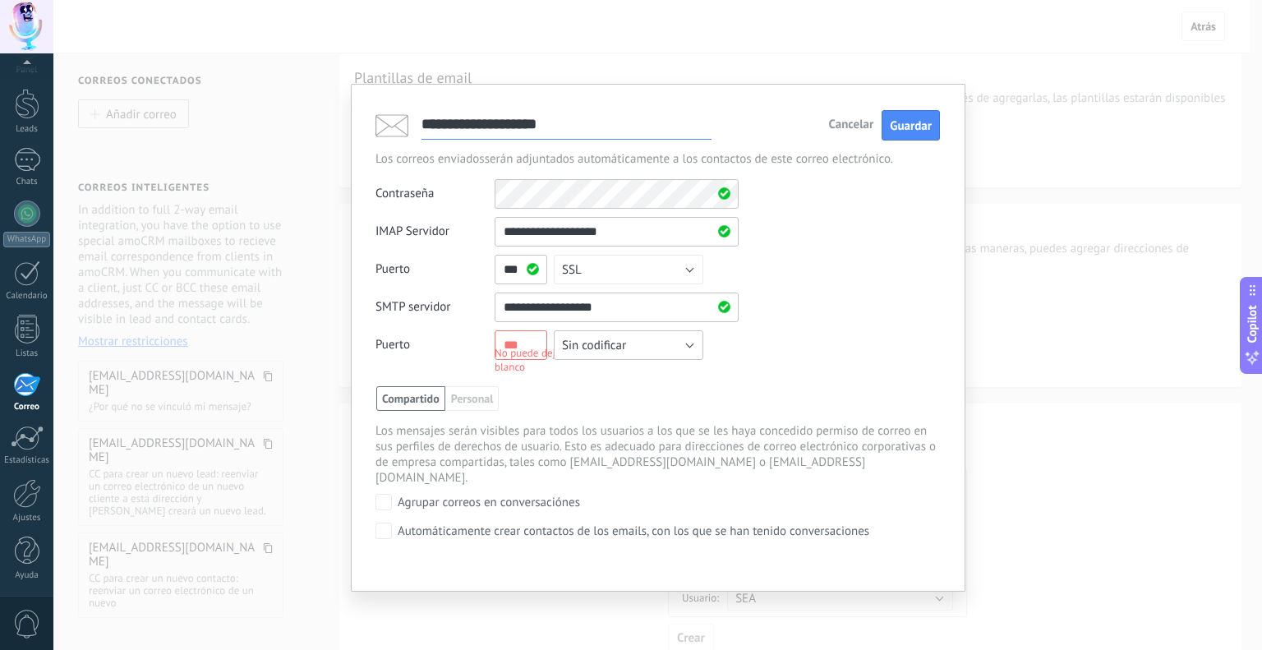
click at [631, 354] on button "Sin codificar" at bounding box center [628, 345] width 149 height 30
click at [558, 374] on span "SSL" at bounding box center [621, 373] width 154 height 16
click at [517, 347] on div "No puede dejar el puerto SMTP en blanco" at bounding box center [587, 360] width 187 height 28
click at [508, 347] on div "No puede dejar el puerto SMTP en blanco" at bounding box center [587, 360] width 187 height 28
drag, startPoint x: 513, startPoint y: 347, endPoint x: 532, endPoint y: 340, distance: 20.3
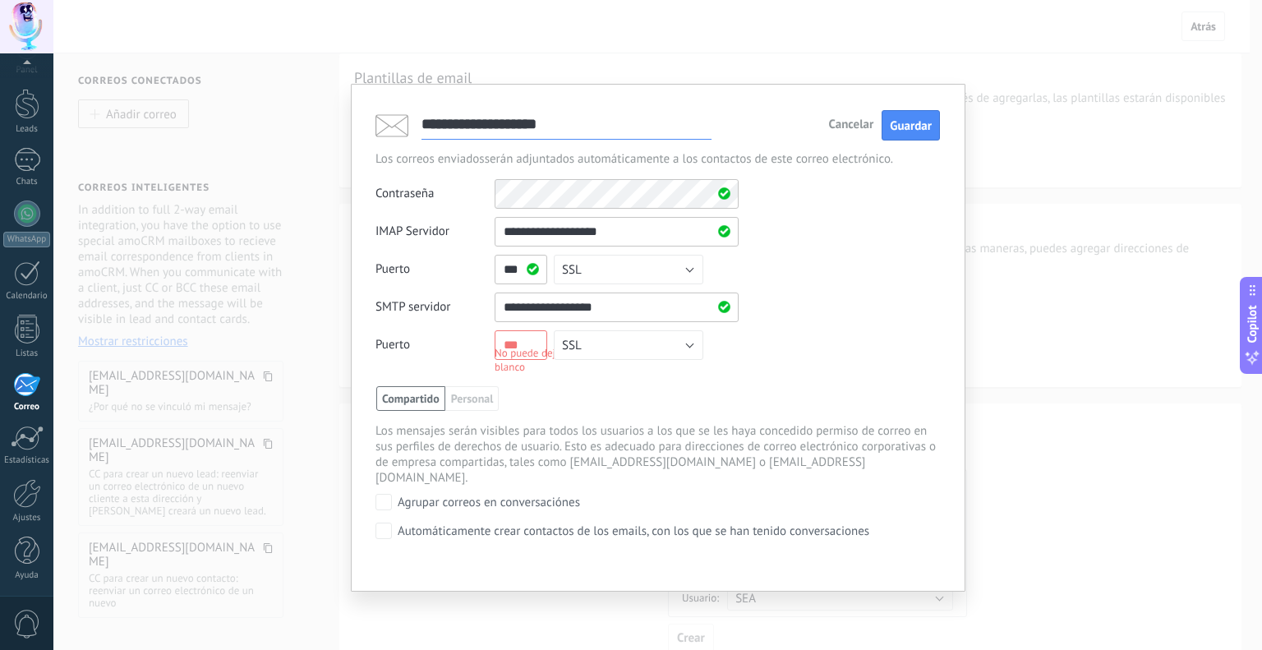
click at [516, 347] on div "No puede dejar el puerto SMTP en blanco" at bounding box center [587, 360] width 187 height 28
click at [532, 340] on input "text" at bounding box center [520, 345] width 53 height 30
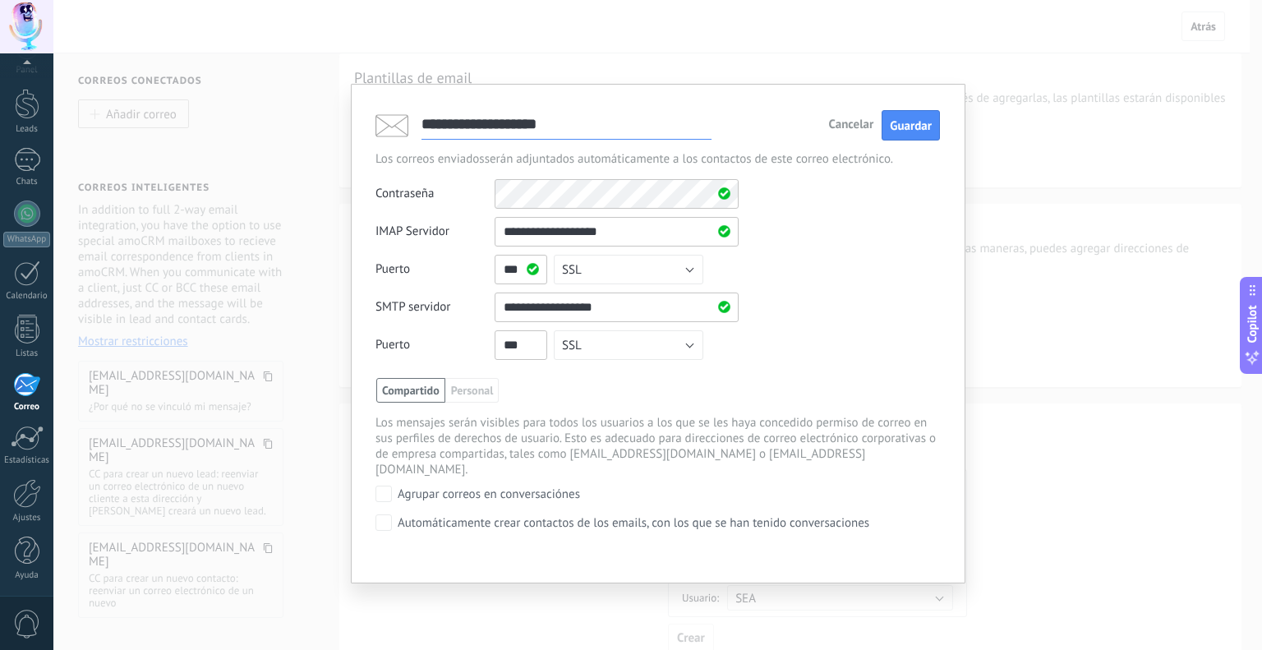
type input "***"
click at [549, 380] on div "Compartido Personal SEA Compartido con el administrador" at bounding box center [657, 390] width 563 height 25
click at [425, 394] on span "Compartido" at bounding box center [410, 390] width 69 height 25
click at [918, 131] on span "Guardar" at bounding box center [910, 126] width 42 height 16
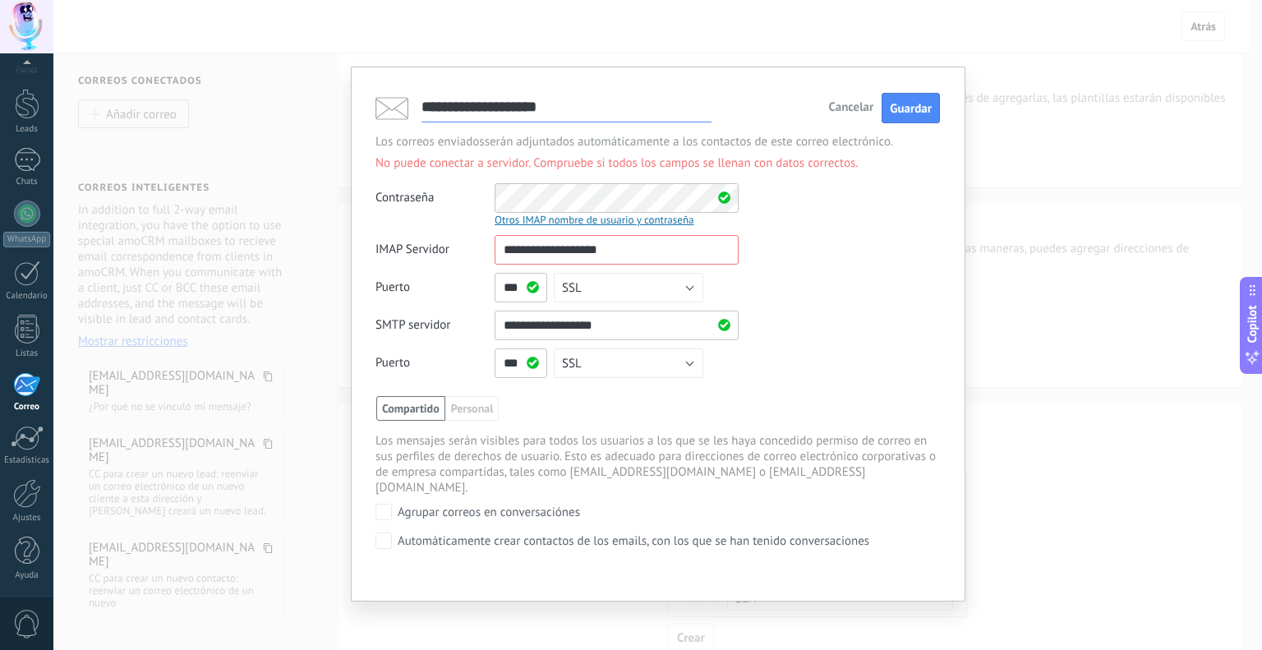
click at [684, 251] on input "**********" at bounding box center [616, 250] width 244 height 30
click at [915, 121] on button "Guardar" at bounding box center [910, 108] width 58 height 30
click at [914, 114] on span "Guardar" at bounding box center [910, 109] width 42 height 16
click at [607, 91] on div "**********" at bounding box center [658, 334] width 614 height 535
click at [430, 196] on div "Contraseña Otros IMAP nombre de usuario y contraseña" at bounding box center [657, 205] width 564 height 44
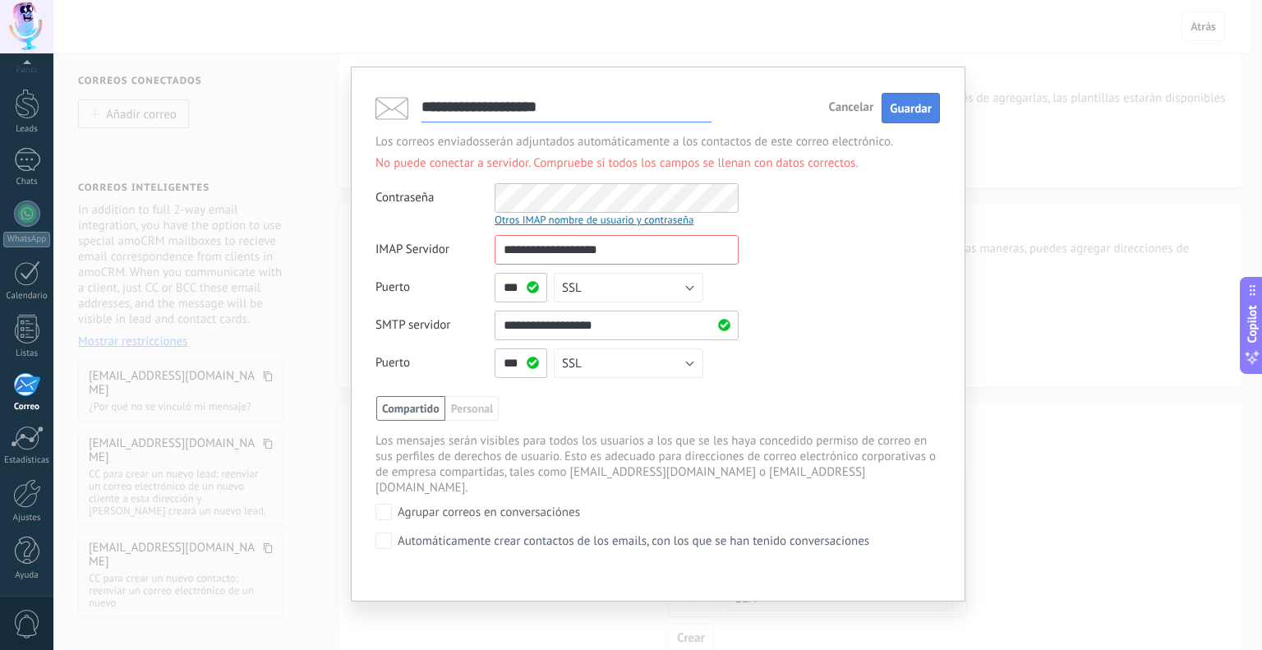
click at [922, 104] on span "Guardar" at bounding box center [910, 109] width 42 height 16
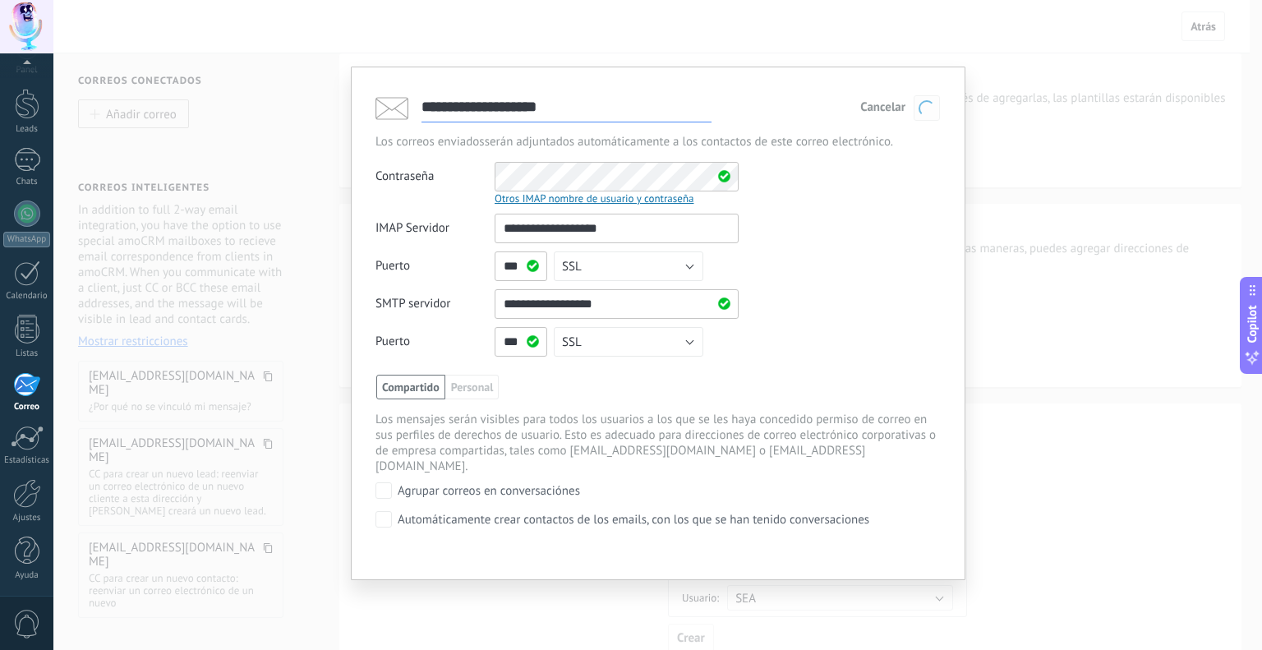
click at [922, 104] on span "button" at bounding box center [927, 108] width 22 height 22
click at [0, 0] on span "Guardar" at bounding box center [0, 0] width 0 height 0
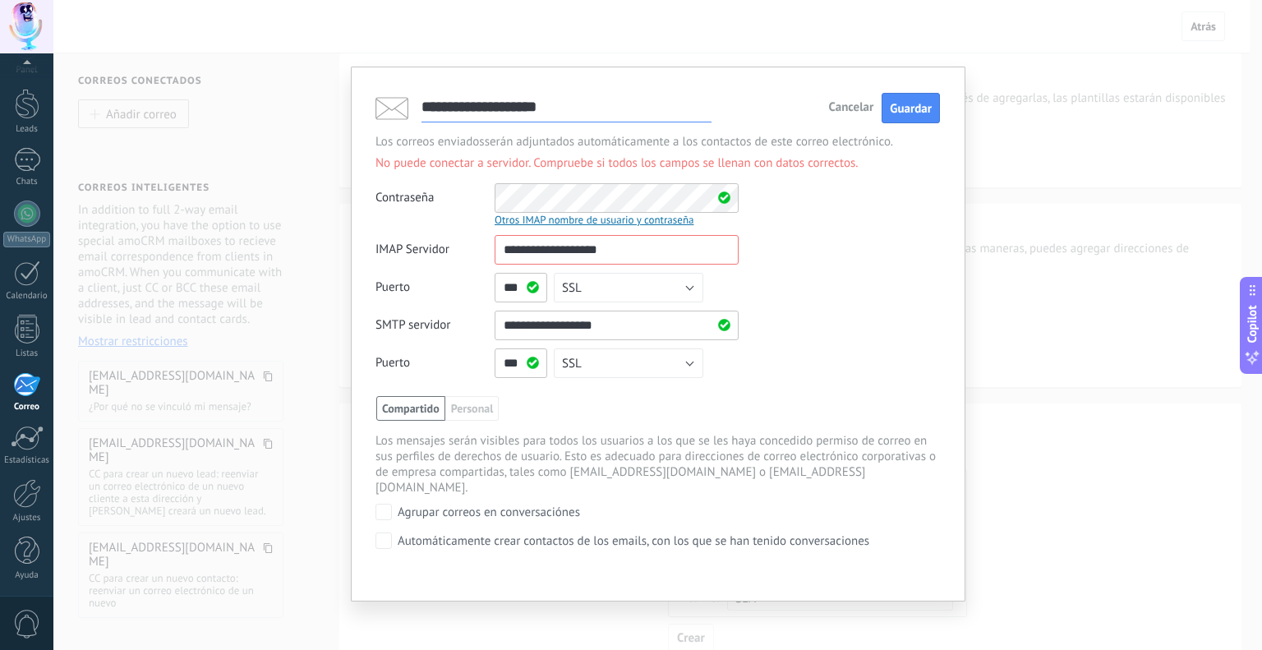
click at [602, 220] on div "Otros IMAP nombre de usuario y contraseña" at bounding box center [616, 220] width 244 height 14
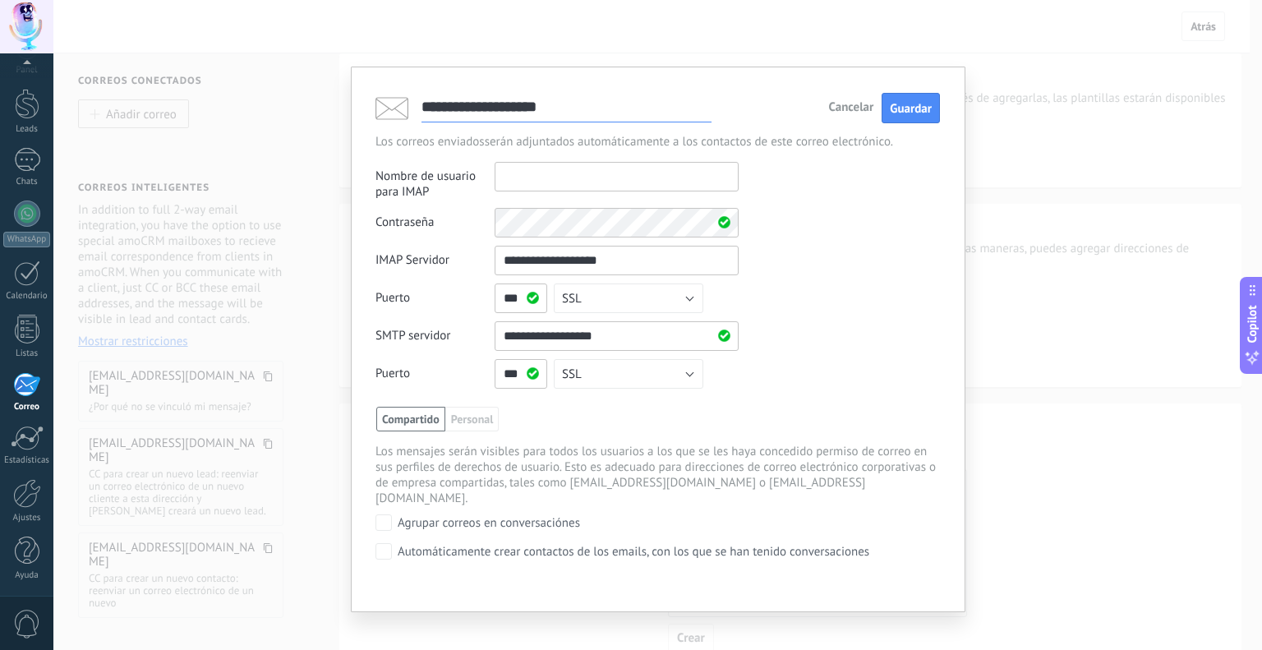
click at [581, 189] on input "text" at bounding box center [616, 177] width 244 height 30
type input "*"
click at [917, 111] on span "Guardar" at bounding box center [910, 109] width 42 height 16
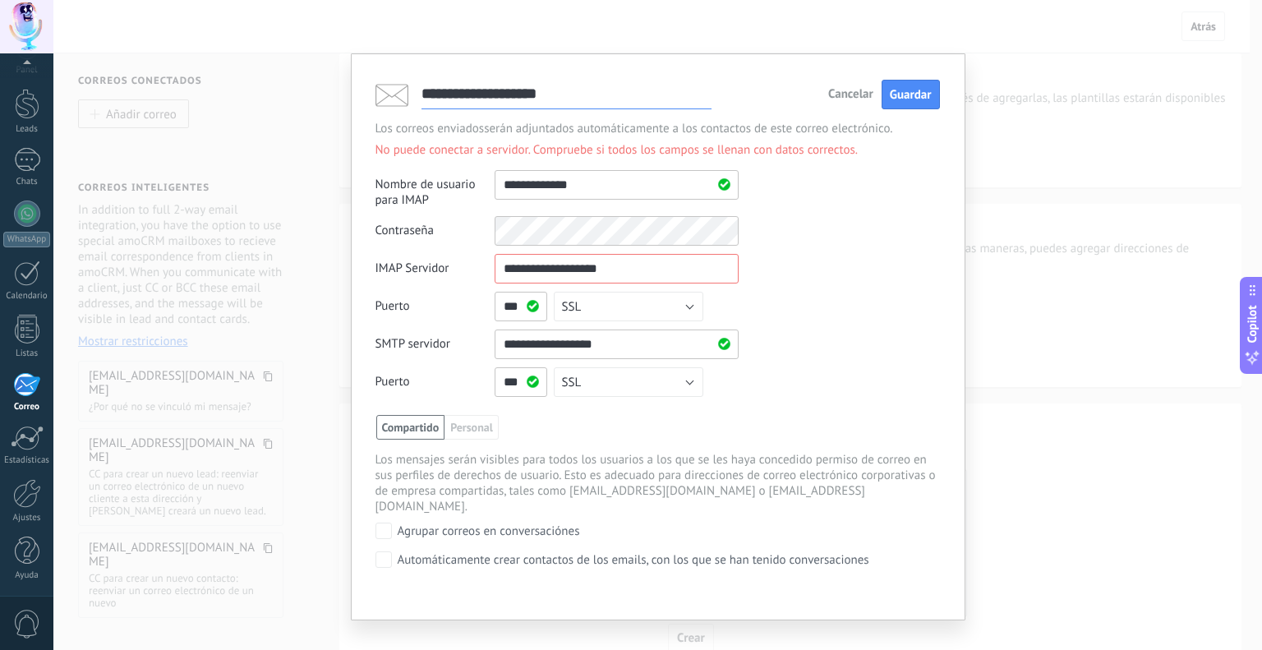
click at [644, 270] on input "**********" at bounding box center [616, 269] width 244 height 30
click at [694, 69] on div "**********" at bounding box center [658, 336] width 614 height 567
click at [337, 230] on div "**********" at bounding box center [657, 325] width 1208 height 650
click at [450, 440] on div "Compartido Personal Compartido con el administrador Los mensajes serán visibles…" at bounding box center [657, 464] width 564 height 99
click at [476, 433] on span "Personal" at bounding box center [471, 427] width 54 height 25
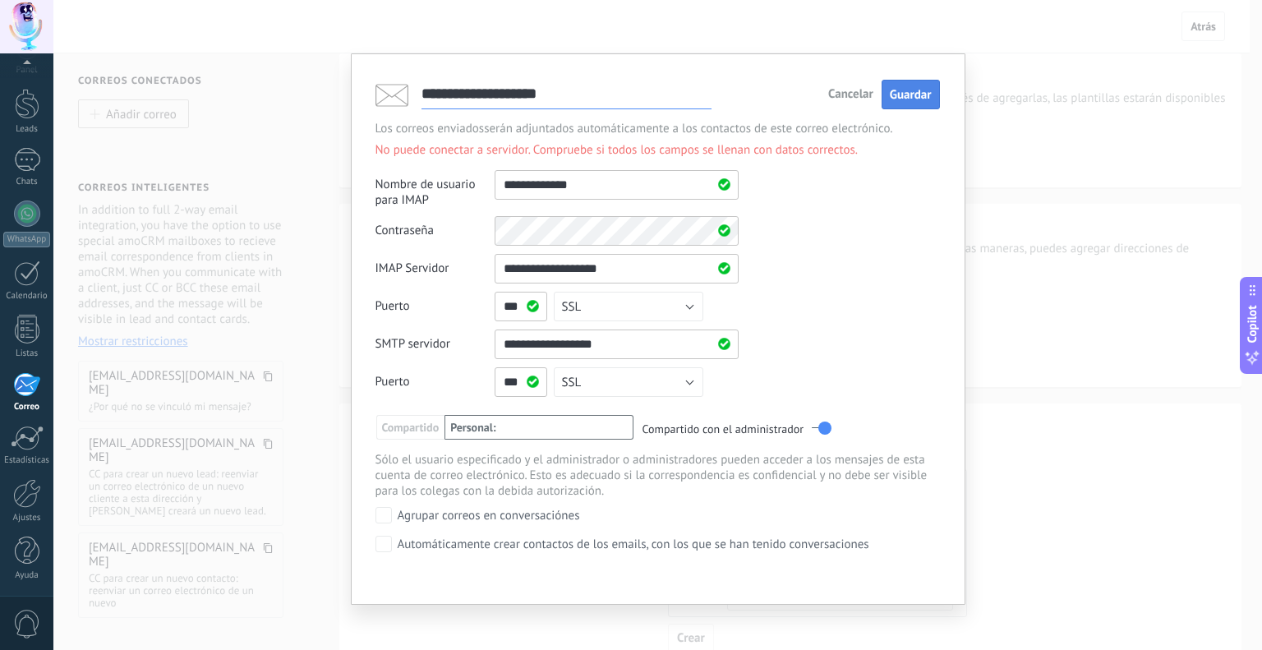
click at [898, 89] on span "Guardar" at bounding box center [910, 95] width 42 height 16
click at [421, 424] on span "Compartido" at bounding box center [410, 427] width 69 height 25
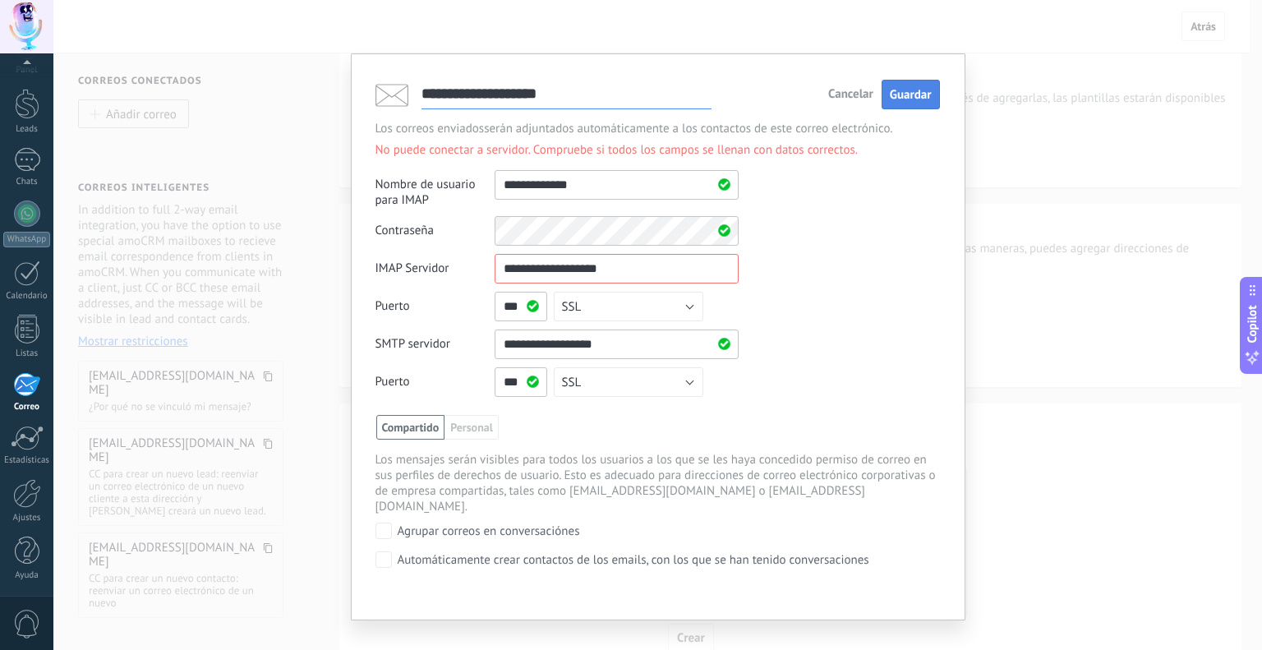
click at [912, 102] on span "Guardar" at bounding box center [910, 95] width 42 height 16
click at [918, 94] on span "Guardar" at bounding box center [910, 95] width 42 height 16
click at [468, 425] on span "Personal" at bounding box center [471, 427] width 54 height 25
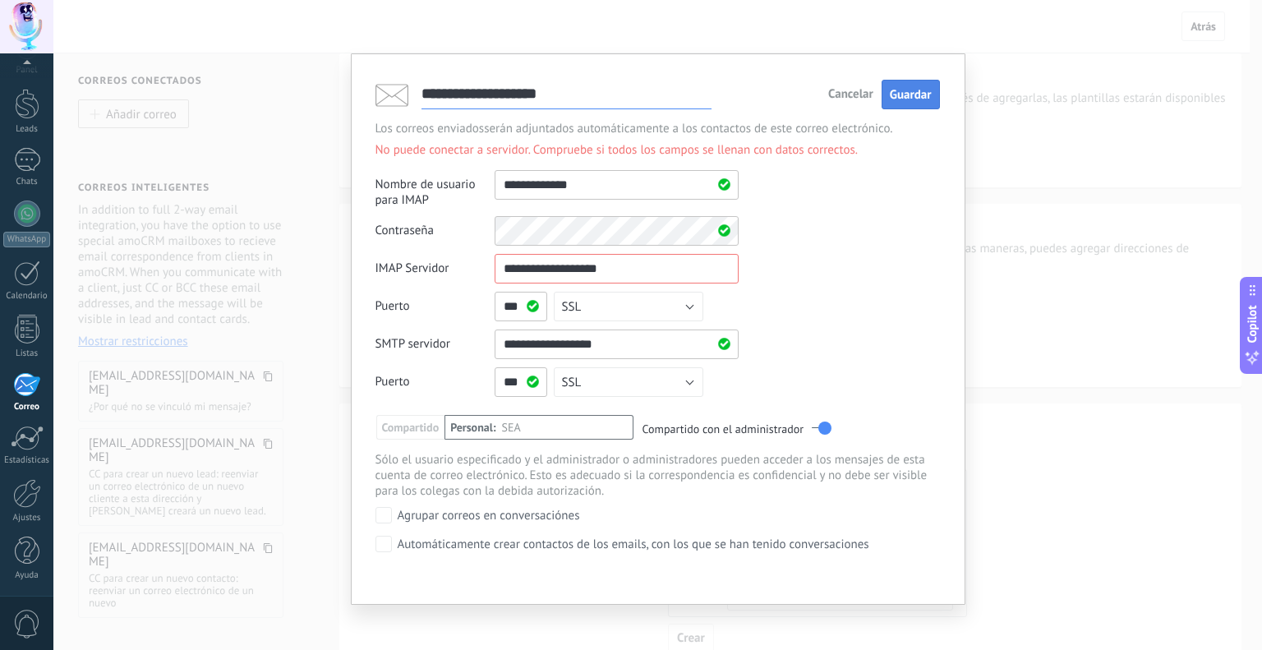
click at [908, 93] on span "Guardar" at bounding box center [910, 95] width 42 height 16
click at [565, 423] on div "SEA" at bounding box center [564, 432] width 125 height 32
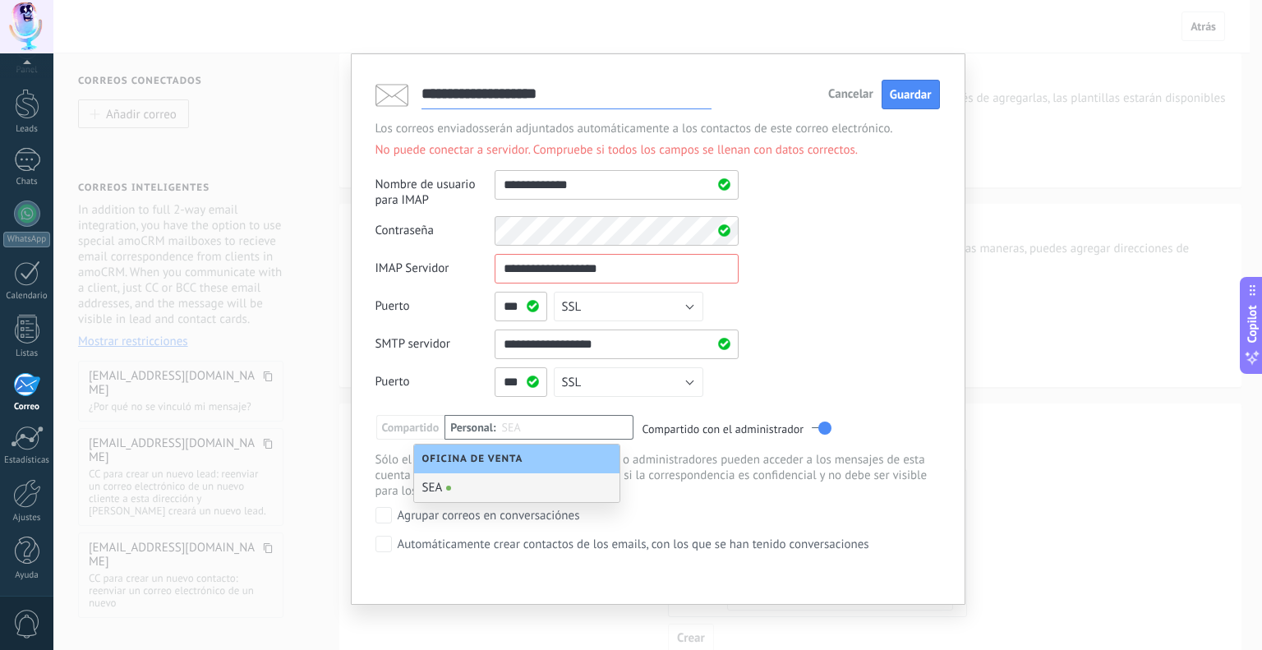
click at [486, 491] on div "SEA" at bounding box center [516, 487] width 205 height 29
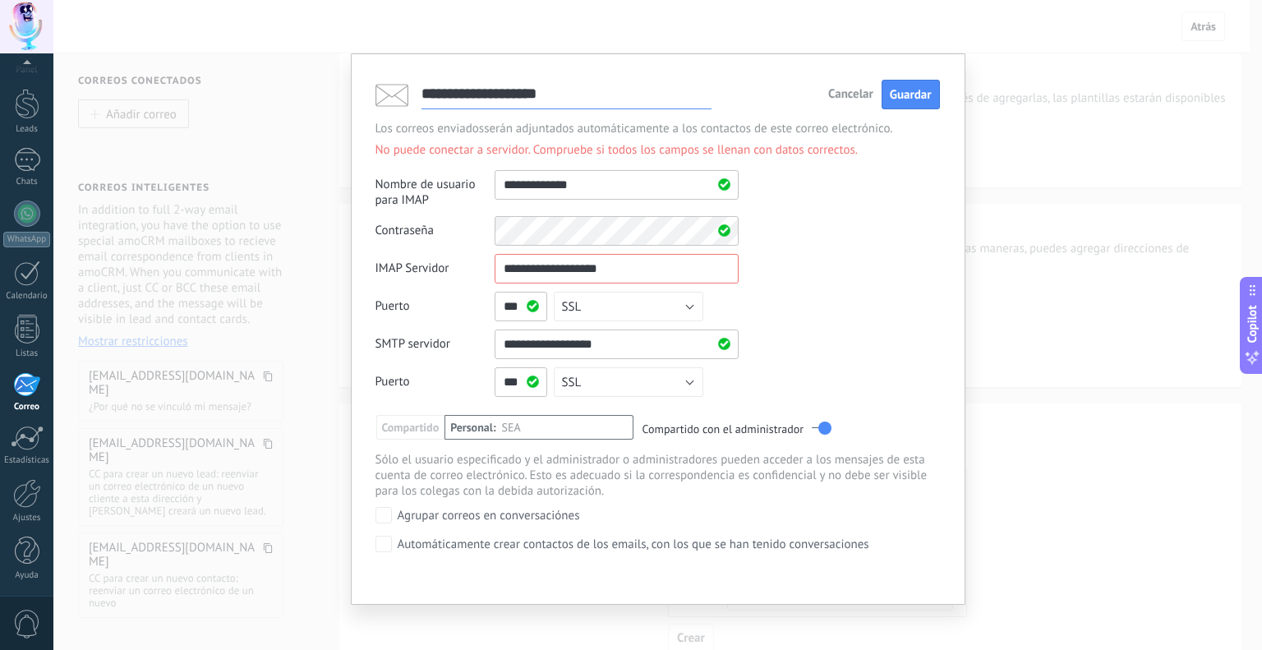
click at [523, 419] on div "SEA" at bounding box center [564, 432] width 125 height 32
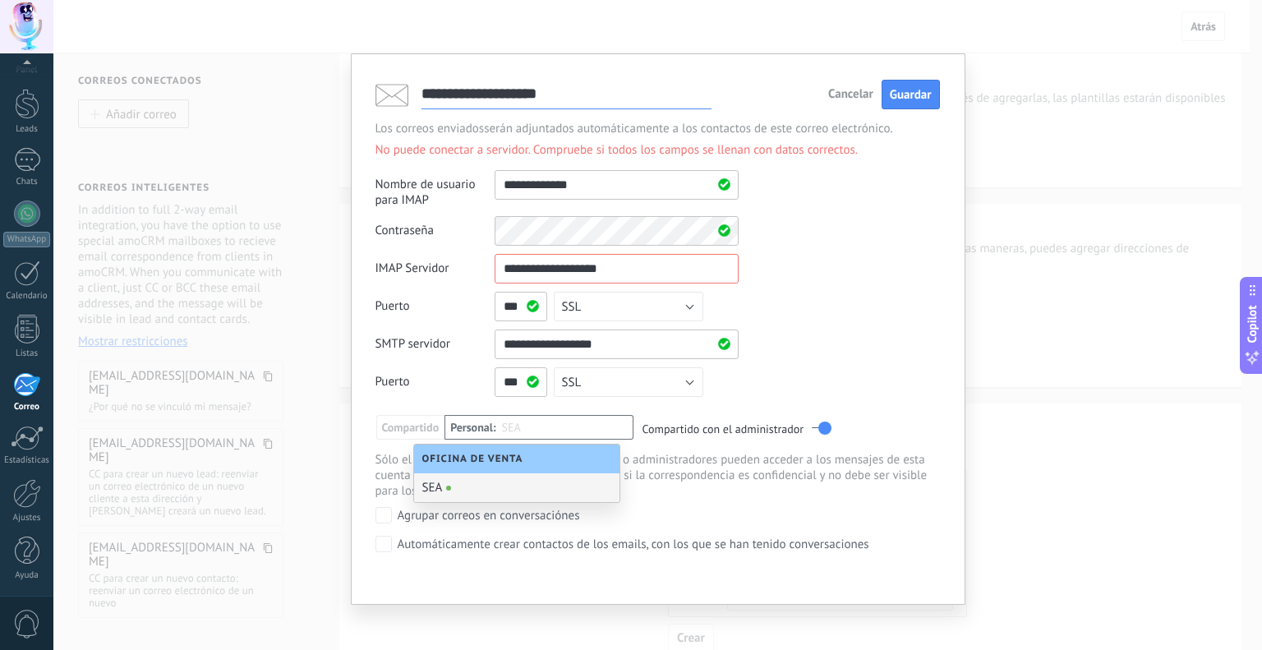
click at [427, 485] on div "SEA" at bounding box center [516, 487] width 205 height 29
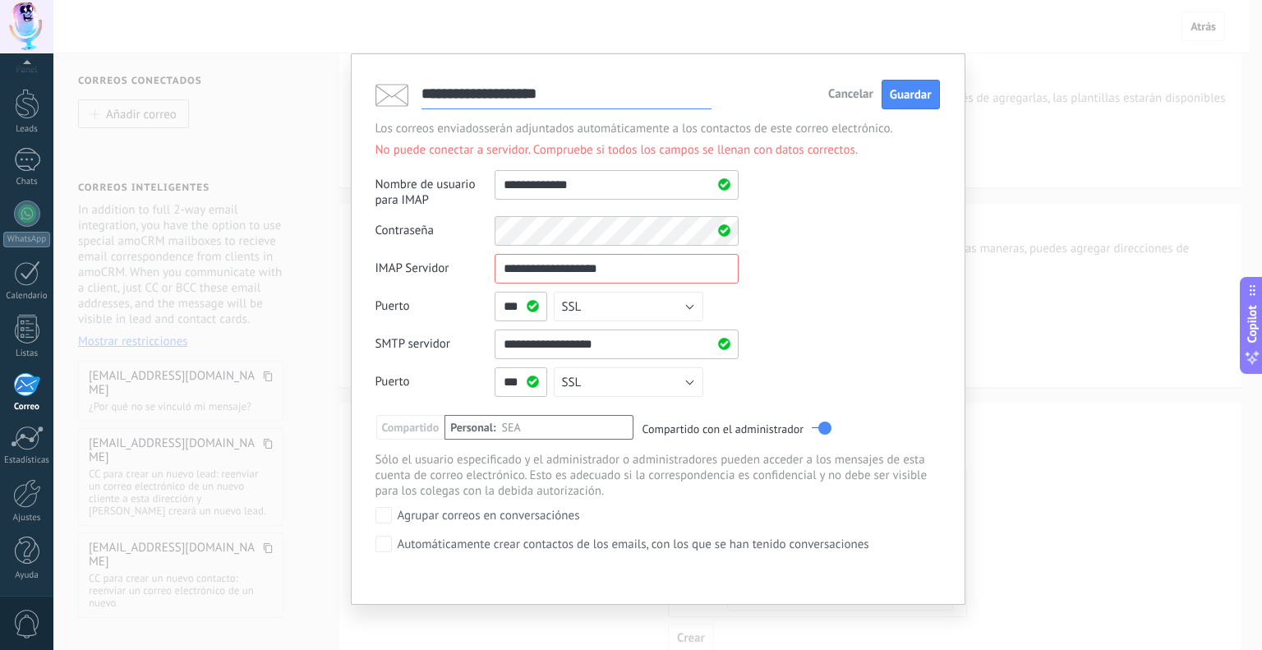
click at [512, 430] on span "SEA" at bounding box center [511, 428] width 19 height 24
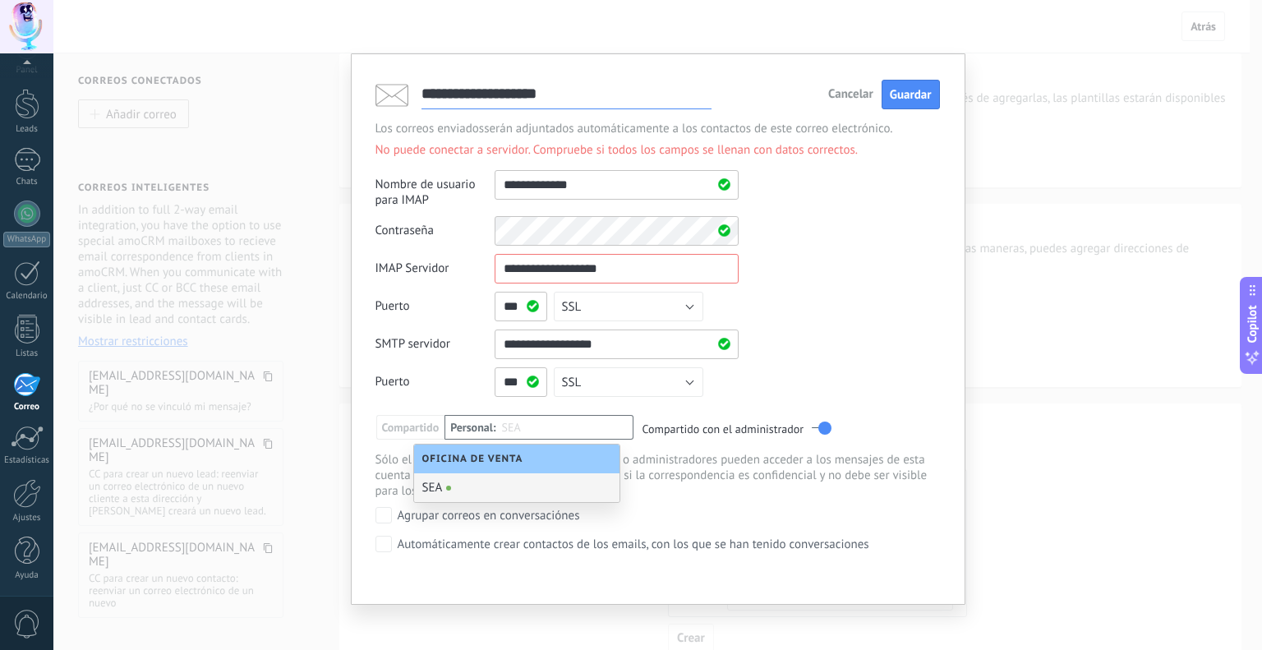
click at [499, 454] on span "Oficina de Venta" at bounding box center [476, 459] width 109 height 12
click at [460, 488] on div "SEA" at bounding box center [516, 487] width 205 height 29
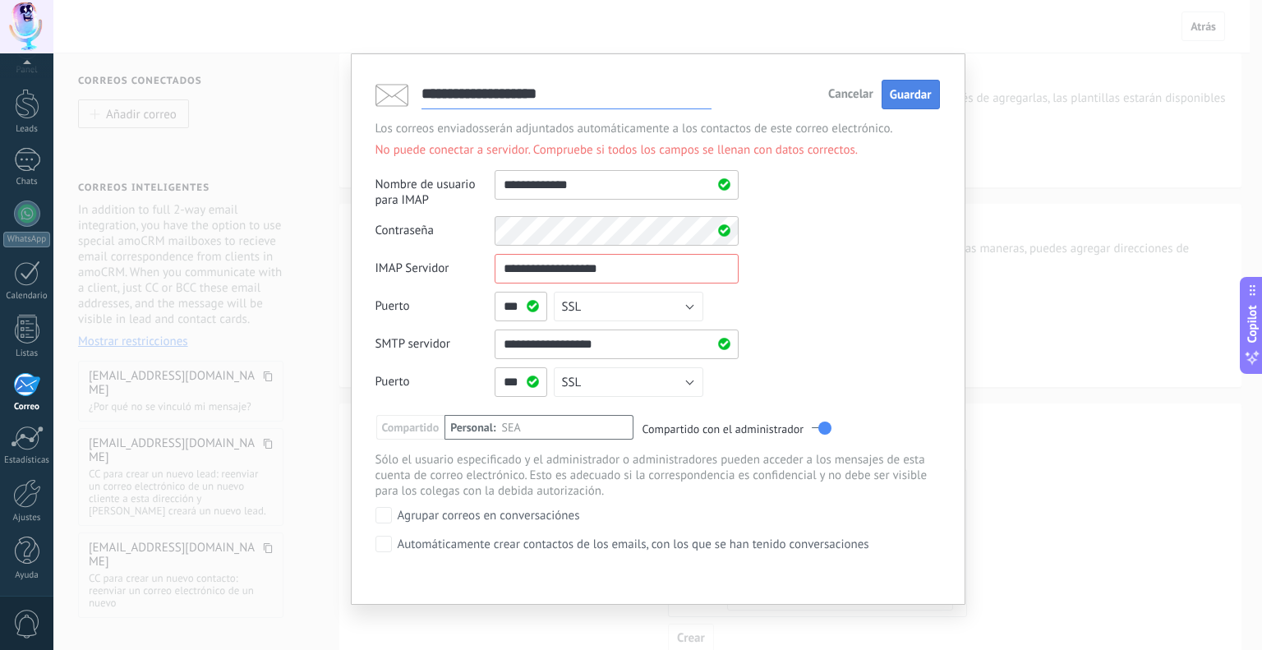
click at [900, 98] on span "Guardar" at bounding box center [910, 95] width 42 height 16
click at [910, 90] on span "Guardar" at bounding box center [910, 95] width 42 height 16
click at [679, 281] on input "**********" at bounding box center [616, 269] width 244 height 30
click at [650, 345] on input "**********" at bounding box center [616, 344] width 244 height 30
click at [644, 384] on button "SSL" at bounding box center [628, 382] width 149 height 30
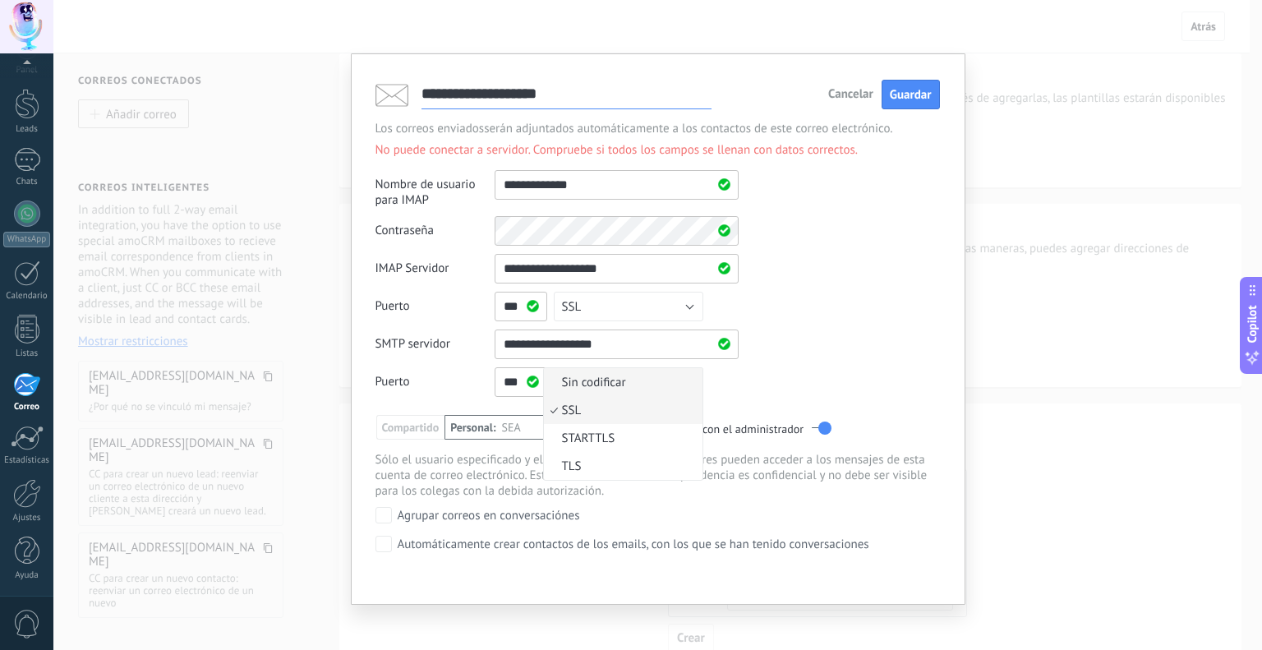
click at [627, 384] on span "Sin codificar" at bounding box center [621, 383] width 154 height 16
click at [614, 299] on button "SSL" at bounding box center [628, 307] width 149 height 30
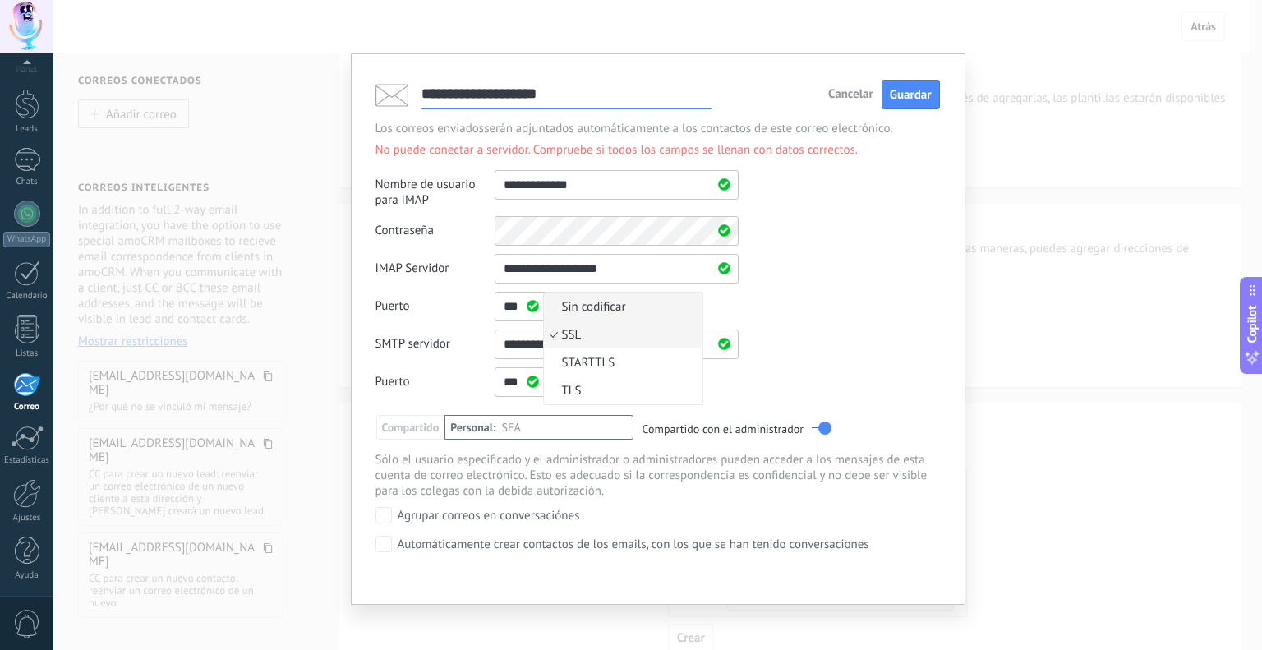
click at [614, 308] on span "Sin codificar" at bounding box center [621, 307] width 154 height 16
click at [901, 85] on button "Guardar" at bounding box center [910, 95] width 58 height 30
click at [902, 91] on span "Guardar" at bounding box center [910, 95] width 42 height 16
click at [558, 183] on input "**********" at bounding box center [616, 185] width 244 height 30
type input "**********"
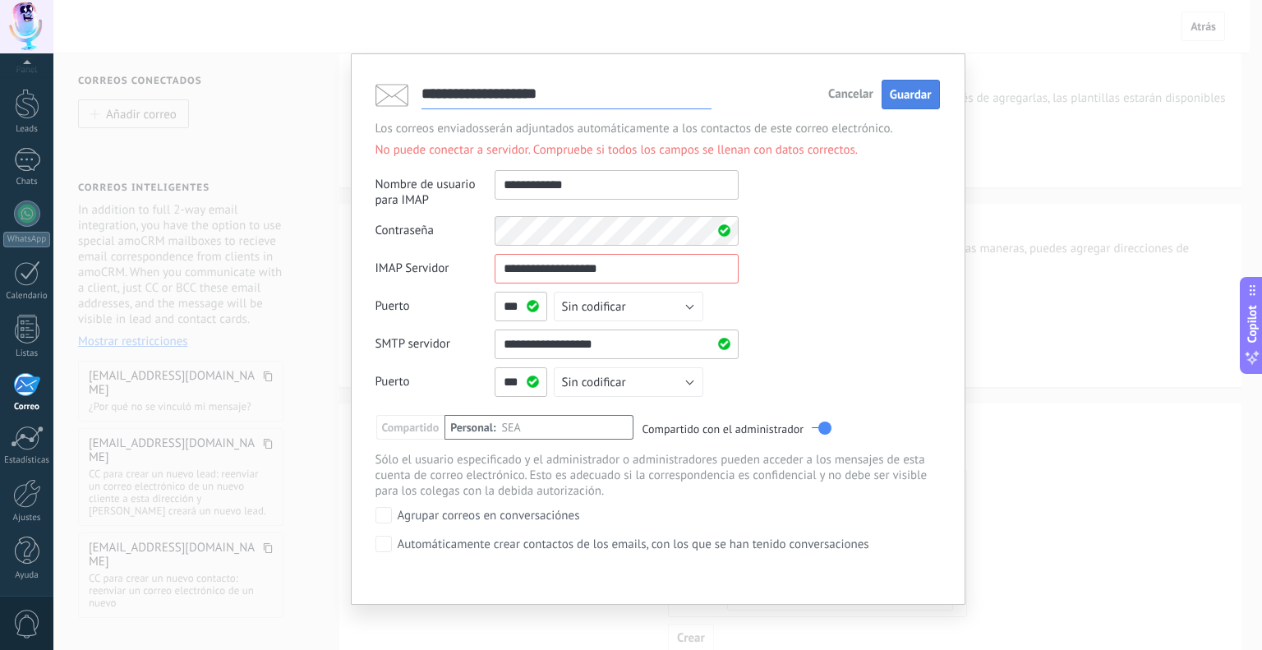
click at [890, 96] on span "Guardar" at bounding box center [910, 95] width 42 height 16
click at [886, 100] on button "Guardar" at bounding box center [910, 95] width 58 height 30
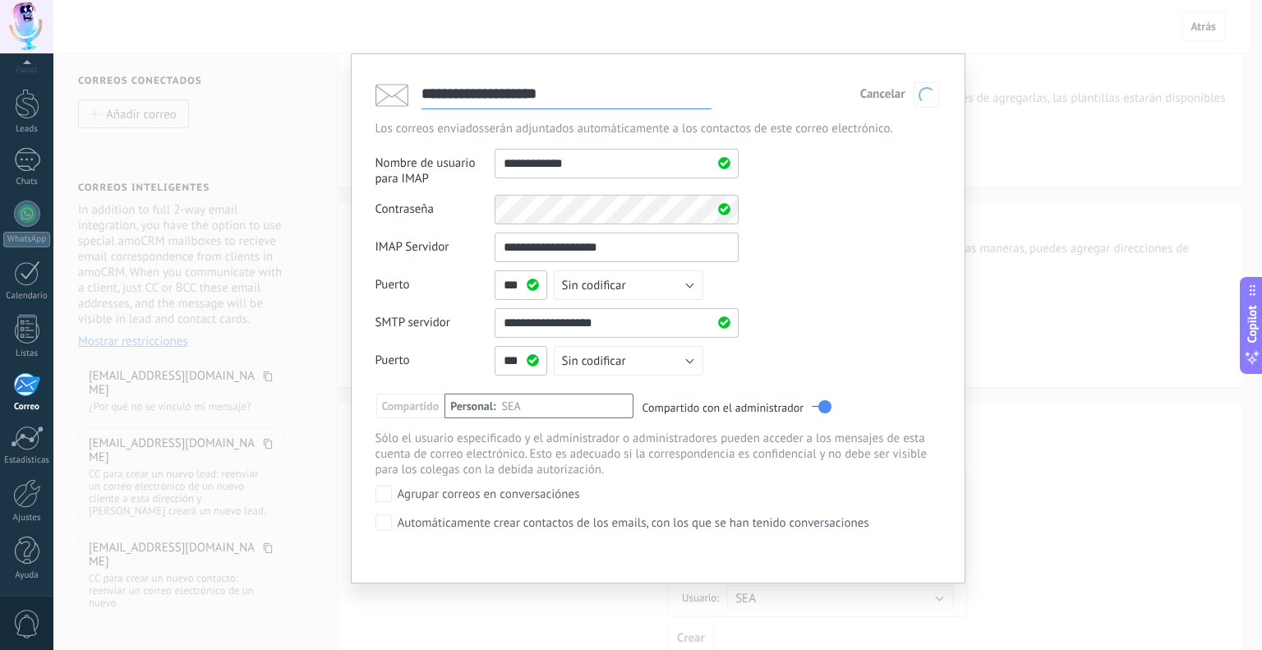
click at [886, 100] on div "Cancelar Guardar" at bounding box center [900, 94] width 80 height 25
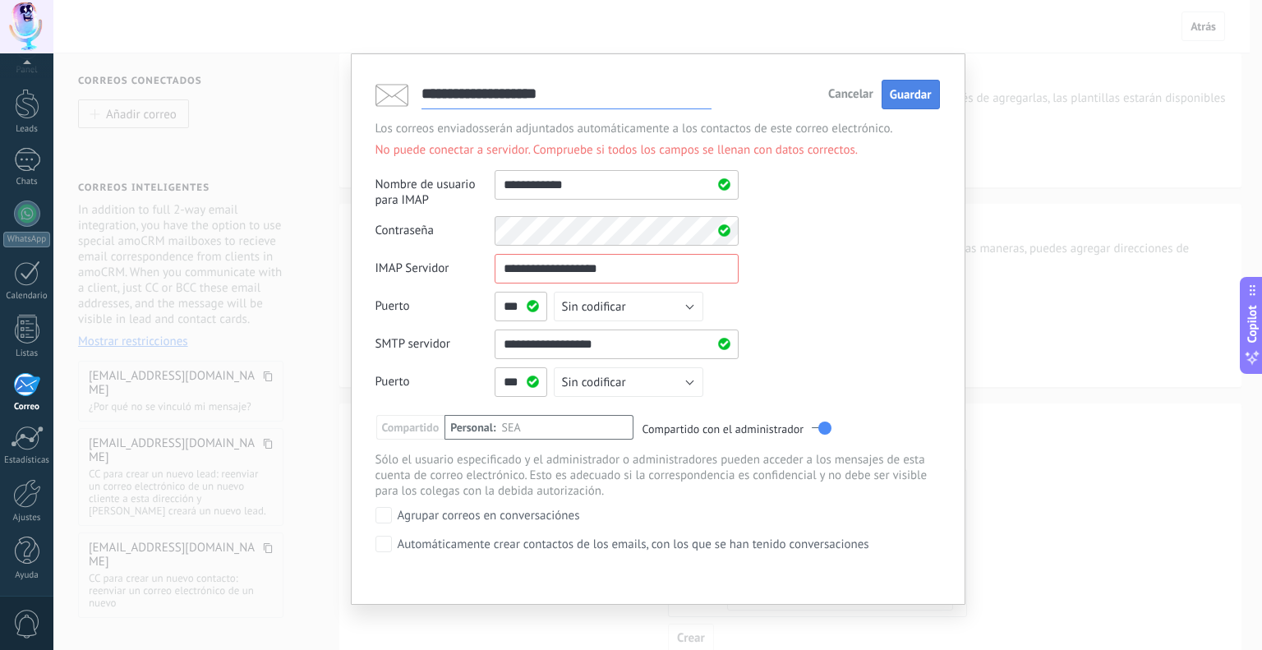
click at [886, 100] on button "Guardar" at bounding box center [910, 95] width 58 height 30
click at [573, 310] on span "Sin codificar" at bounding box center [594, 307] width 64 height 16
click at [588, 379] on li "TLS" at bounding box center [623, 390] width 159 height 28
click at [589, 371] on button "Sin codificar" at bounding box center [628, 382] width 149 height 30
click at [575, 466] on span "TLS" at bounding box center [621, 466] width 154 height 16
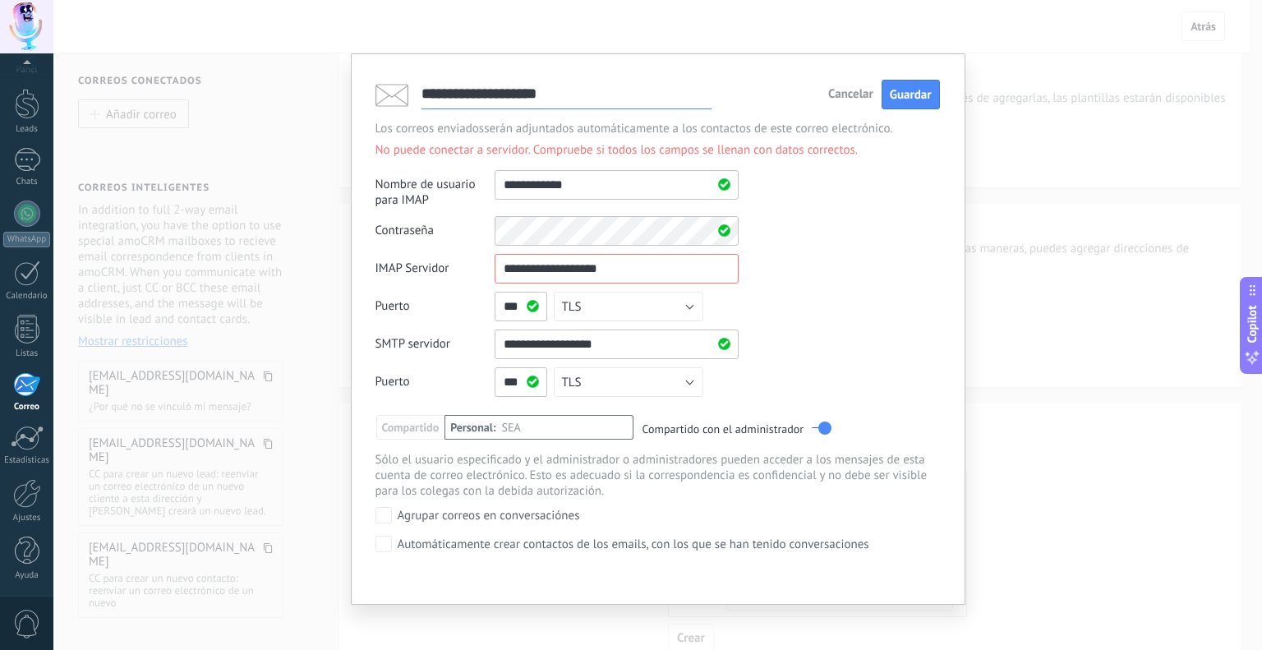
click at [940, 94] on div "**********" at bounding box center [658, 328] width 614 height 551
click at [923, 97] on span "Guardar" at bounding box center [910, 95] width 42 height 16
click at [892, 109] on div "**********" at bounding box center [657, 96] width 564 height 34
click at [898, 103] on button "Guardar" at bounding box center [910, 95] width 58 height 30
click at [588, 186] on input "**********" at bounding box center [616, 185] width 244 height 30
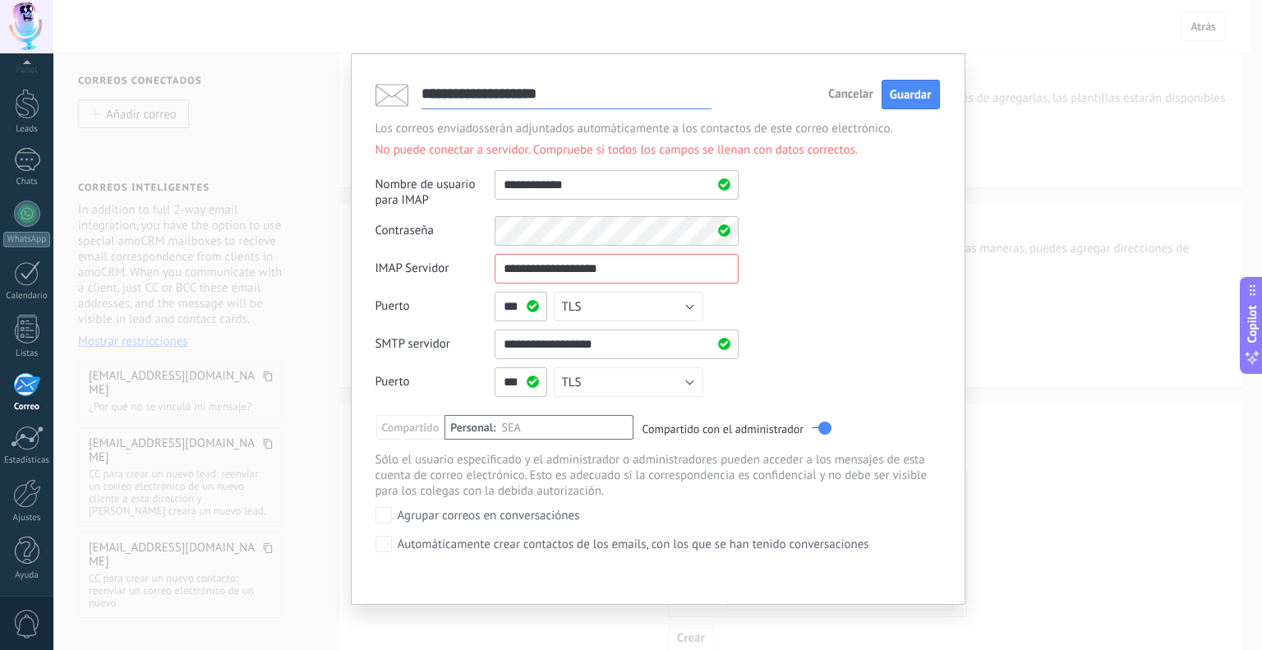
drag, startPoint x: 620, startPoint y: 275, endPoint x: 324, endPoint y: 275, distance: 295.7
click at [324, 275] on div "**********" at bounding box center [657, 325] width 1208 height 650
paste input "text"
type input "**********"
click at [623, 89] on input "**********" at bounding box center [566, 95] width 290 height 30
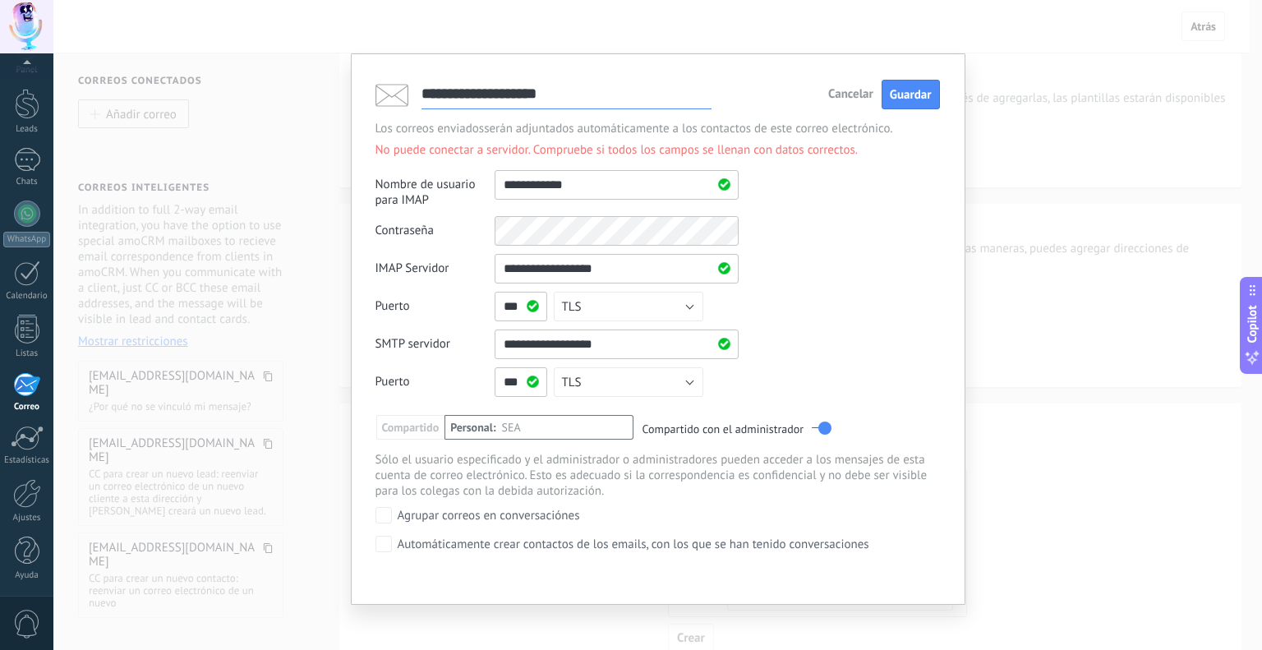
click at [427, 216] on div "Contraseña Otros IMAP nombre de usuario y contraseña" at bounding box center [657, 231] width 564 height 30
drag, startPoint x: 618, startPoint y: 347, endPoint x: 296, endPoint y: 348, distance: 321.1
click at [296, 348] on div "**********" at bounding box center [657, 325] width 1208 height 650
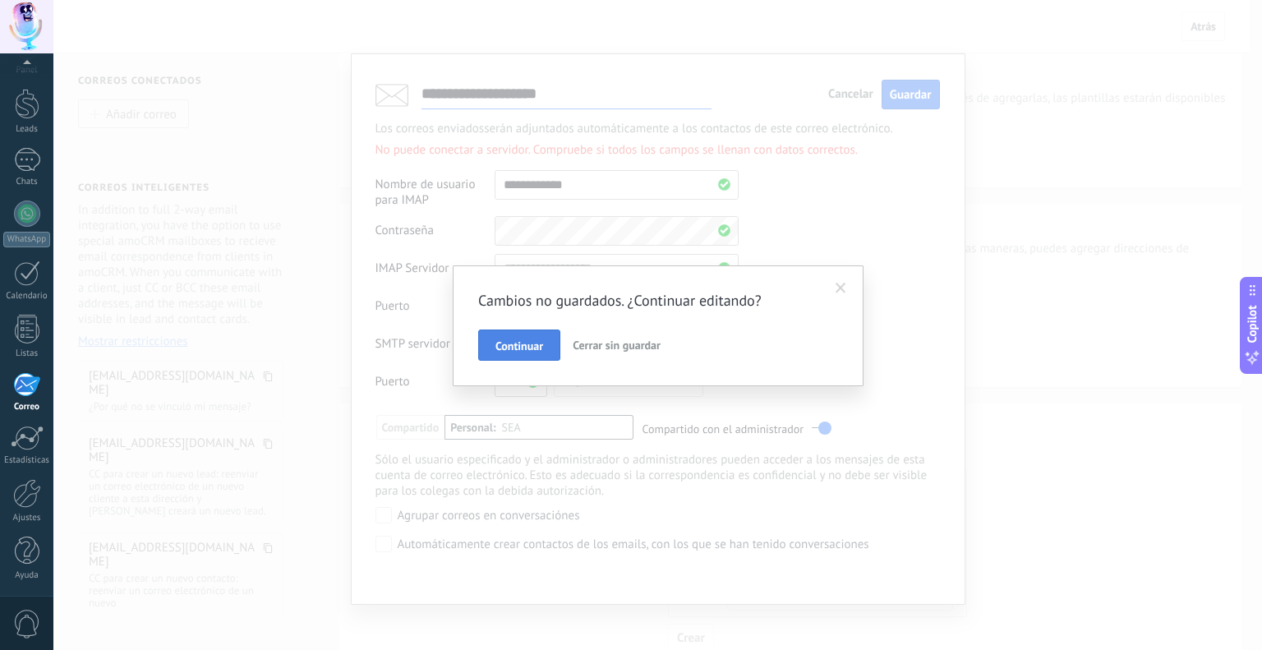
click at [529, 334] on button "Continuar" at bounding box center [519, 344] width 82 height 31
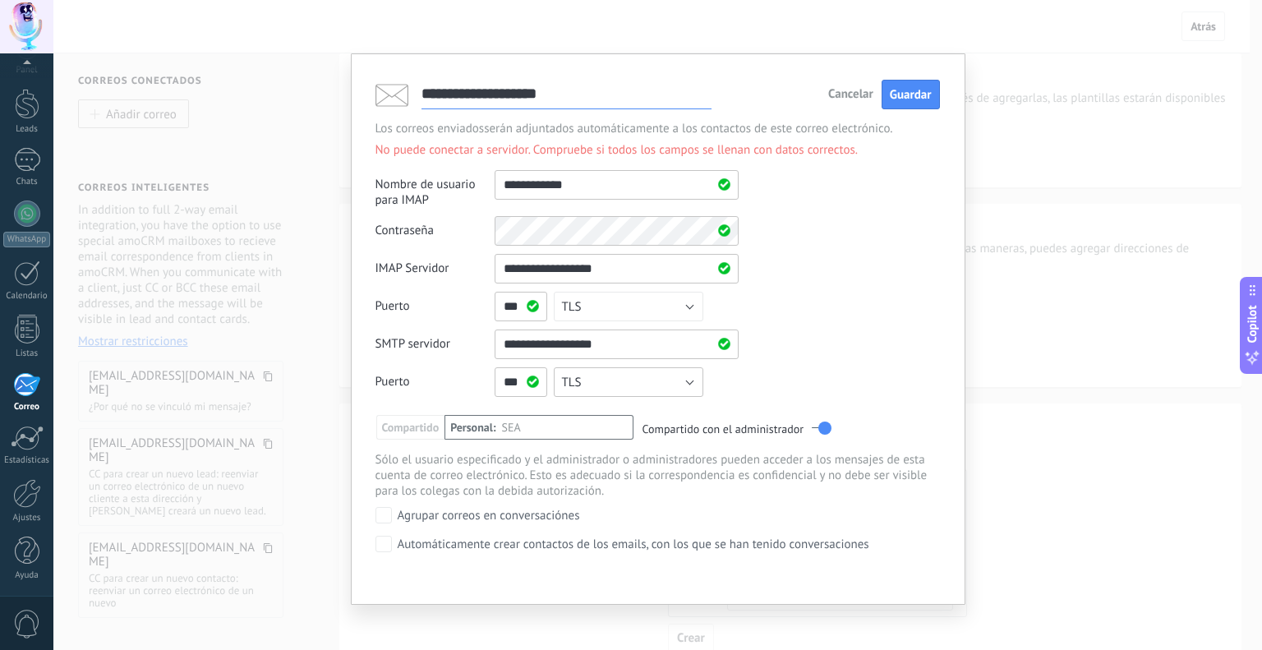
click at [584, 380] on button "TLS" at bounding box center [628, 382] width 149 height 30
click at [585, 403] on span "SSL" at bounding box center [621, 410] width 154 height 16
click at [598, 295] on button "TLS" at bounding box center [628, 307] width 149 height 30
click at [595, 329] on span "SSL" at bounding box center [621, 335] width 154 height 16
click at [408, 430] on span "Compartido" at bounding box center [410, 427] width 69 height 25
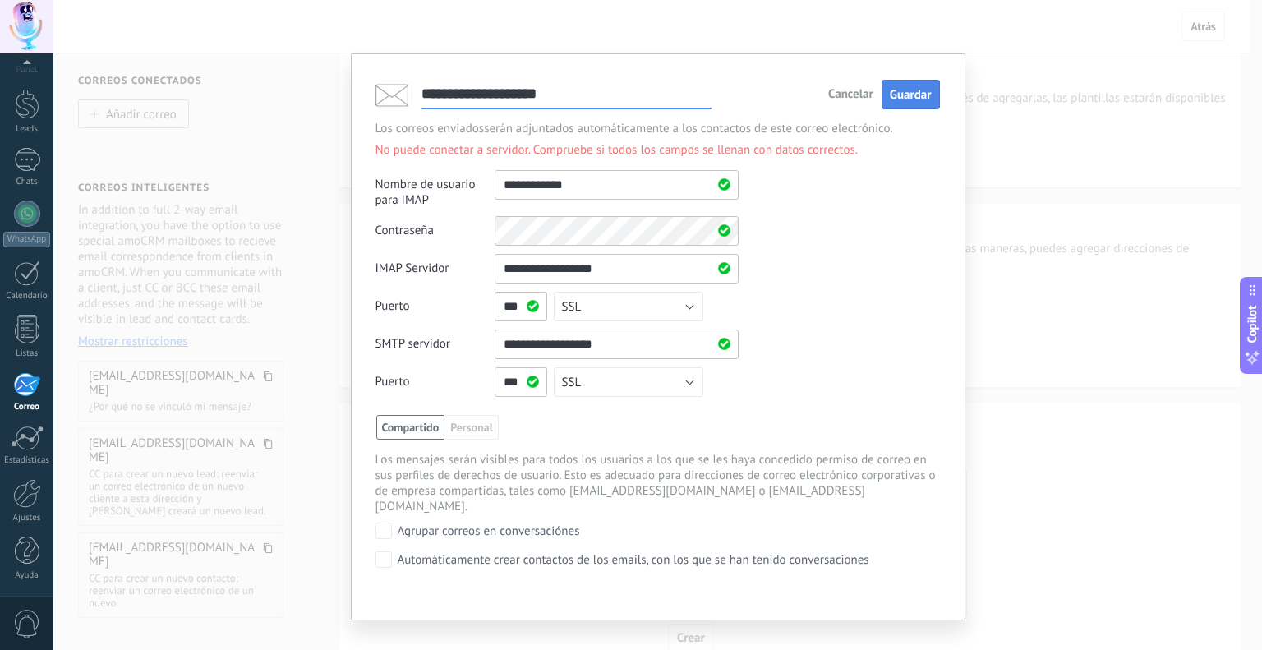
click at [891, 90] on span "Guardar" at bounding box center [910, 95] width 42 height 16
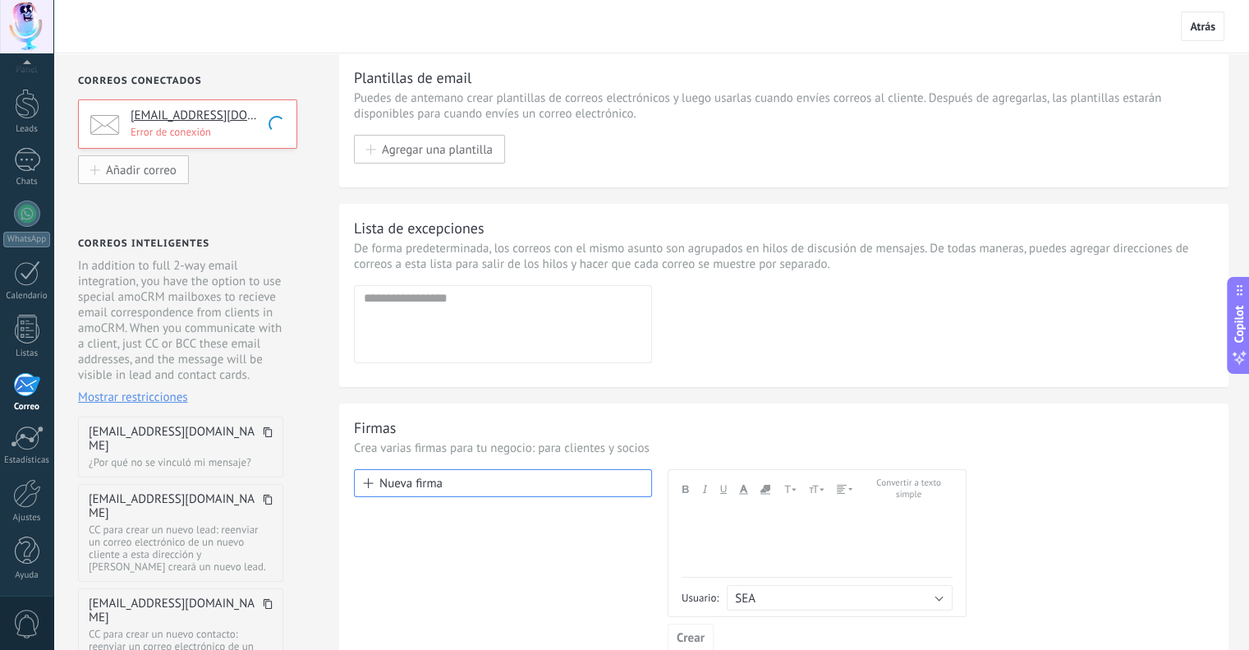
click at [142, 167] on span "Añadir correo" at bounding box center [141, 170] width 71 height 14
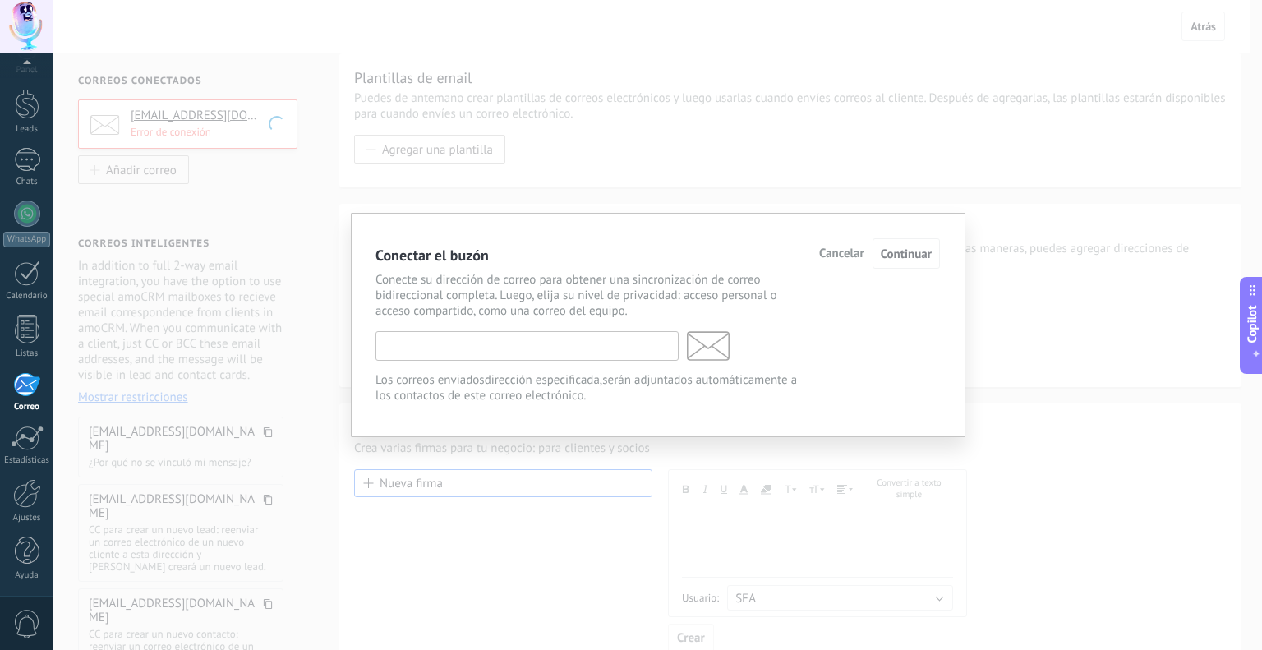
click at [401, 340] on input "text" at bounding box center [526, 346] width 303 height 30
paste input "**********"
type input "**********"
click at [419, 352] on input "**********" at bounding box center [526, 346] width 303 height 30
click at [545, 341] on input "text" at bounding box center [526, 346] width 303 height 30
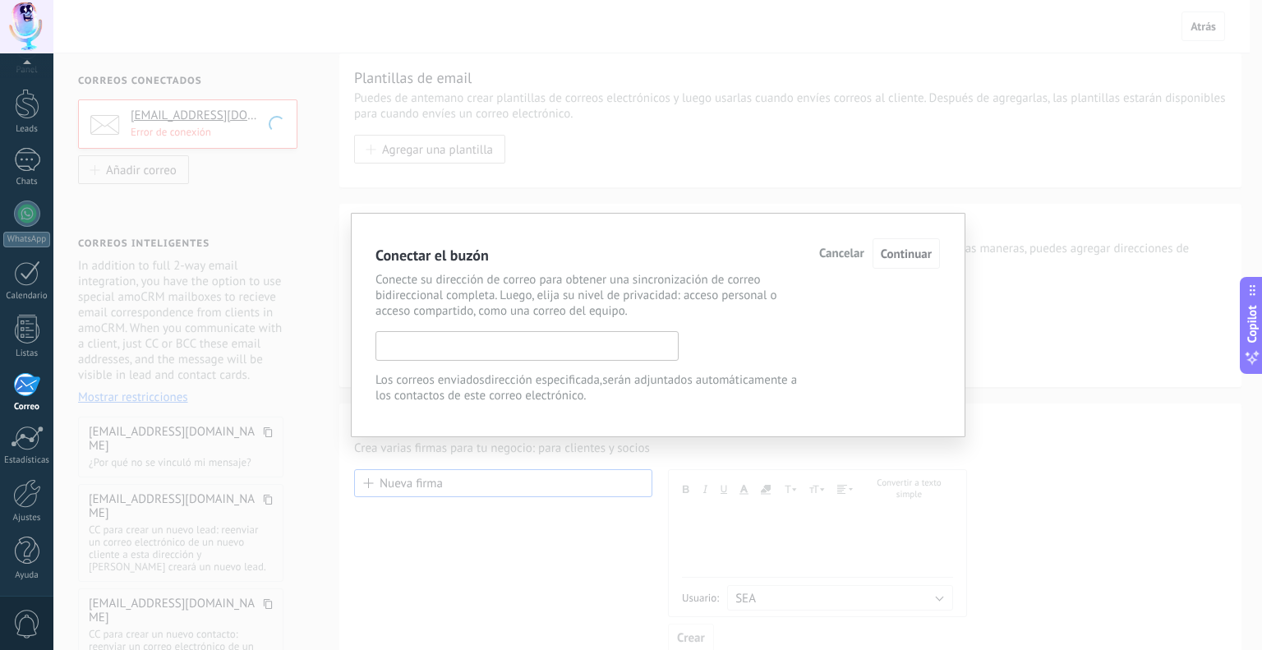
paste input "**********"
type input "**********"
click at [904, 251] on span "Continuar" at bounding box center [905, 254] width 51 height 16
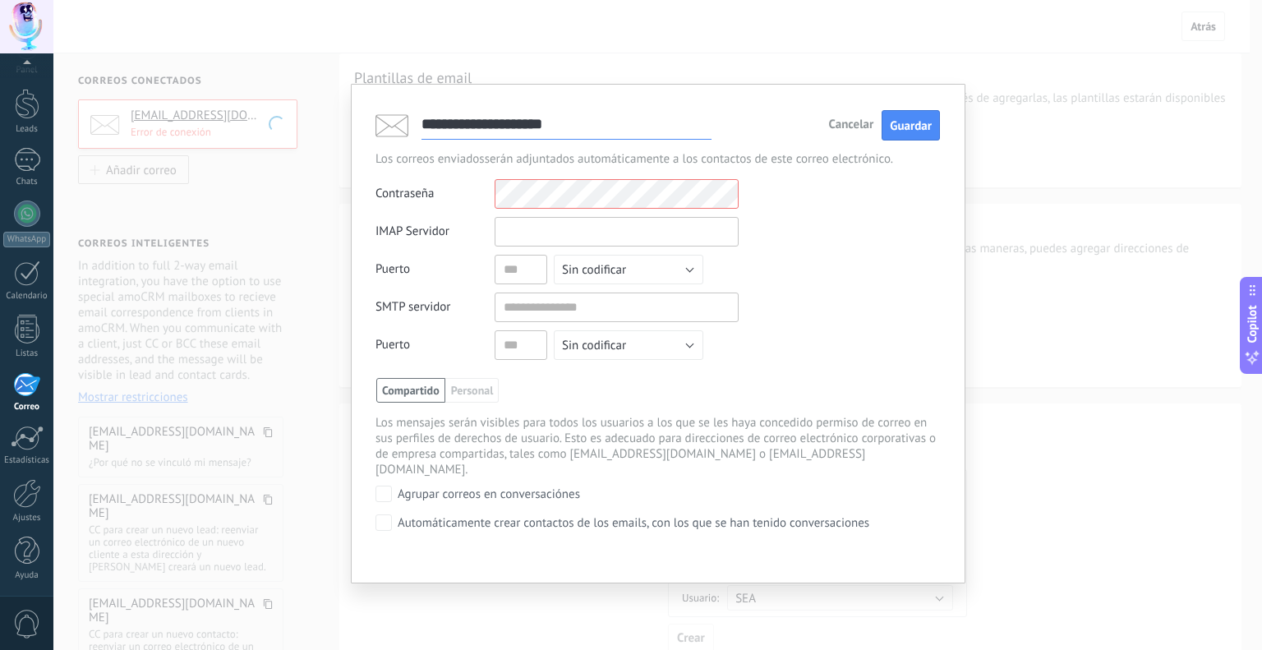
click at [536, 227] on input "text" at bounding box center [616, 232] width 244 height 30
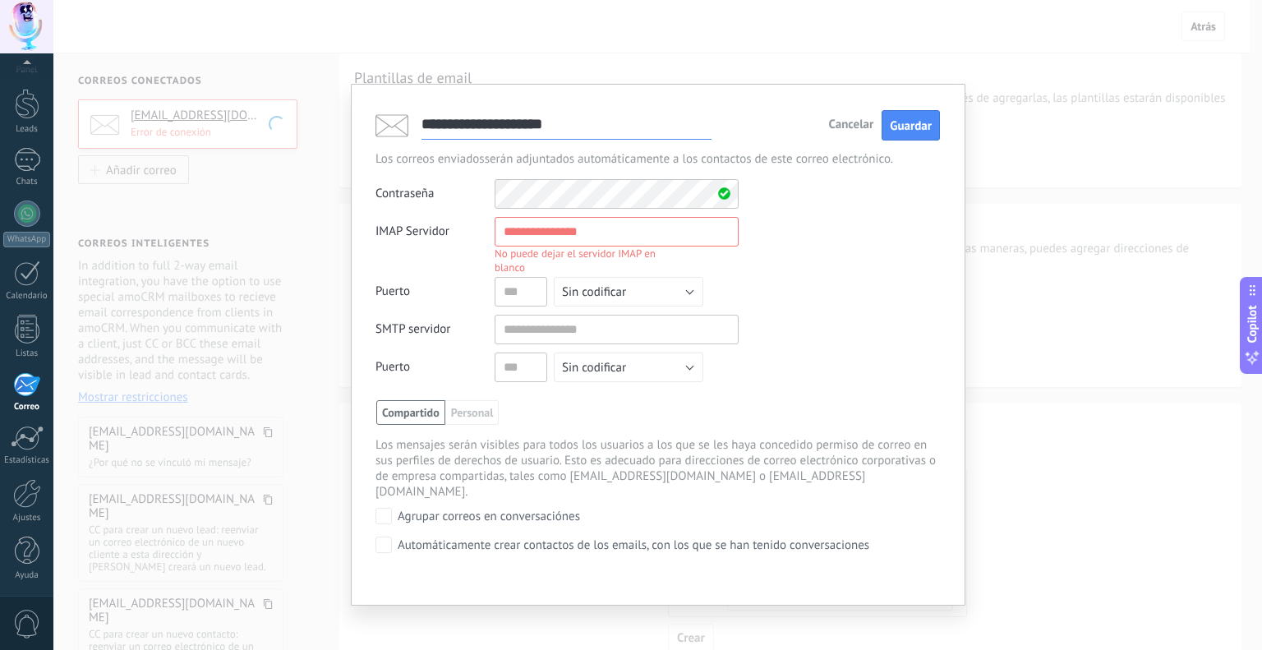
click at [530, 112] on input "**********" at bounding box center [566, 125] width 290 height 30
click at [381, 184] on div "Contraseña Otros IMAP nombre de usuario y contraseña" at bounding box center [657, 194] width 564 height 30
click at [516, 230] on input "text" at bounding box center [616, 232] width 244 height 30
paste input "**********"
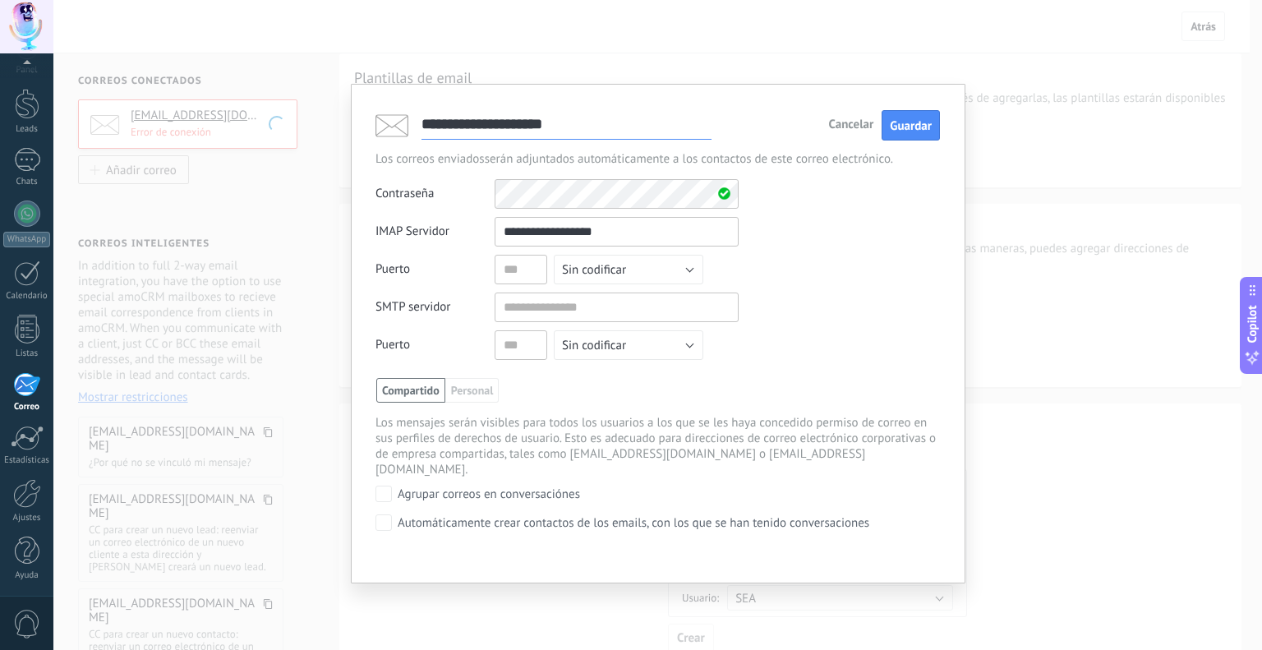
type input "**********"
click at [519, 305] on input "text" at bounding box center [616, 307] width 244 height 30
paste input "**********"
type input "**********"
click at [526, 262] on input "text" at bounding box center [520, 270] width 53 height 30
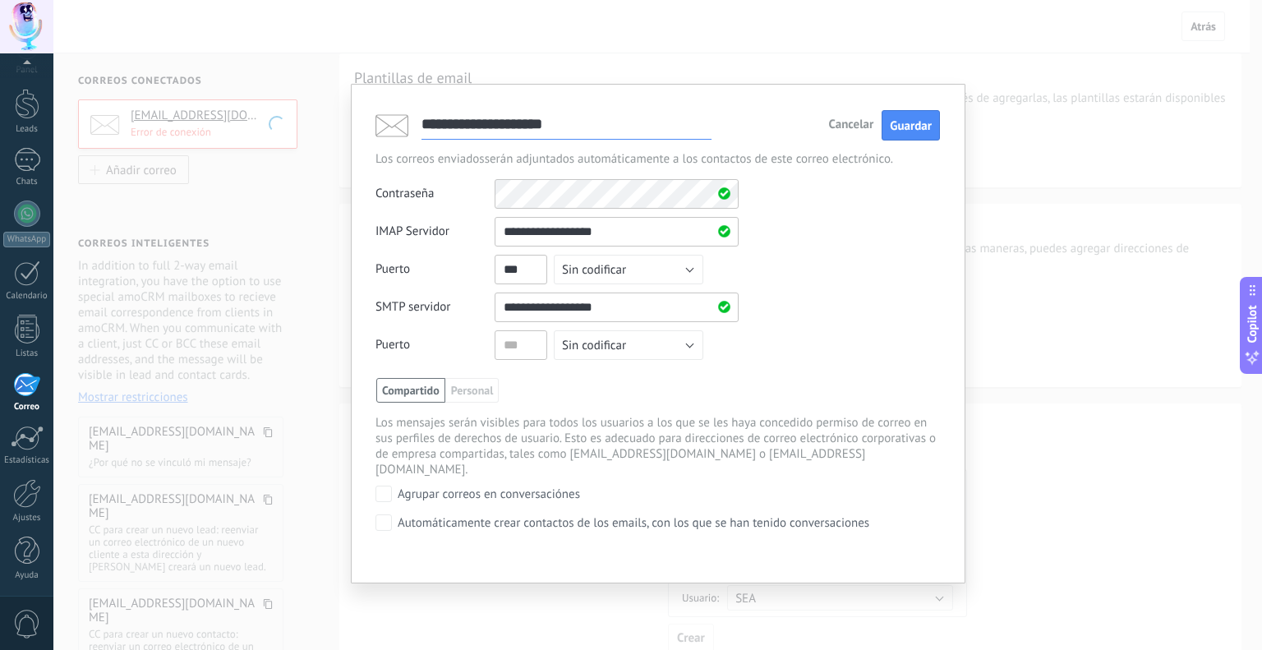
type input "***"
click at [503, 344] on input "text" at bounding box center [520, 345] width 53 height 30
type input "***"
click at [914, 132] on span "Guardar" at bounding box center [910, 126] width 42 height 16
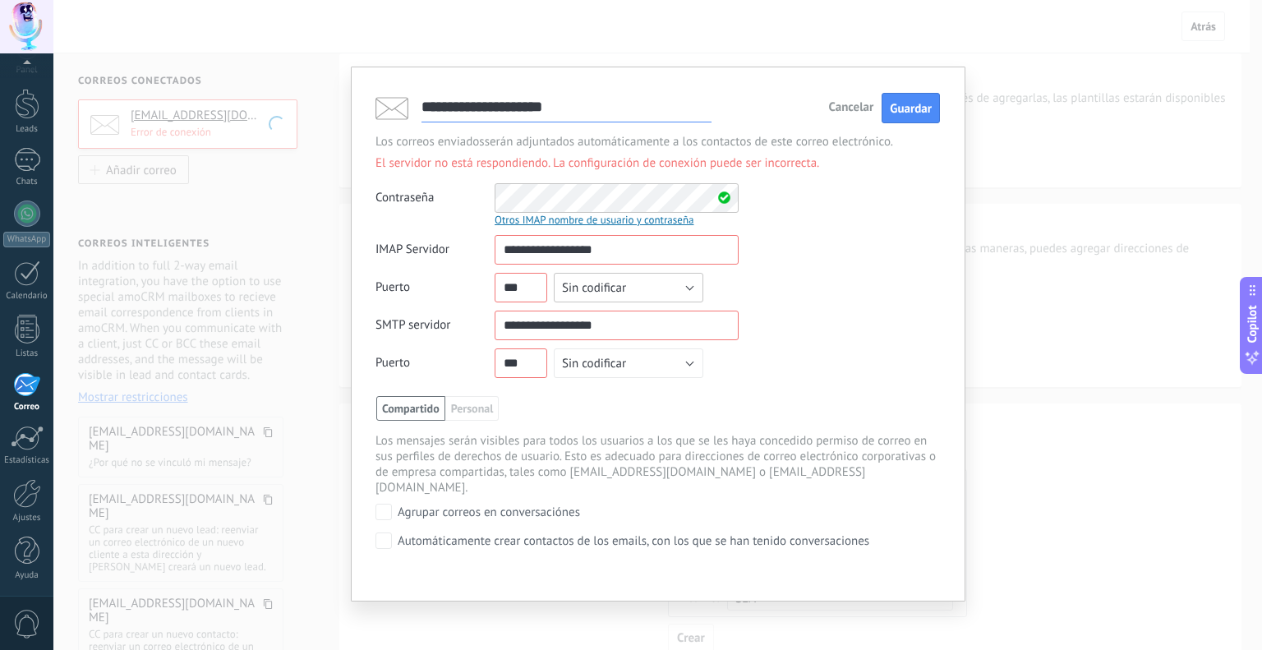
drag, startPoint x: 581, startPoint y: 279, endPoint x: 576, endPoint y: 294, distance: 15.9
click at [582, 280] on span "Sin codificar" at bounding box center [594, 288] width 64 height 16
click at [581, 308] on span "SSL" at bounding box center [621, 316] width 154 height 16
click at [585, 371] on button "Sin codificar" at bounding box center [628, 363] width 149 height 30
click at [581, 390] on span "SSL" at bounding box center [621, 392] width 154 height 16
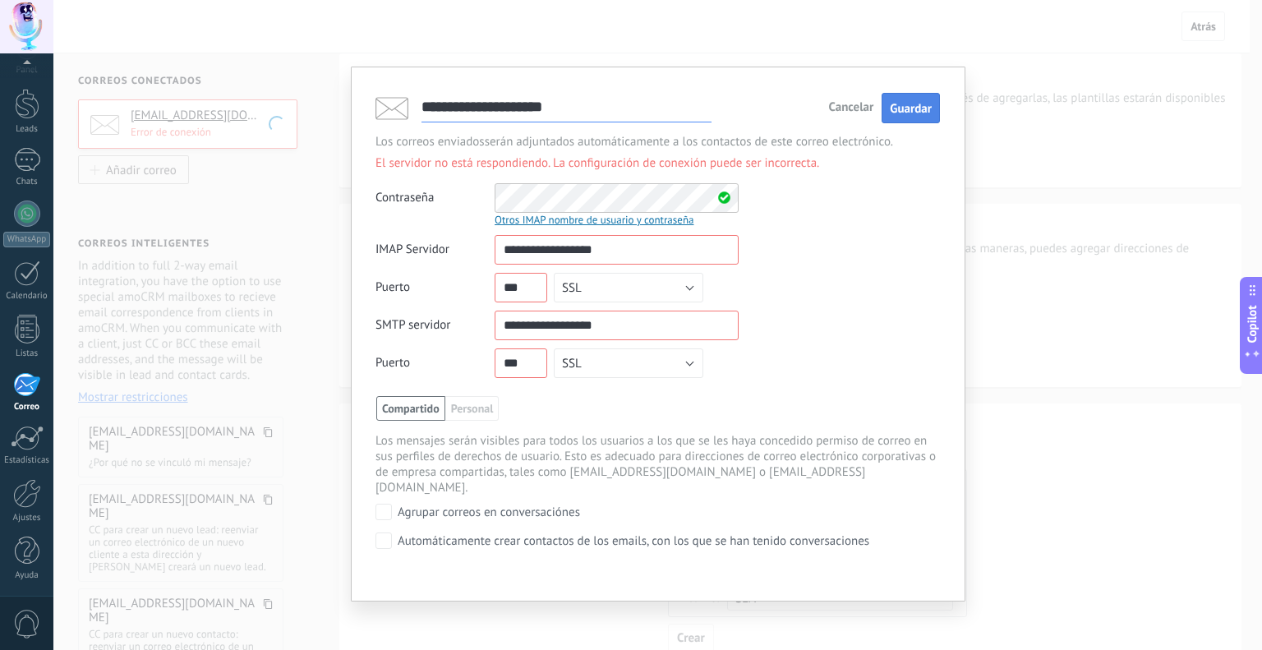
click at [921, 115] on span "Guardar" at bounding box center [910, 109] width 42 height 16
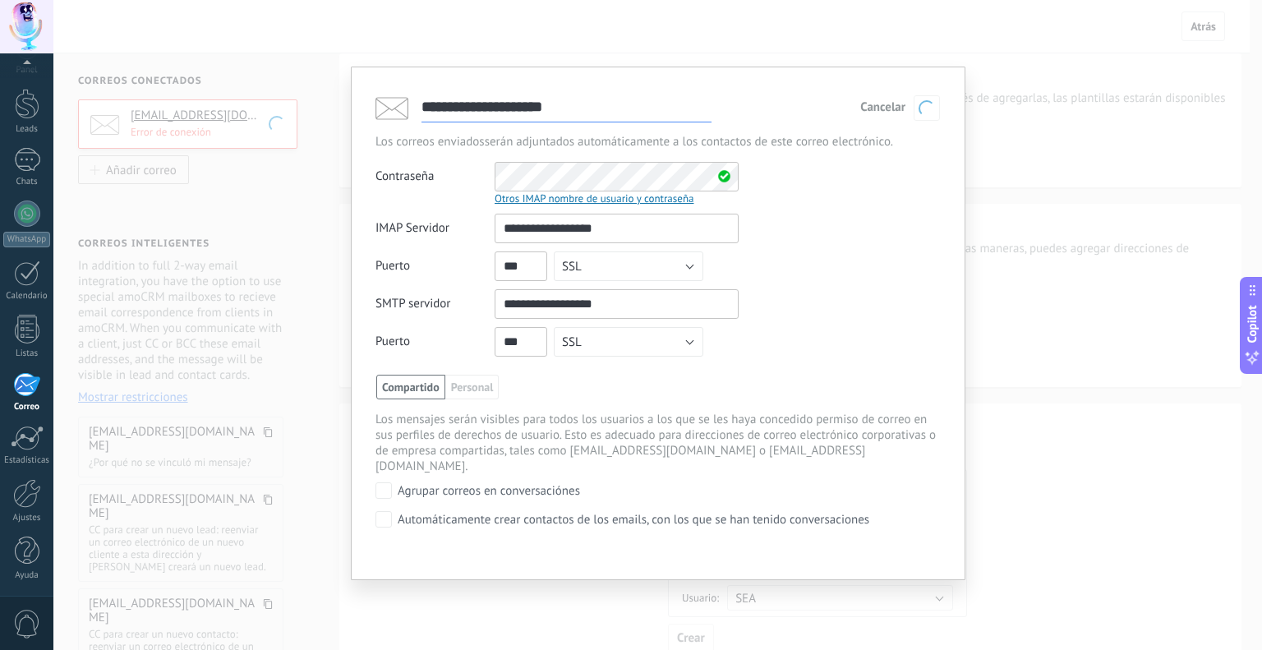
click at [626, 94] on input "**********" at bounding box center [566, 108] width 290 height 30
click at [279, 140] on div "**********" at bounding box center [657, 325] width 1208 height 650
click at [861, 246] on div "**********" at bounding box center [657, 289] width 564 height 151
click at [598, 200] on div "Otros IMAP nombre de usuario y contraseña" at bounding box center [616, 198] width 244 height 14
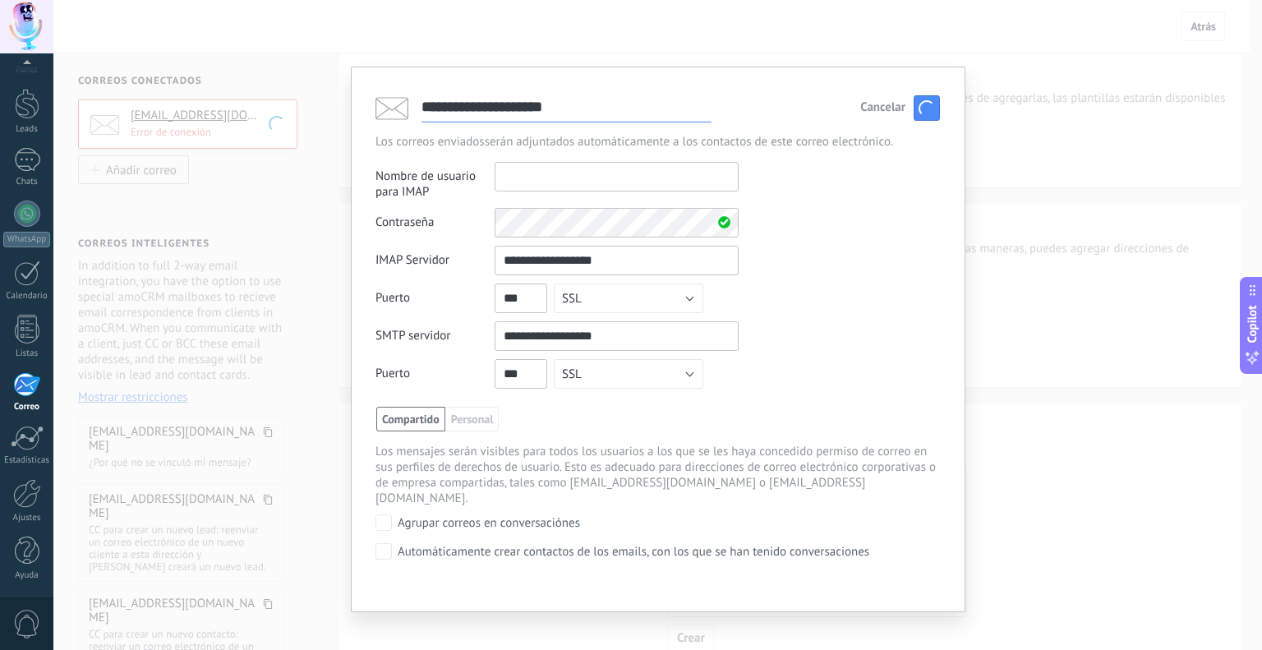
click at [537, 171] on input "text" at bounding box center [616, 177] width 244 height 30
type input "**********"
click at [788, 209] on div "Contraseña Otros IMAP nombre de usuario y contraseña" at bounding box center [657, 223] width 564 height 30
click at [638, 173] on input "**********" at bounding box center [616, 177] width 244 height 30
click at [917, 102] on button "Guardar" at bounding box center [926, 107] width 26 height 25
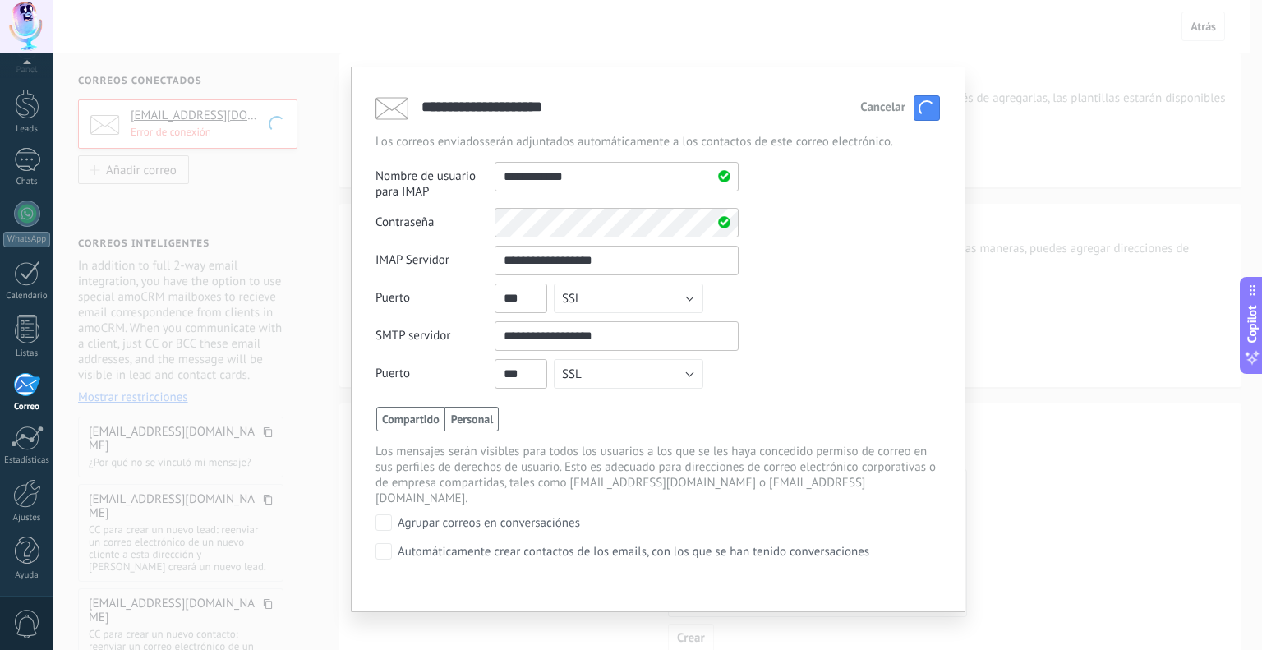
click at [480, 421] on span "Personal" at bounding box center [472, 419] width 54 height 25
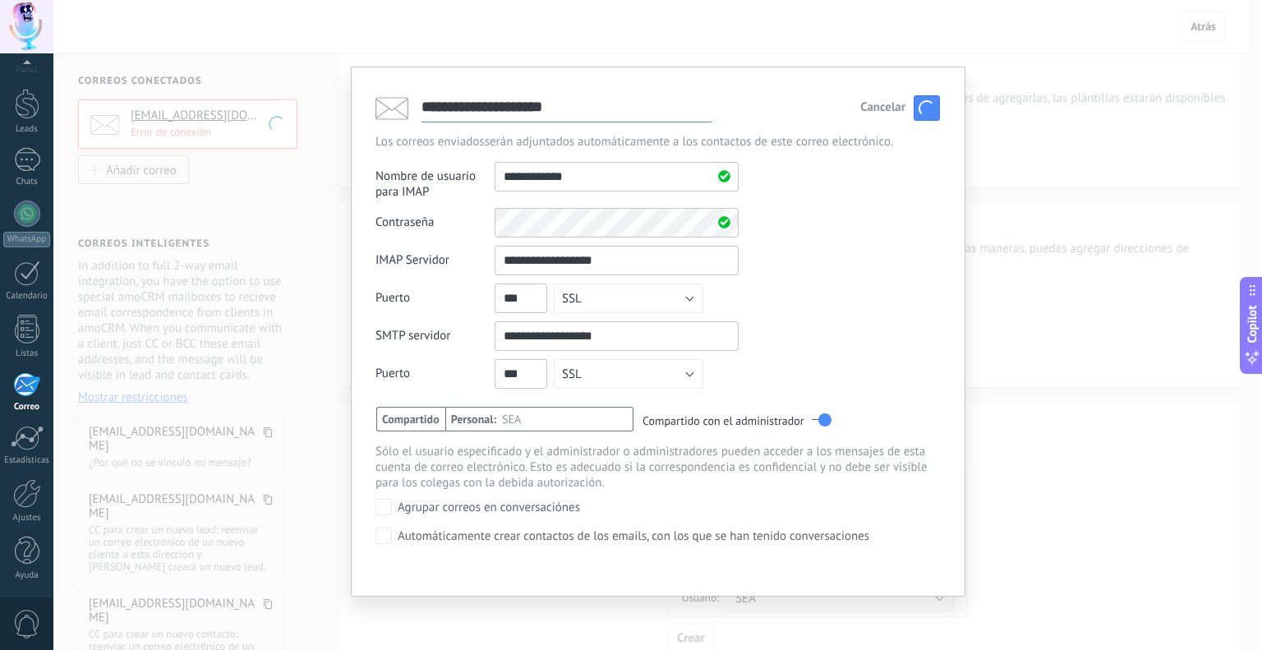
click at [429, 425] on span "Compartido" at bounding box center [410, 419] width 69 height 25
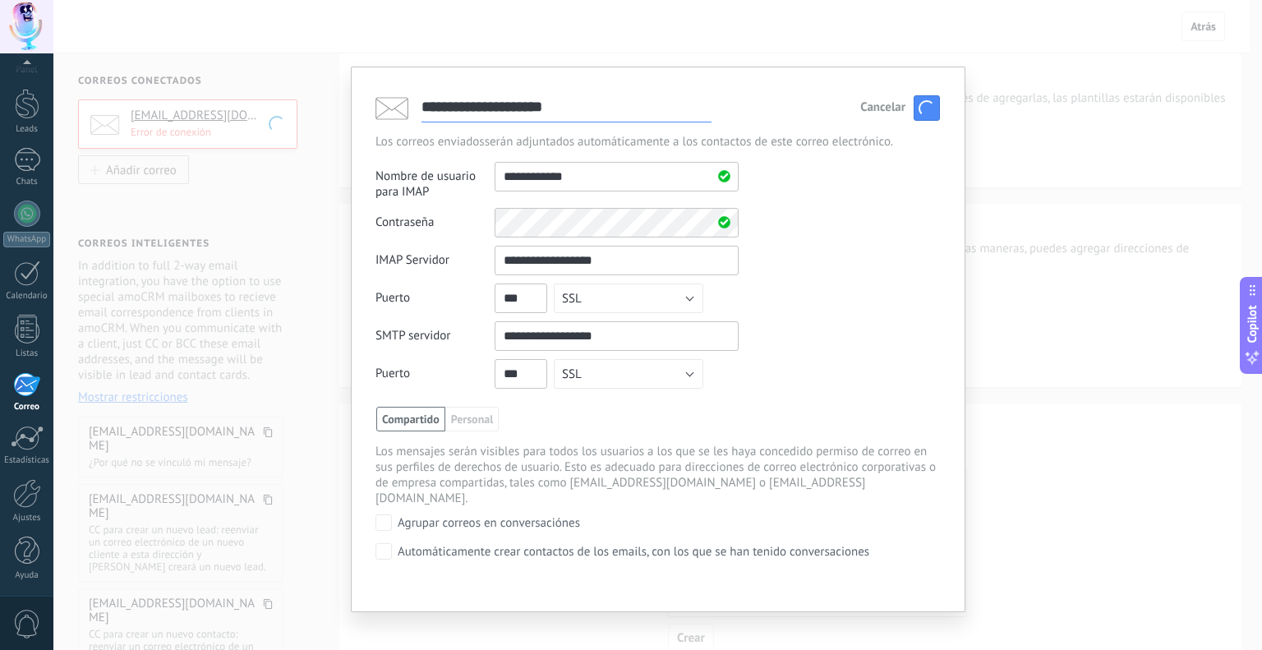
click at [631, 269] on input "**********" at bounding box center [616, 261] width 244 height 30
click at [620, 294] on button "SSL" at bounding box center [628, 298] width 149 height 30
click at [802, 291] on div "**********" at bounding box center [657, 321] width 564 height 151
click at [980, 144] on div "**********" at bounding box center [657, 325] width 1208 height 650
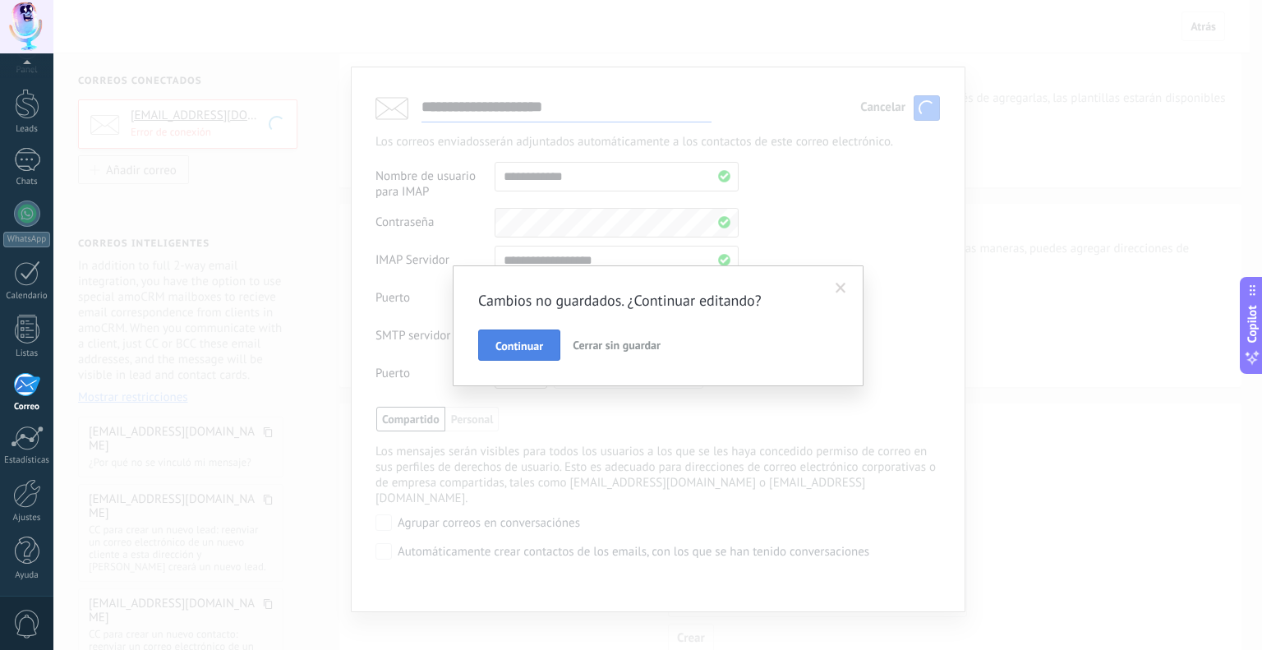
click at [530, 344] on span "Continuar" at bounding box center [519, 345] width 48 height 11
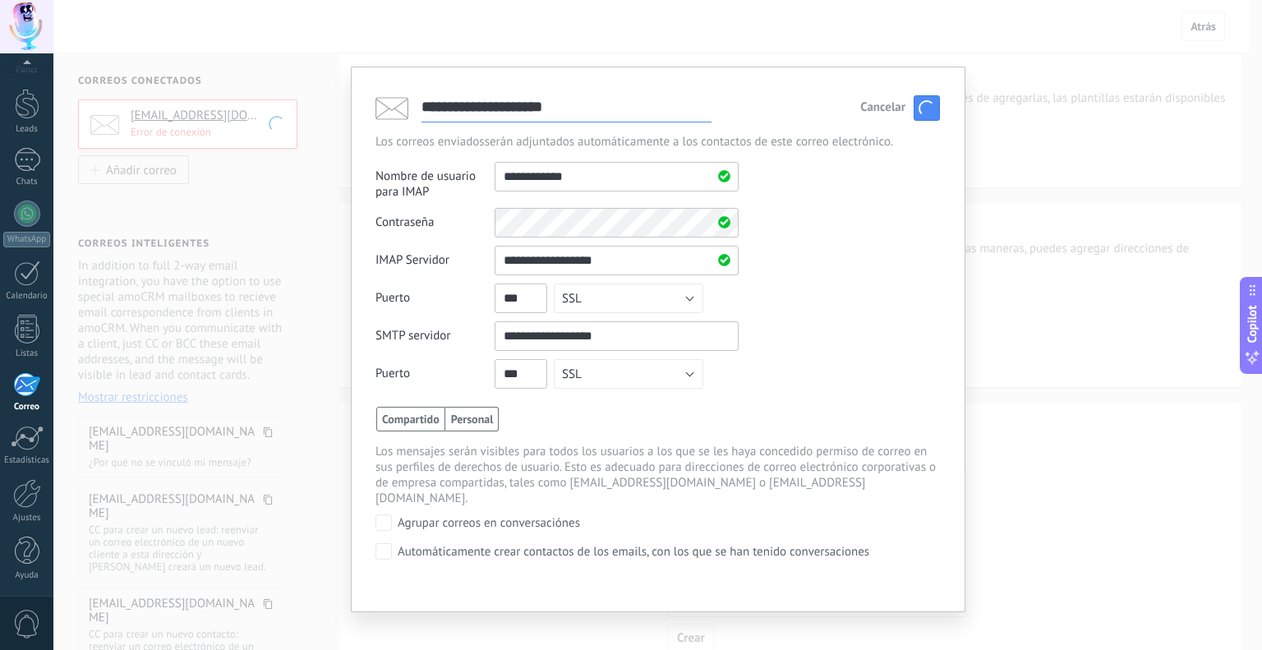
click at [466, 417] on span "Personal" at bounding box center [472, 419] width 54 height 25
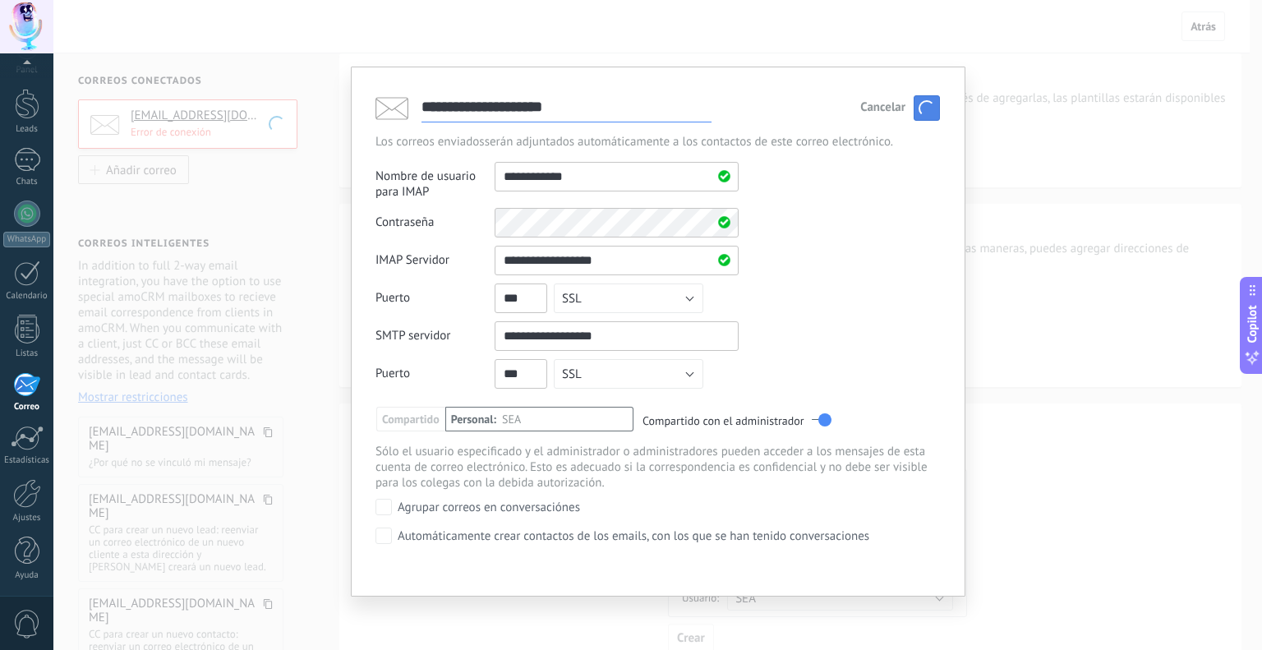
click at [924, 107] on span "button" at bounding box center [927, 108] width 22 height 22
click at [890, 108] on span "Cancelar" at bounding box center [882, 107] width 45 height 11
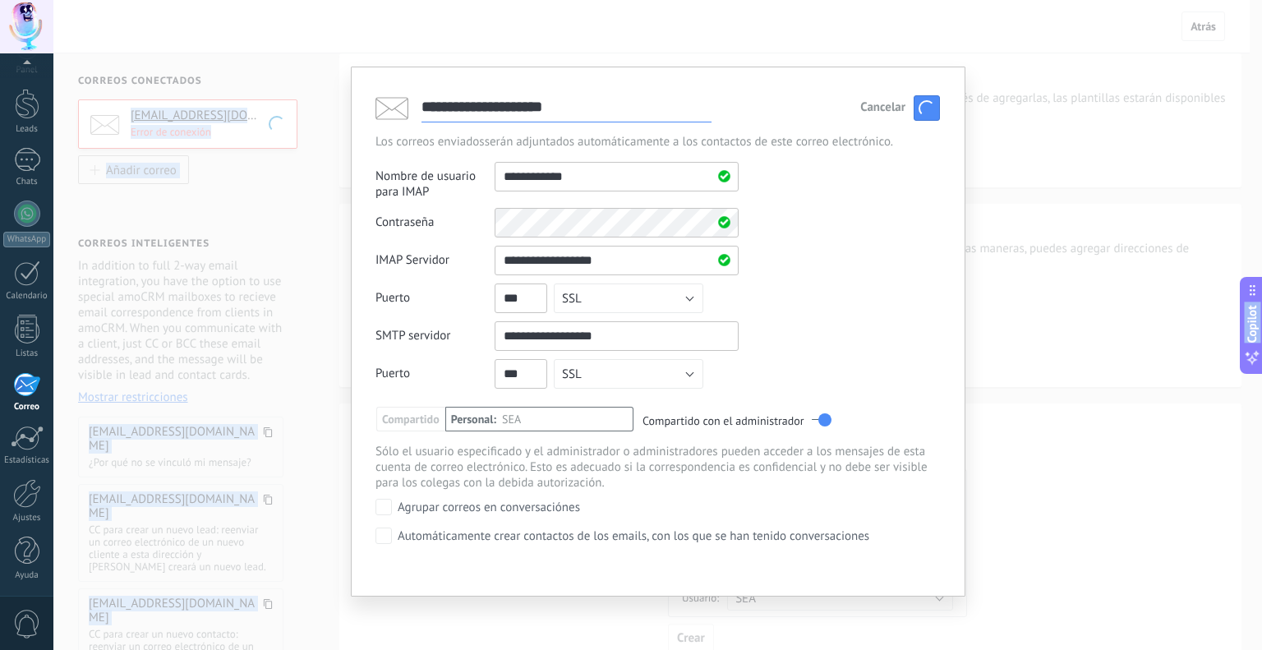
click at [890, 108] on span "Cancelar" at bounding box center [882, 107] width 45 height 11
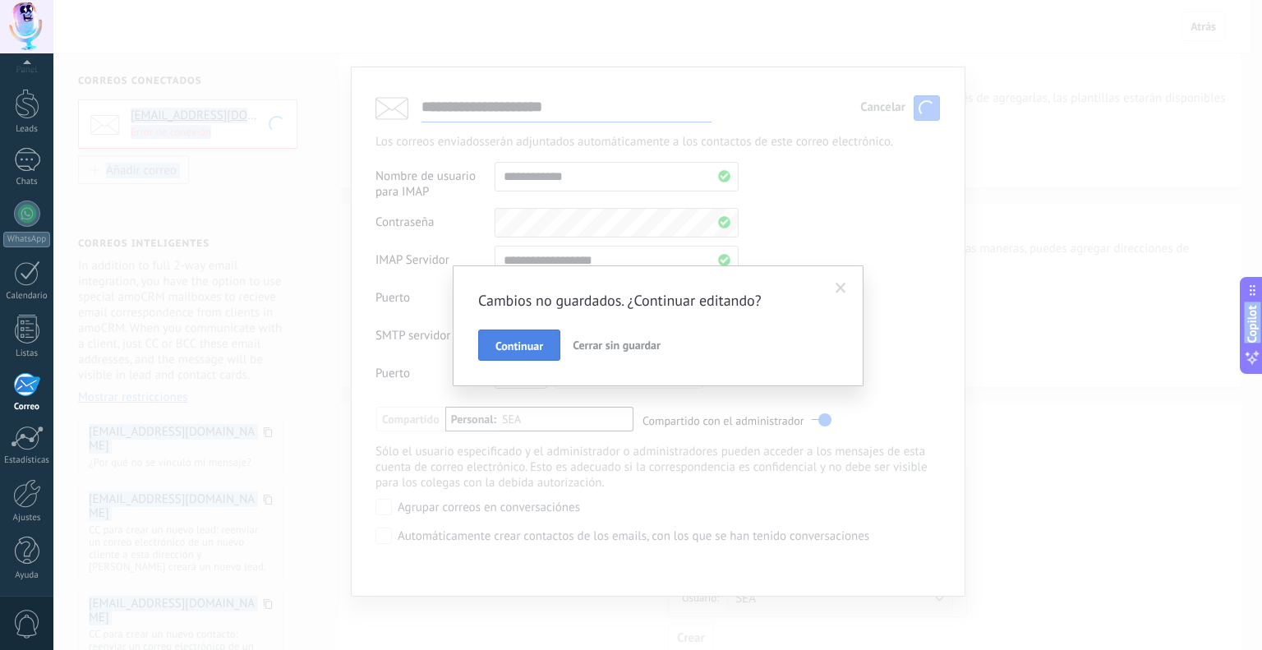
click at [517, 340] on span "Continuar" at bounding box center [519, 345] width 48 height 11
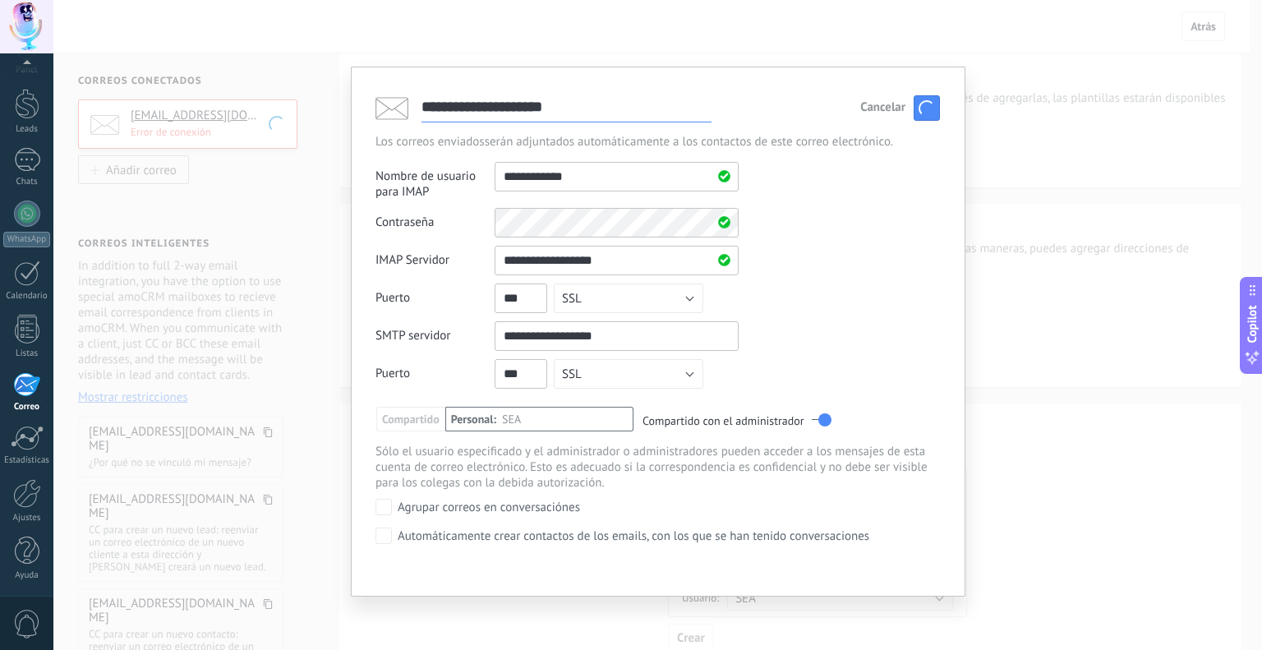
click at [874, 117] on div "Cancelar Guardar" at bounding box center [900, 107] width 80 height 25
click at [877, 112] on span "Cancelar" at bounding box center [882, 107] width 45 height 11
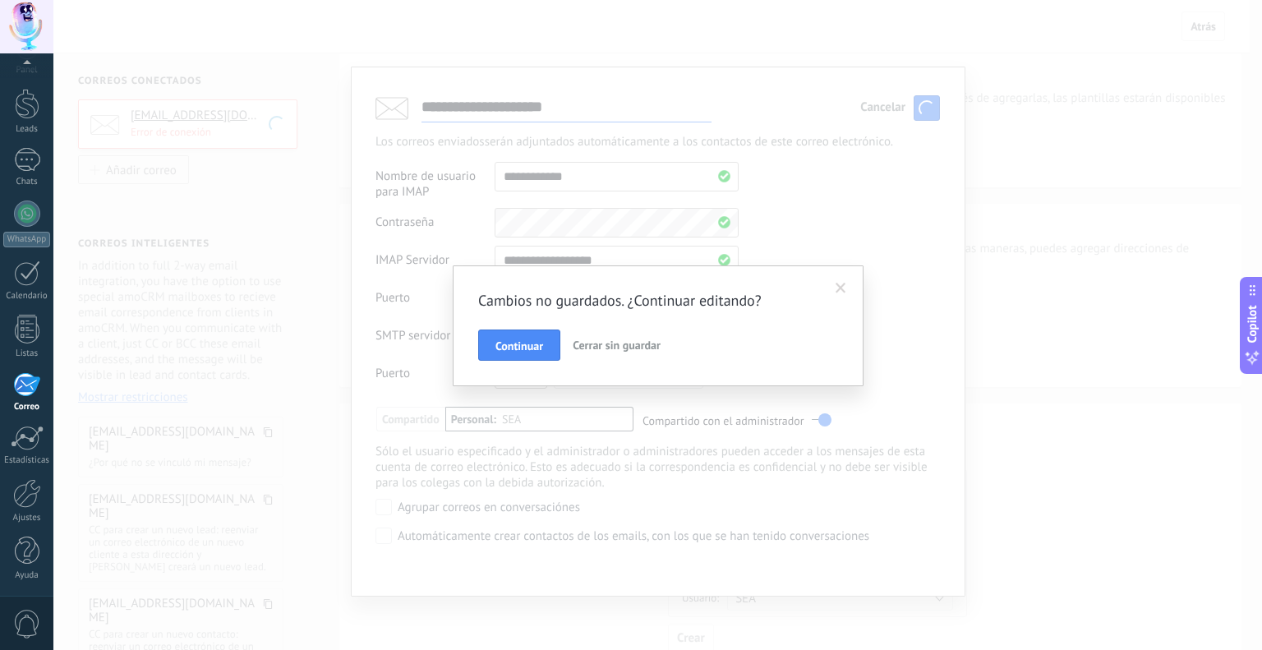
click at [659, 343] on button "Cerrar sin guardar" at bounding box center [616, 344] width 101 height 31
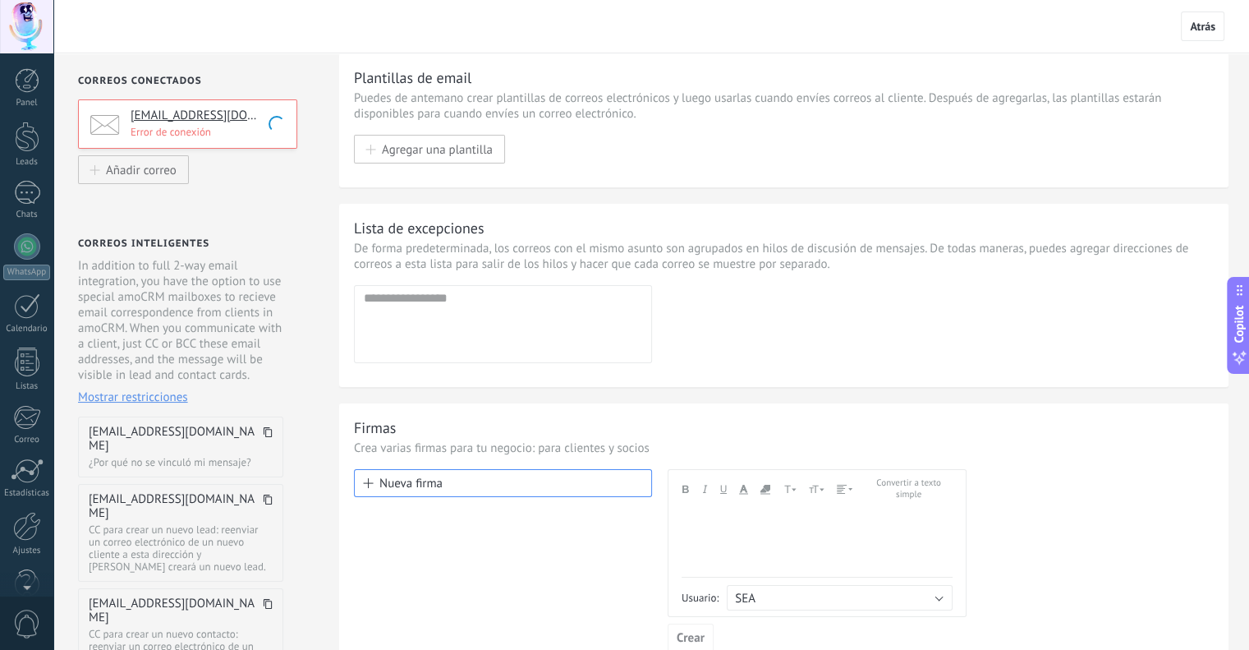
click at [168, 135] on p "Error de conexión" at bounding box center [209, 132] width 156 height 14
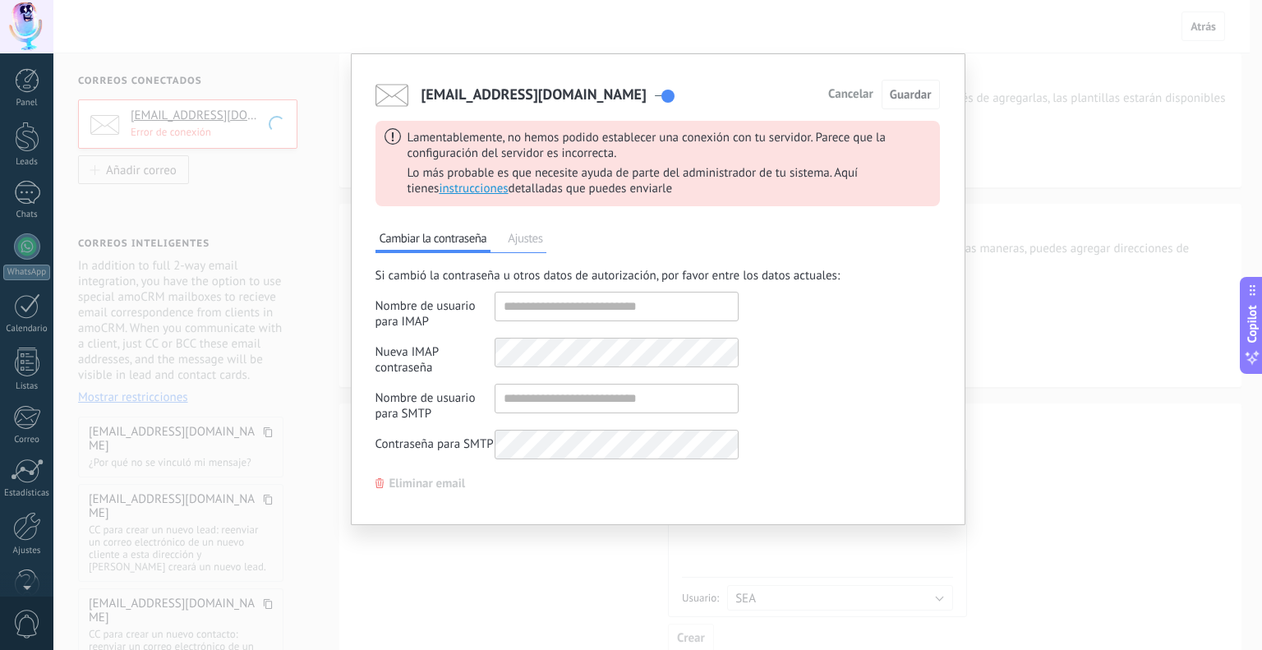
click at [519, 237] on span "Ajustes" at bounding box center [524, 240] width 43 height 23
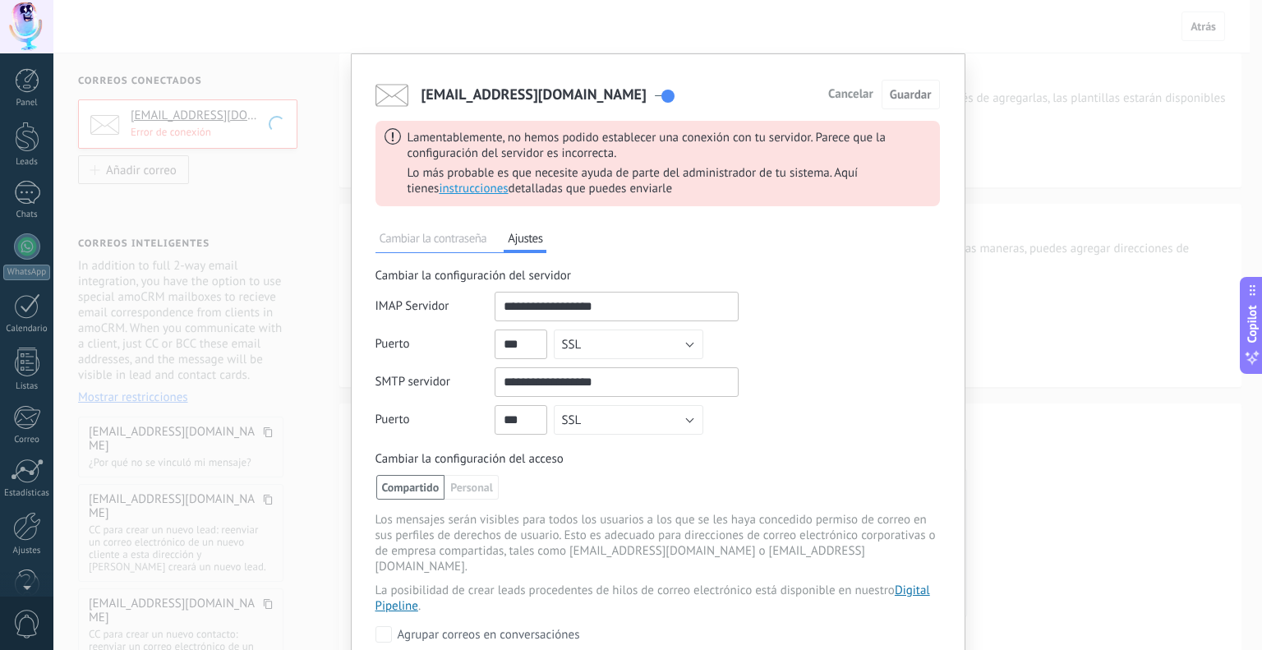
click at [615, 382] on input "shared" at bounding box center [616, 382] width 244 height 30
click at [643, 304] on input "shared" at bounding box center [616, 307] width 244 height 30
click at [915, 106] on button "Guardar" at bounding box center [910, 95] width 58 height 30
click at [915, 90] on span "Guardar" at bounding box center [910, 95] width 42 height 16
click at [442, 238] on span "Cambiar la contraseña" at bounding box center [433, 240] width 116 height 23
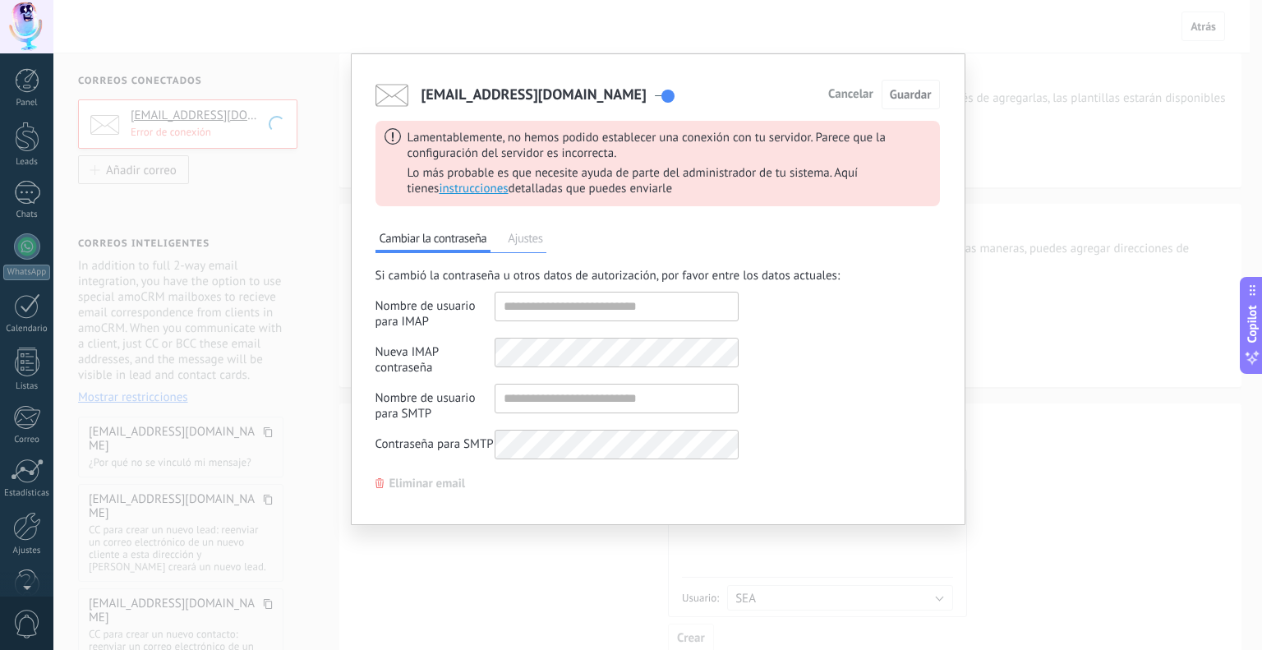
click at [864, 96] on span "Cancelar" at bounding box center [850, 94] width 45 height 11
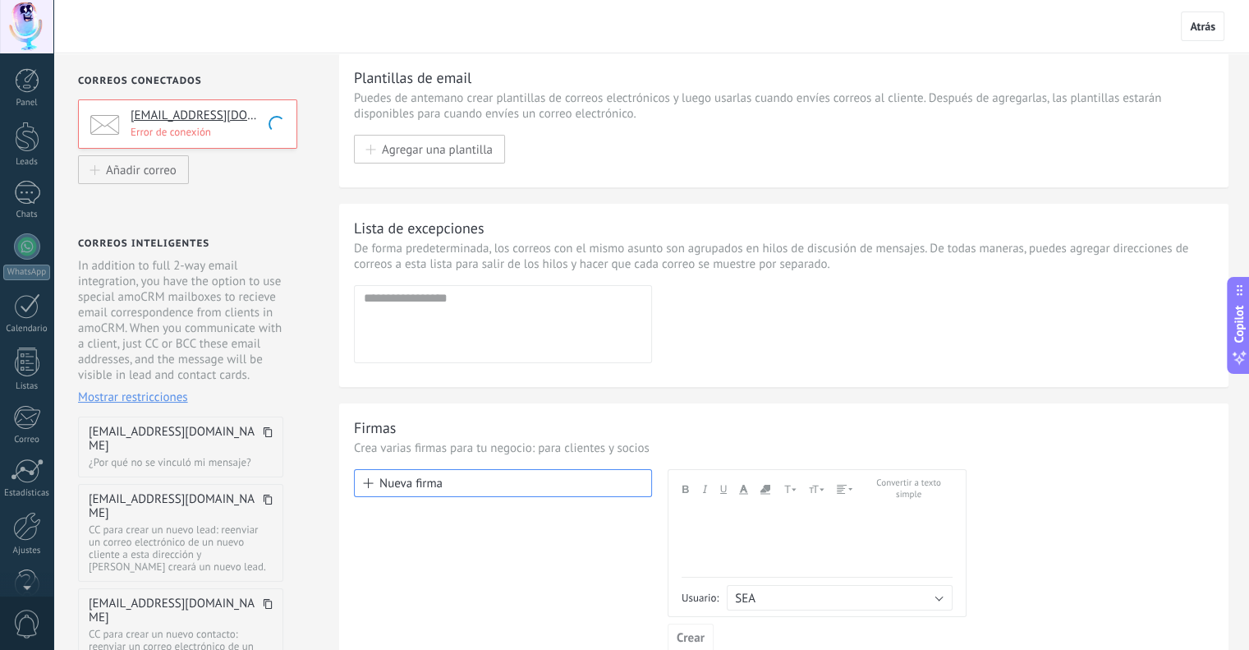
click at [182, 131] on p "Error de conexión" at bounding box center [209, 132] width 156 height 14
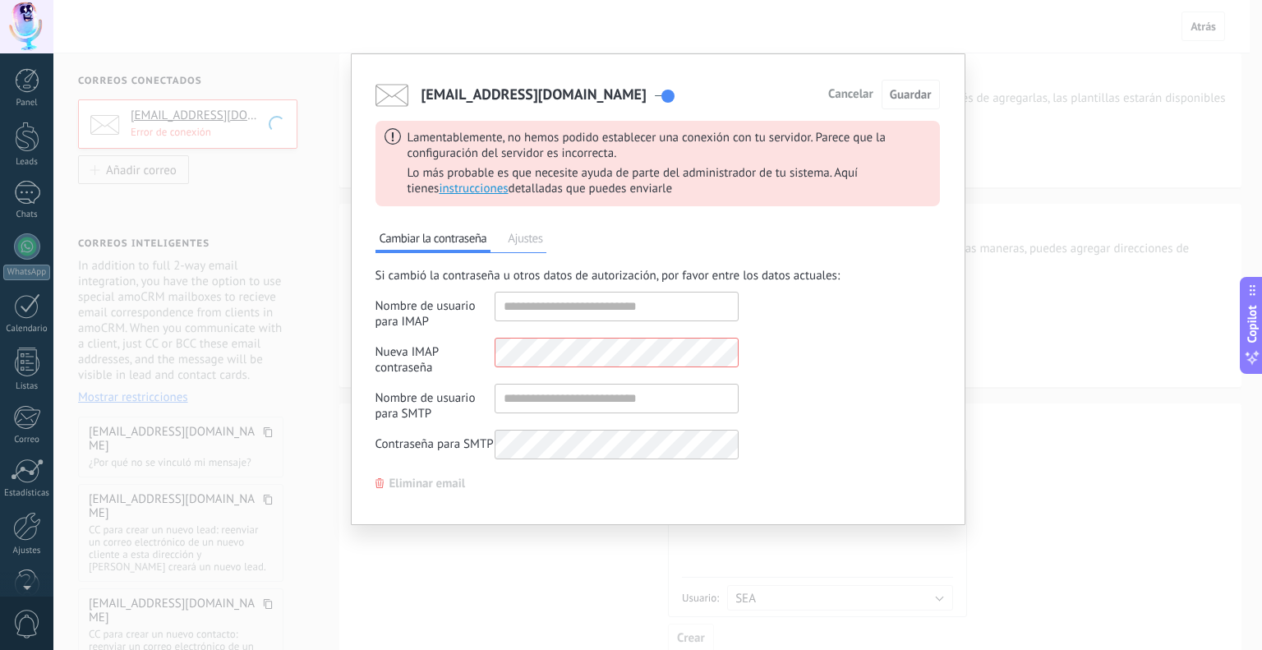
click at [526, 232] on span "Ajustes" at bounding box center [524, 240] width 43 height 23
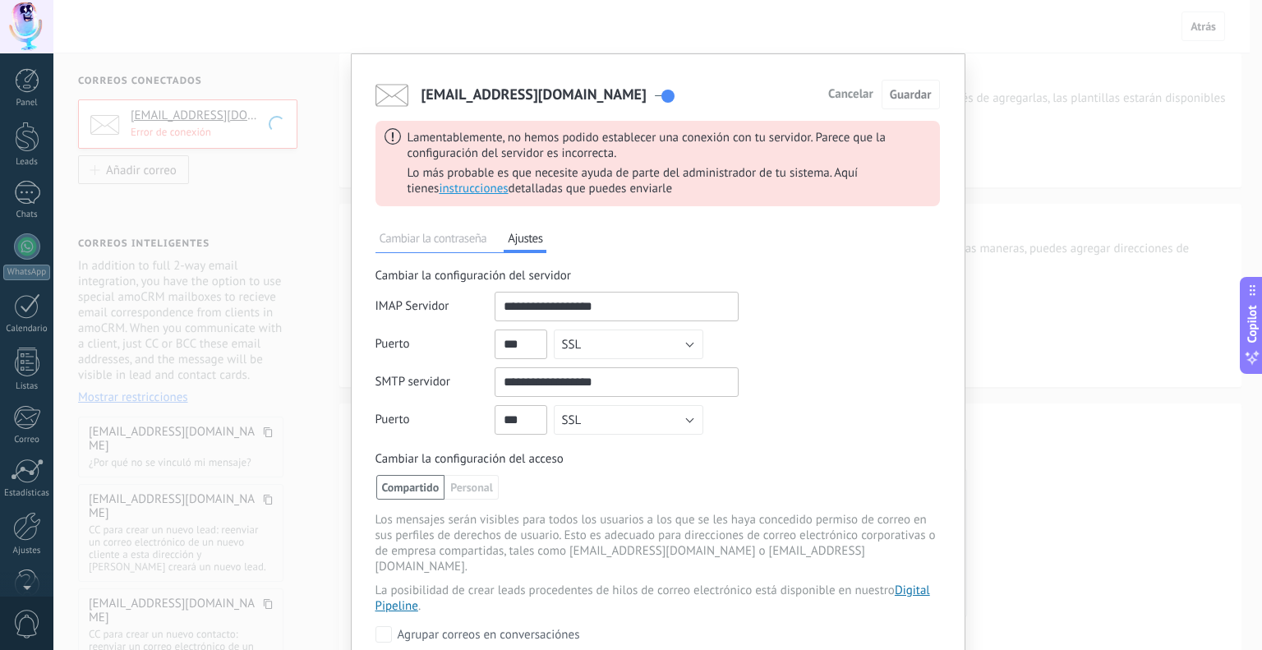
click at [531, 339] on input "shared" at bounding box center [520, 344] width 53 height 30
click at [846, 390] on div "IMAP Servidor Puerto Sin codificar SSL STARTTLS TLS SSL SMTP servidor Puerto Si…" at bounding box center [657, 367] width 564 height 151
click at [628, 315] on input "shared" at bounding box center [616, 307] width 244 height 30
click at [621, 352] on button "SSL" at bounding box center [628, 344] width 149 height 30
click at [799, 381] on div "IMAP Servidor Puerto Sin codificar SSL STARTTLS TLS SSL SMTP servidor Puerto Si…" at bounding box center [657, 367] width 564 height 151
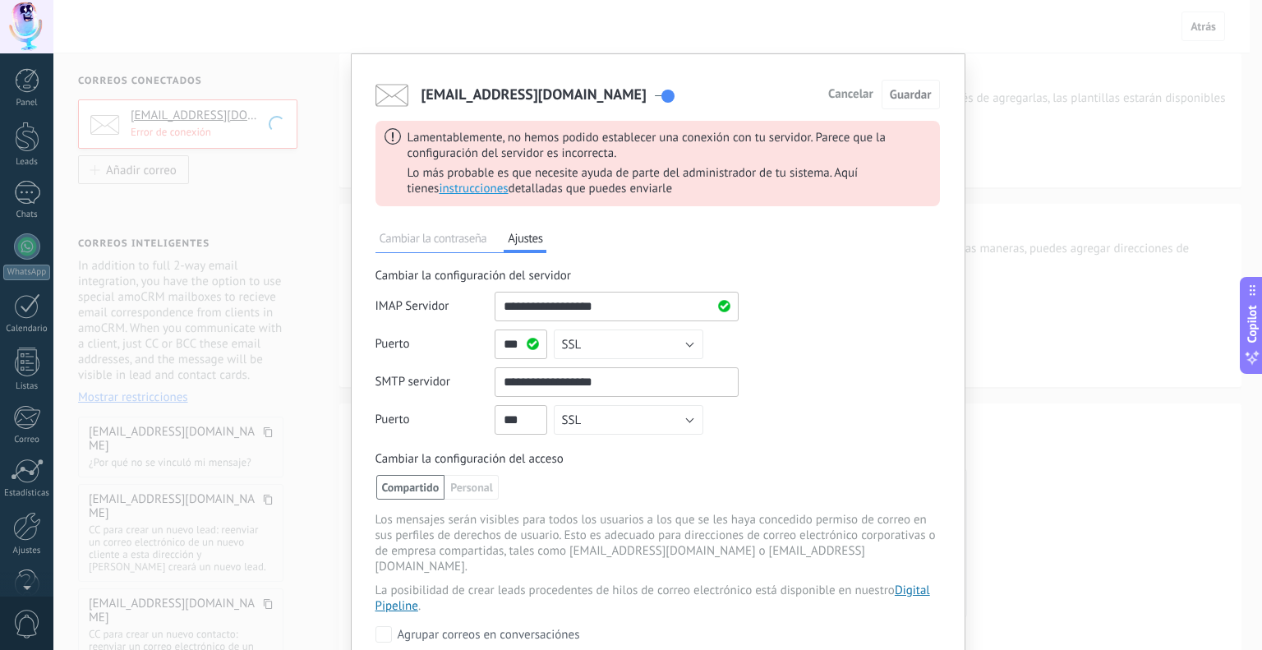
click at [643, 370] on input "shared" at bounding box center [616, 382] width 244 height 30
click at [535, 420] on input "shared" at bounding box center [520, 420] width 53 height 30
click at [591, 384] on input "shared" at bounding box center [616, 382] width 244 height 30
click at [401, 490] on span "Compartido" at bounding box center [410, 487] width 69 height 25
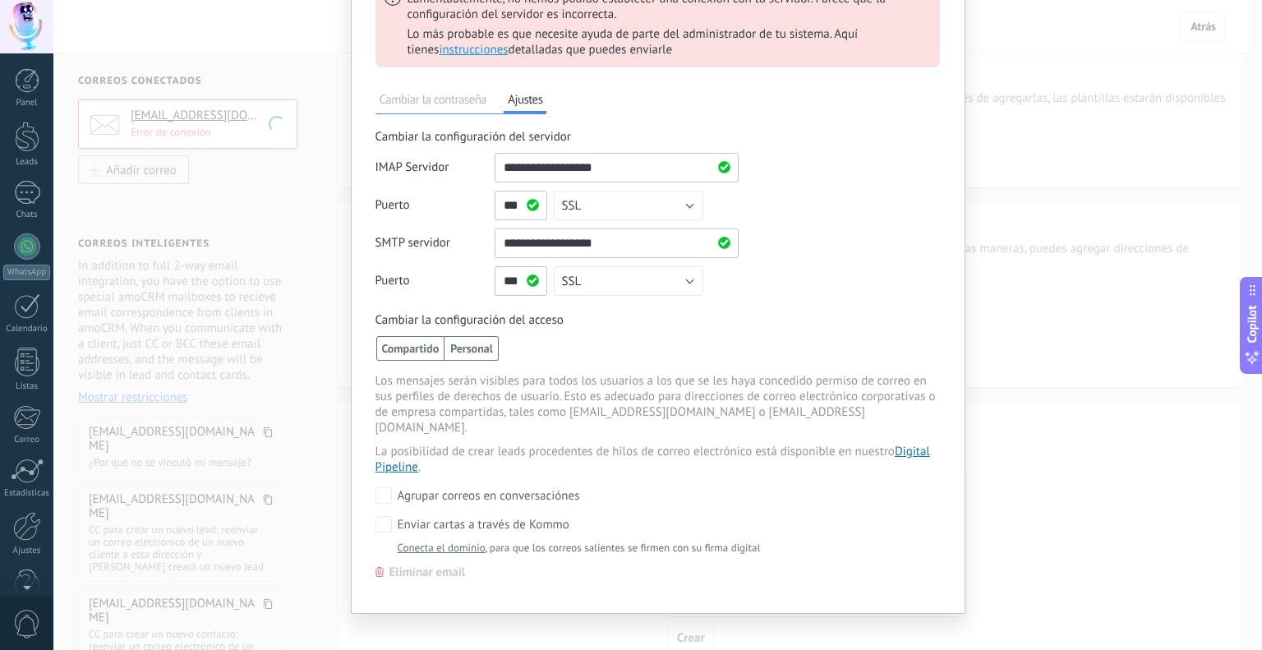
click at [476, 338] on span "Personal" at bounding box center [471, 348] width 54 height 25
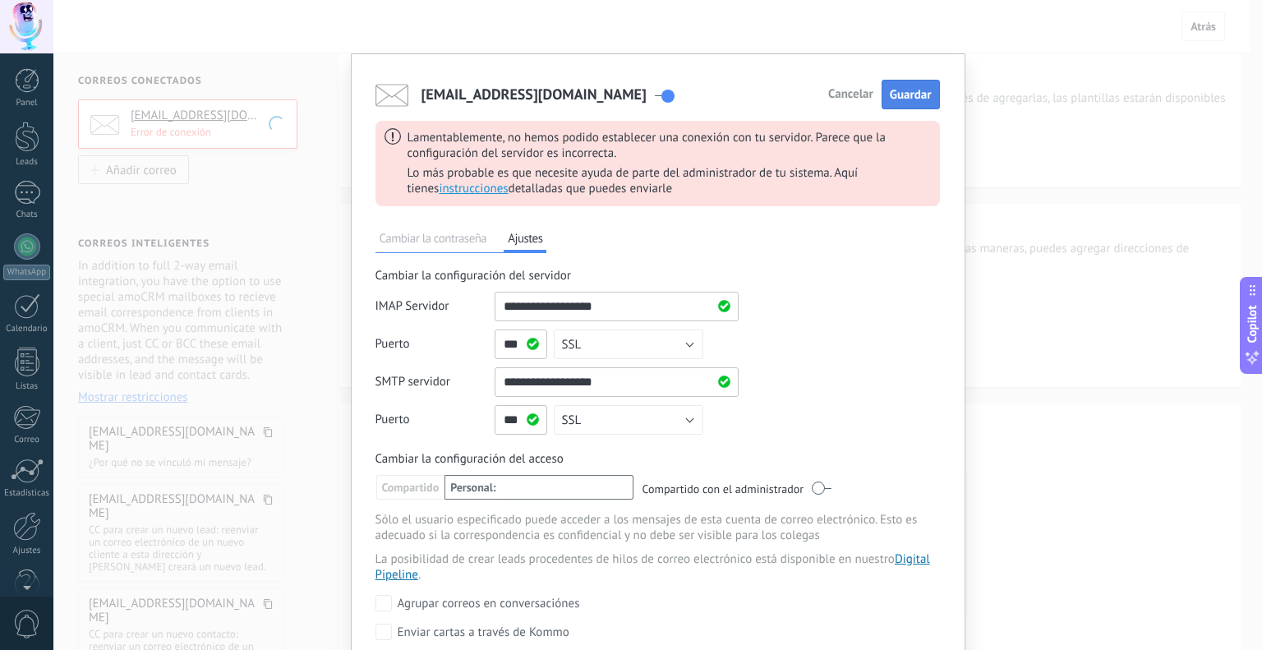
click at [885, 101] on button "Guardar" at bounding box center [910, 95] width 58 height 30
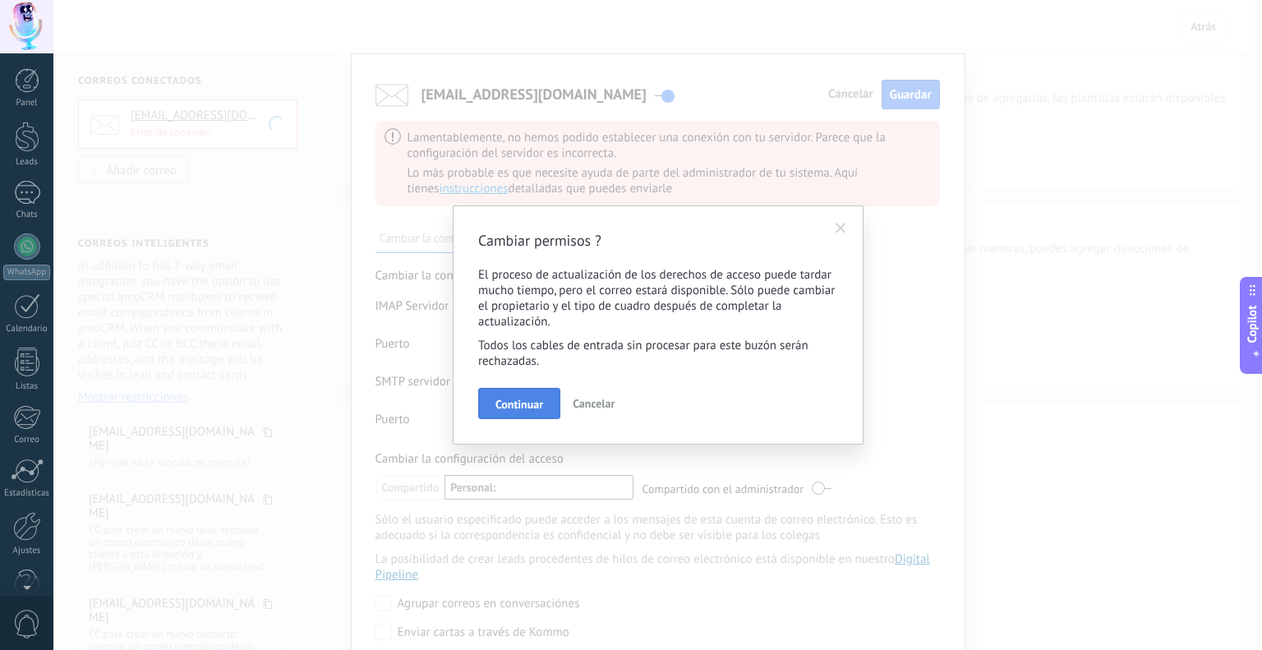
click at [525, 401] on span "Continuar" at bounding box center [519, 403] width 48 height 11
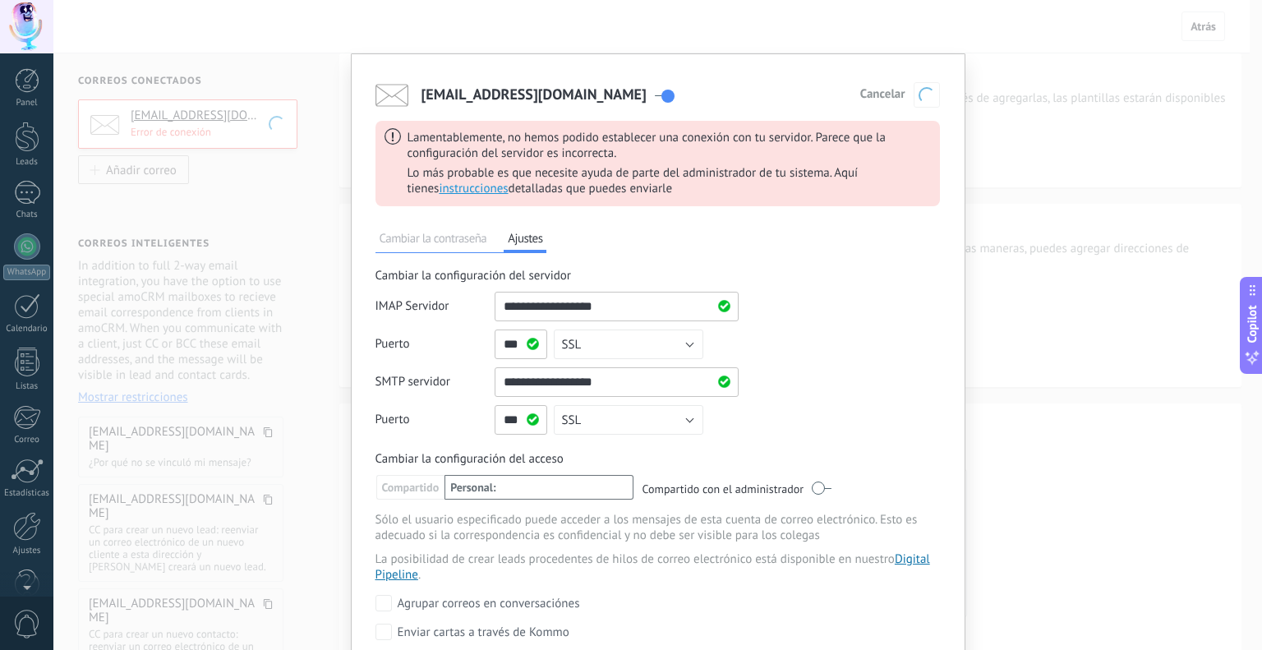
scroll to position [77, 0]
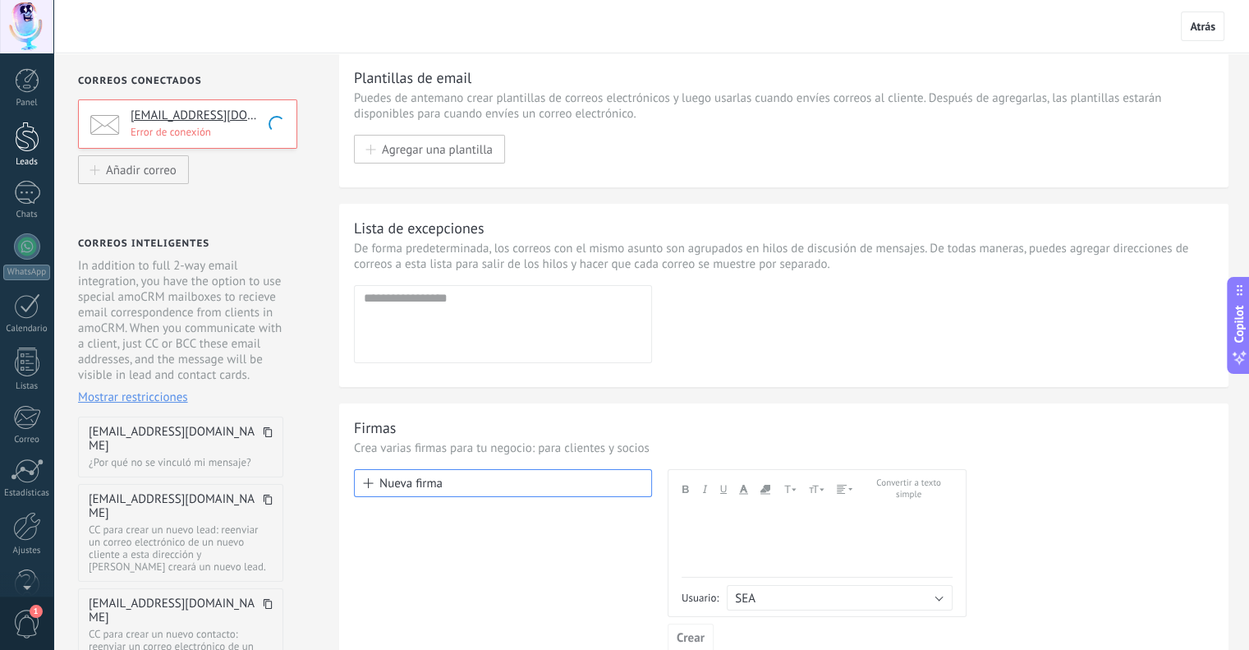
click at [31, 154] on link "Leads" at bounding box center [26, 145] width 53 height 46
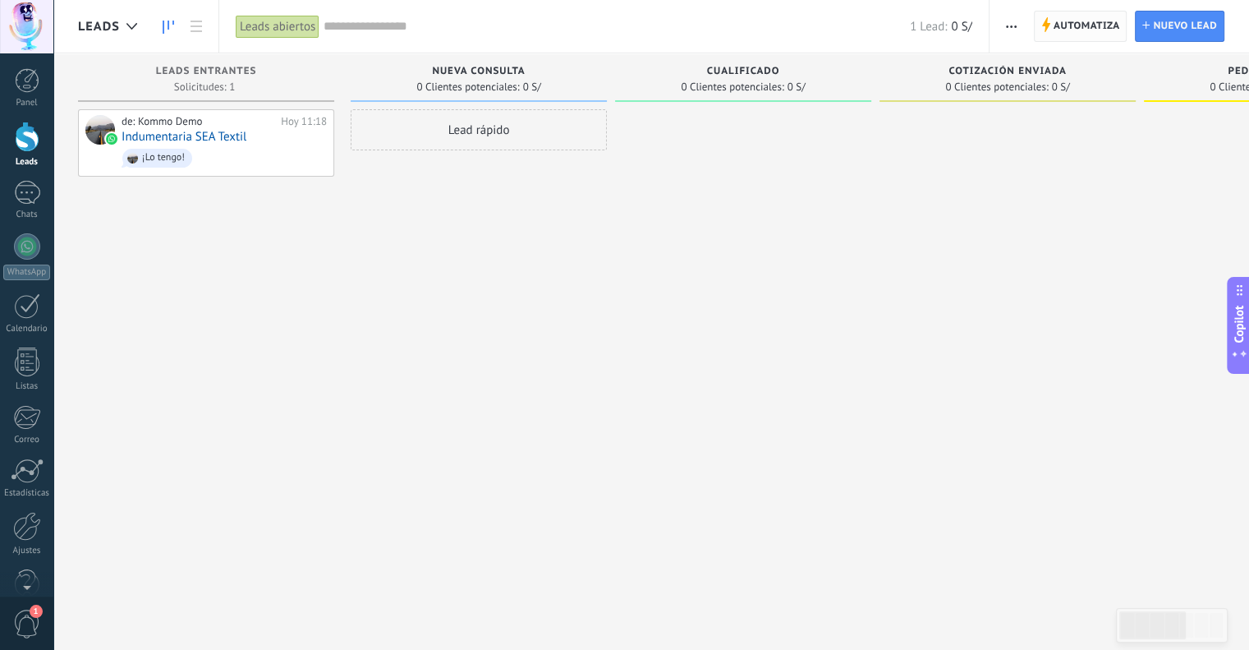
click at [1075, 34] on span "Automatiza" at bounding box center [1087, 26] width 67 height 30
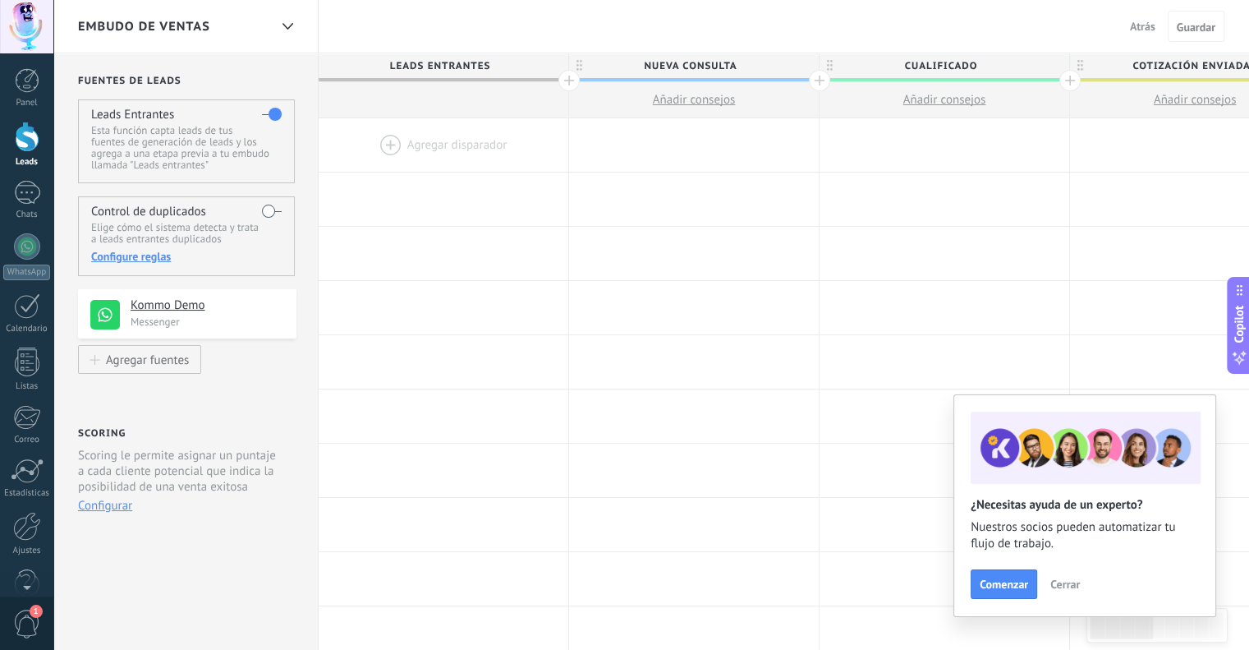
click at [1070, 580] on span "Cerrar" at bounding box center [1065, 583] width 30 height 11
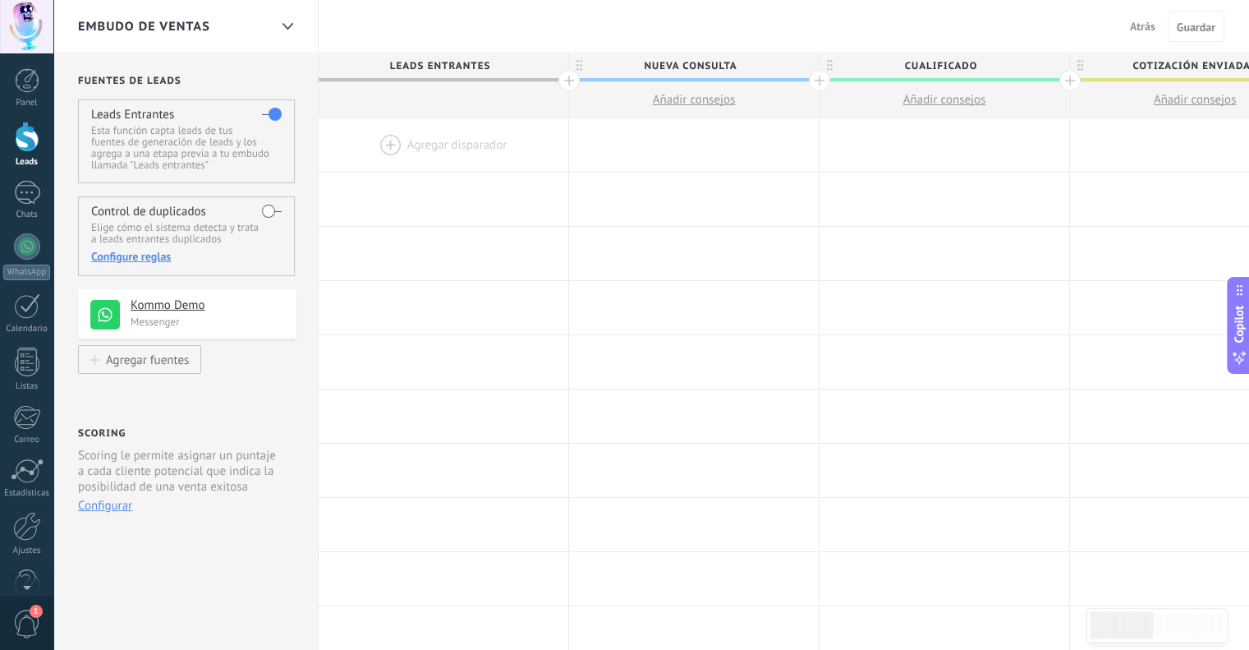
click at [26, 143] on div at bounding box center [27, 137] width 25 height 30
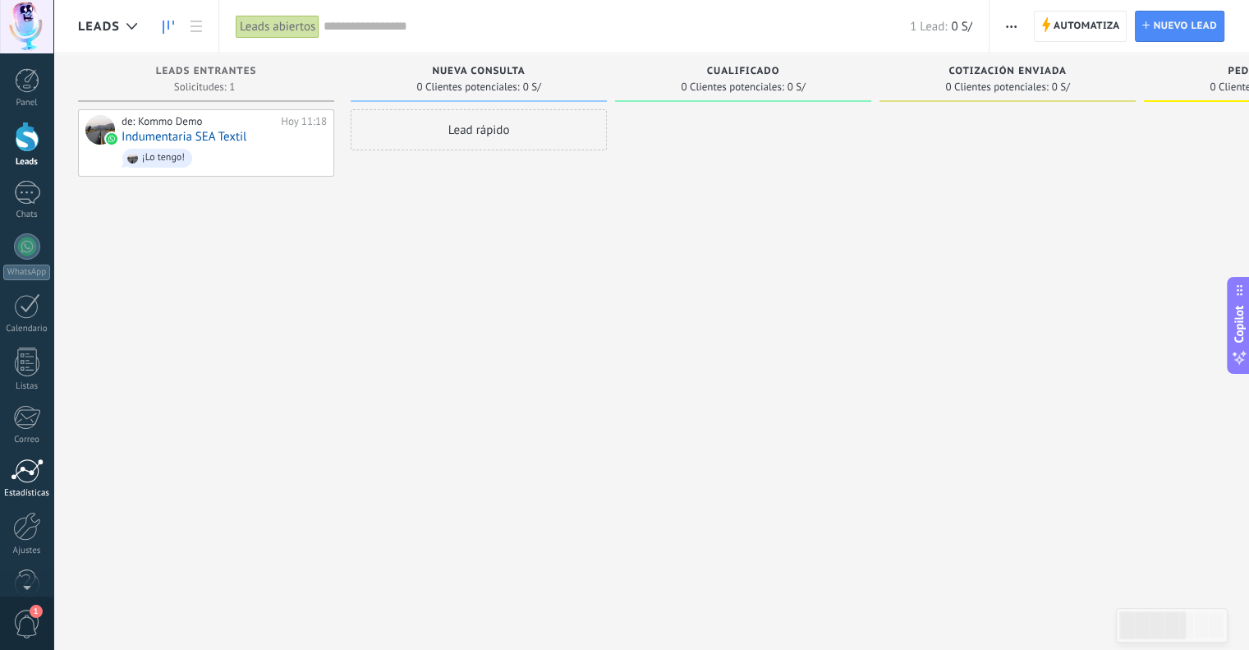
click at [30, 485] on link "Estadísticas" at bounding box center [26, 478] width 53 height 40
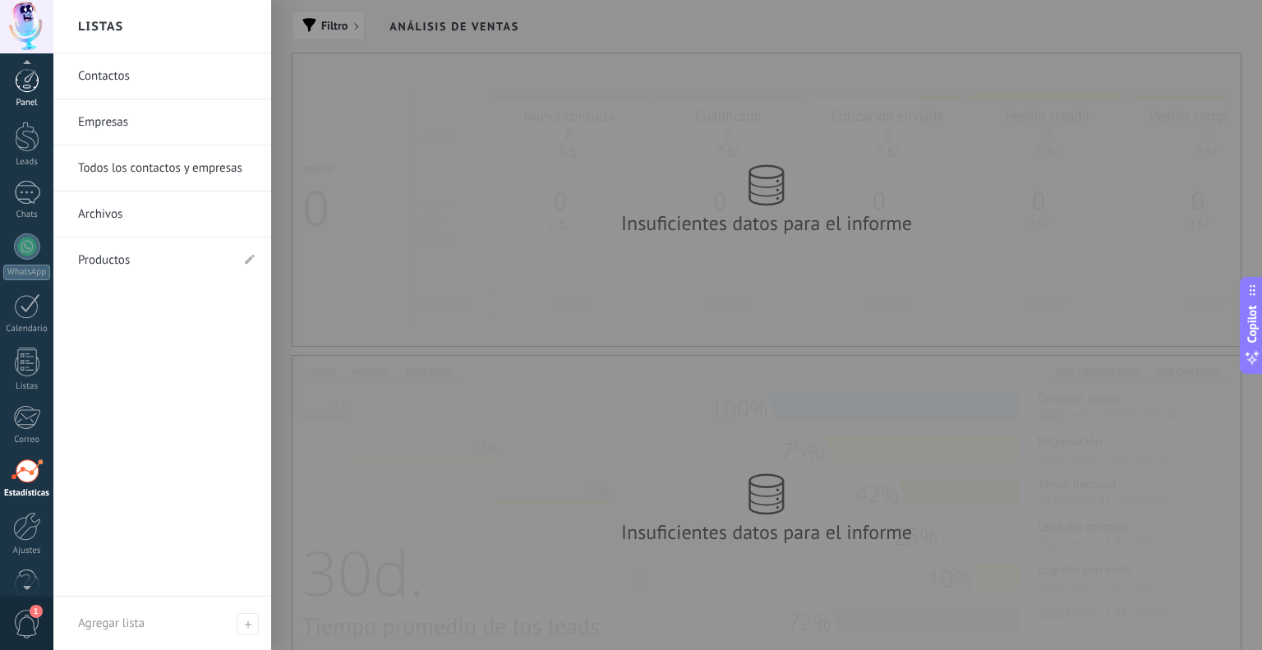
click at [32, 81] on div at bounding box center [27, 80] width 25 height 25
